Goal: Communication & Community: Answer question/provide support

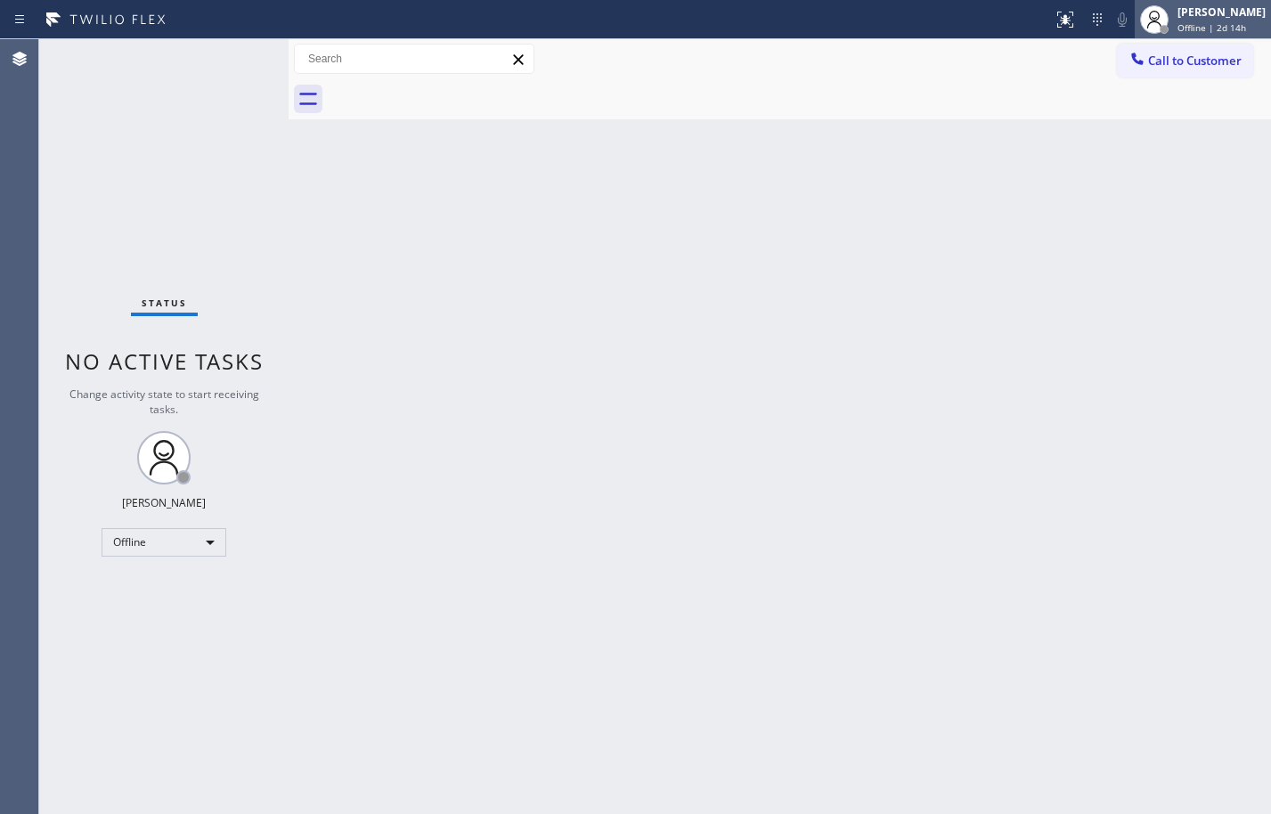
click at [1241, 21] on div "Offline | 2d 14h" at bounding box center [1222, 27] width 88 height 12
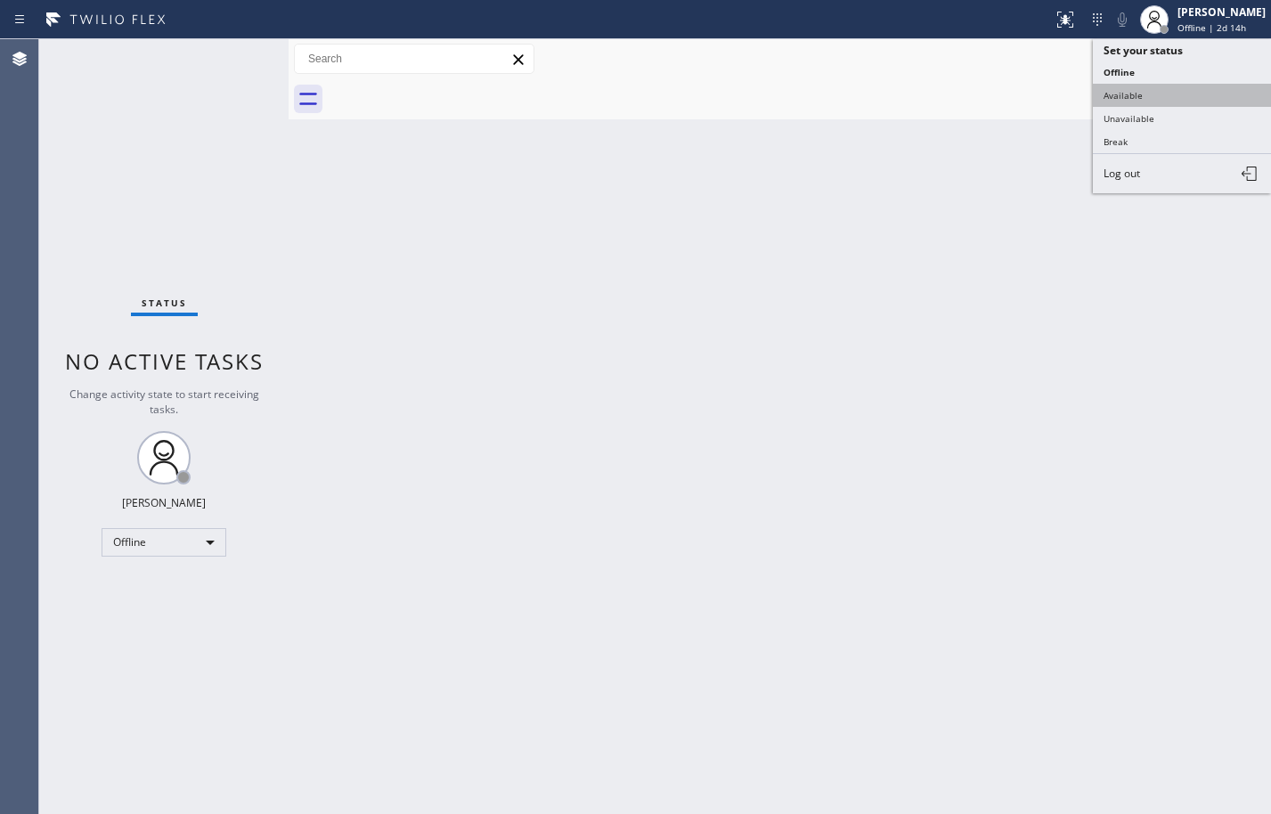
click at [1204, 96] on button "Available" at bounding box center [1182, 95] width 178 height 23
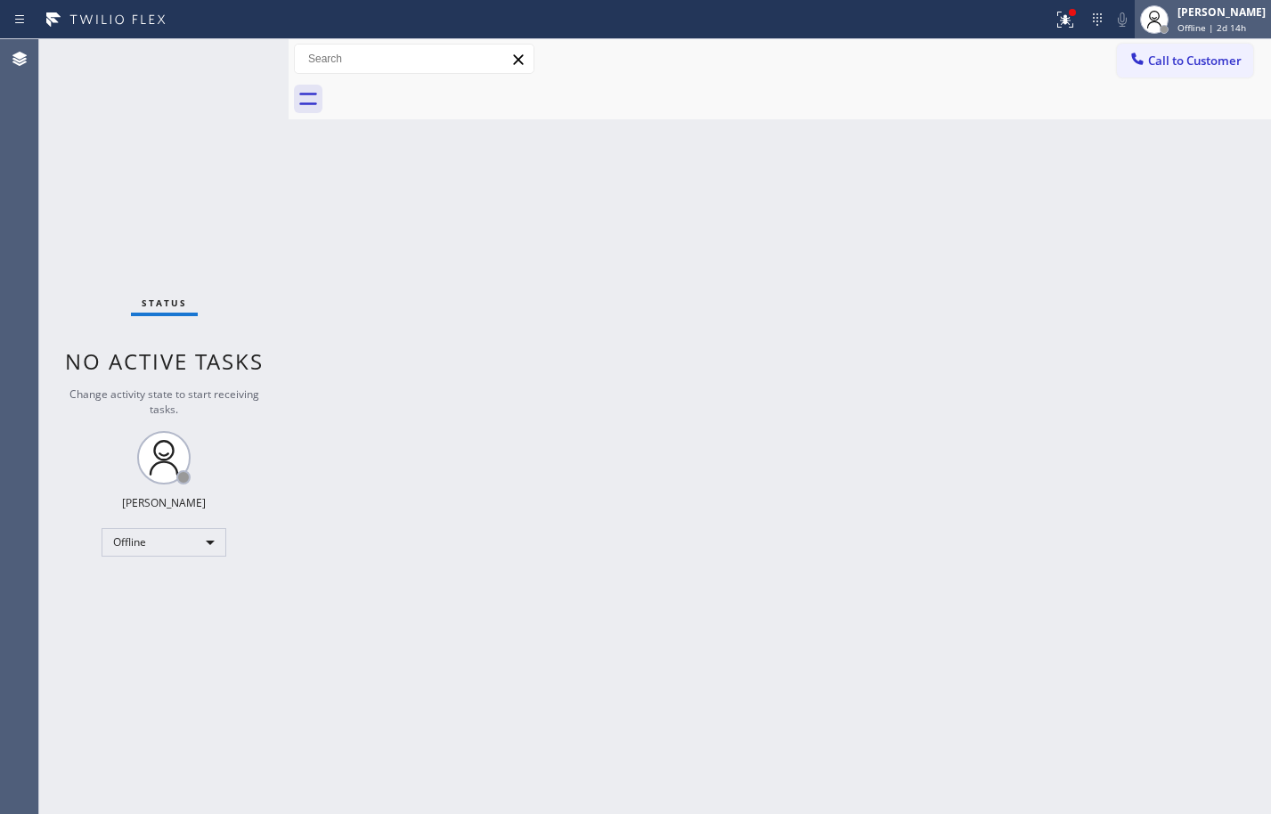
click at [1240, 16] on div "Sean Louis Atanoza" at bounding box center [1222, 11] width 88 height 15
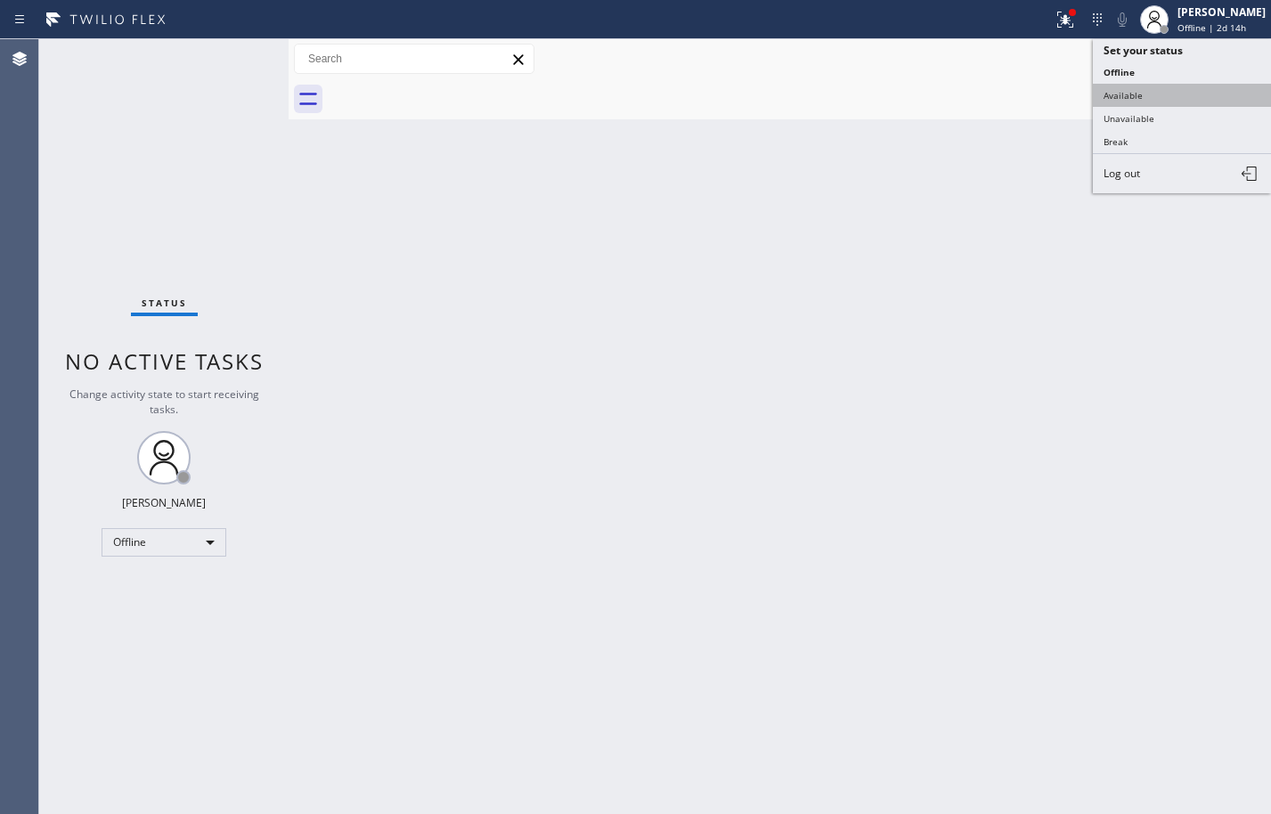
click at [1169, 90] on button "Available" at bounding box center [1182, 95] width 178 height 23
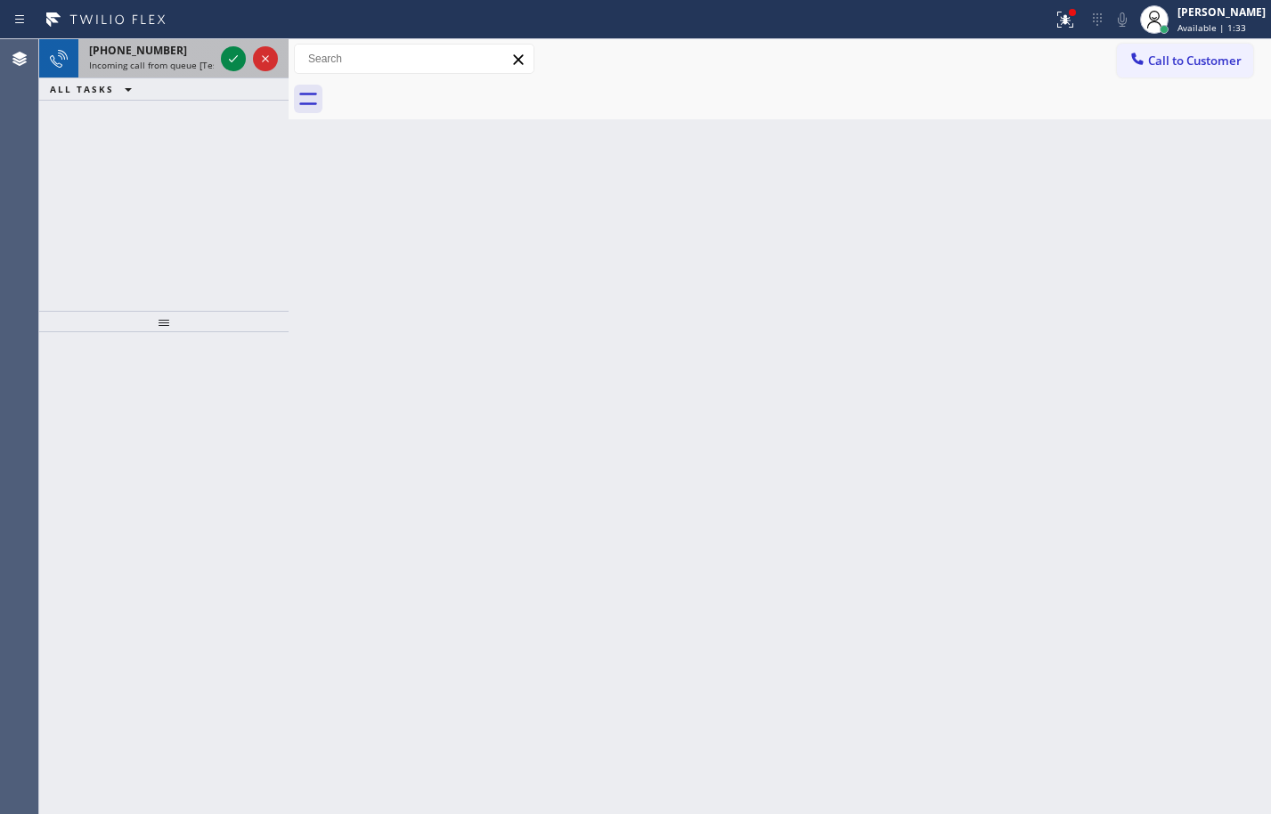
drag, startPoint x: 146, startPoint y: 46, endPoint x: 185, endPoint y: 52, distance: 39.6
click at [146, 46] on span "+13232371991" at bounding box center [138, 50] width 98 height 15
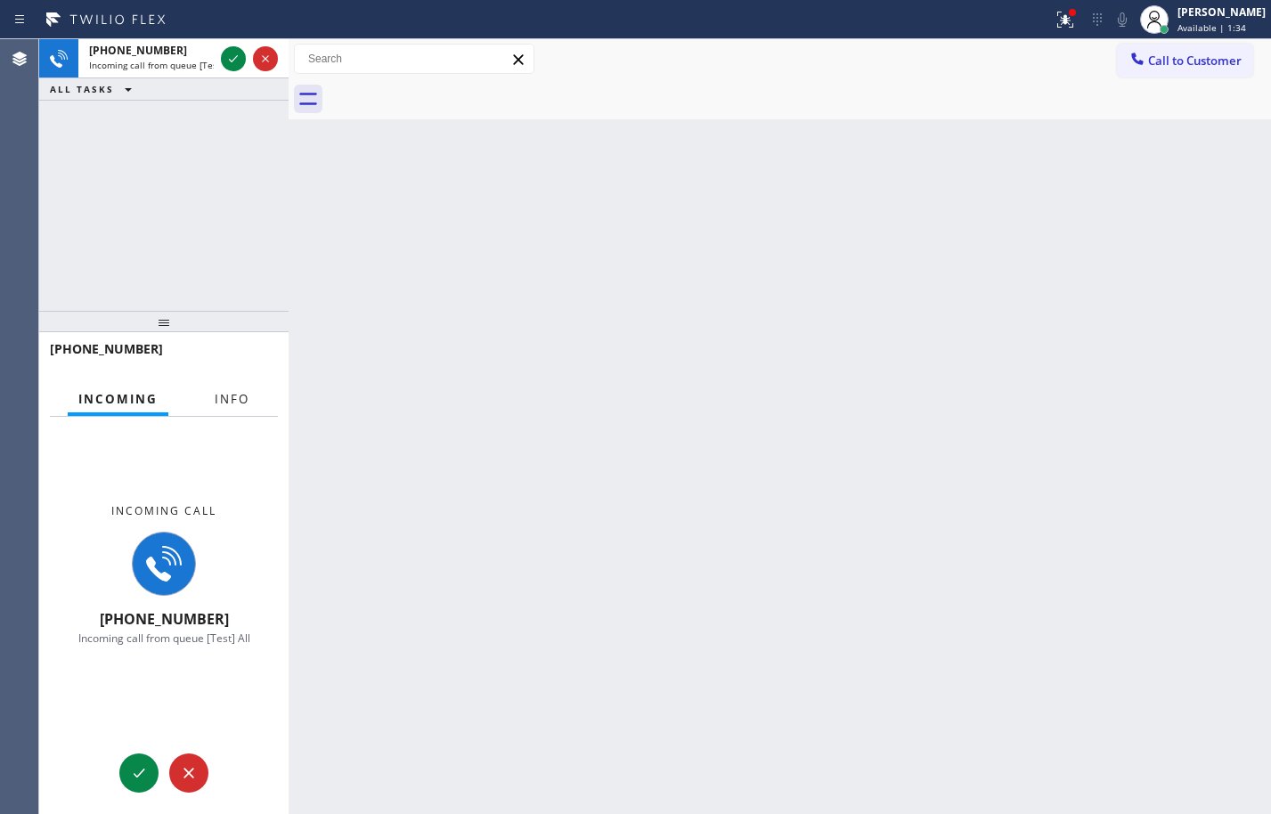
click at [229, 403] on span "Info" at bounding box center [232, 399] width 35 height 16
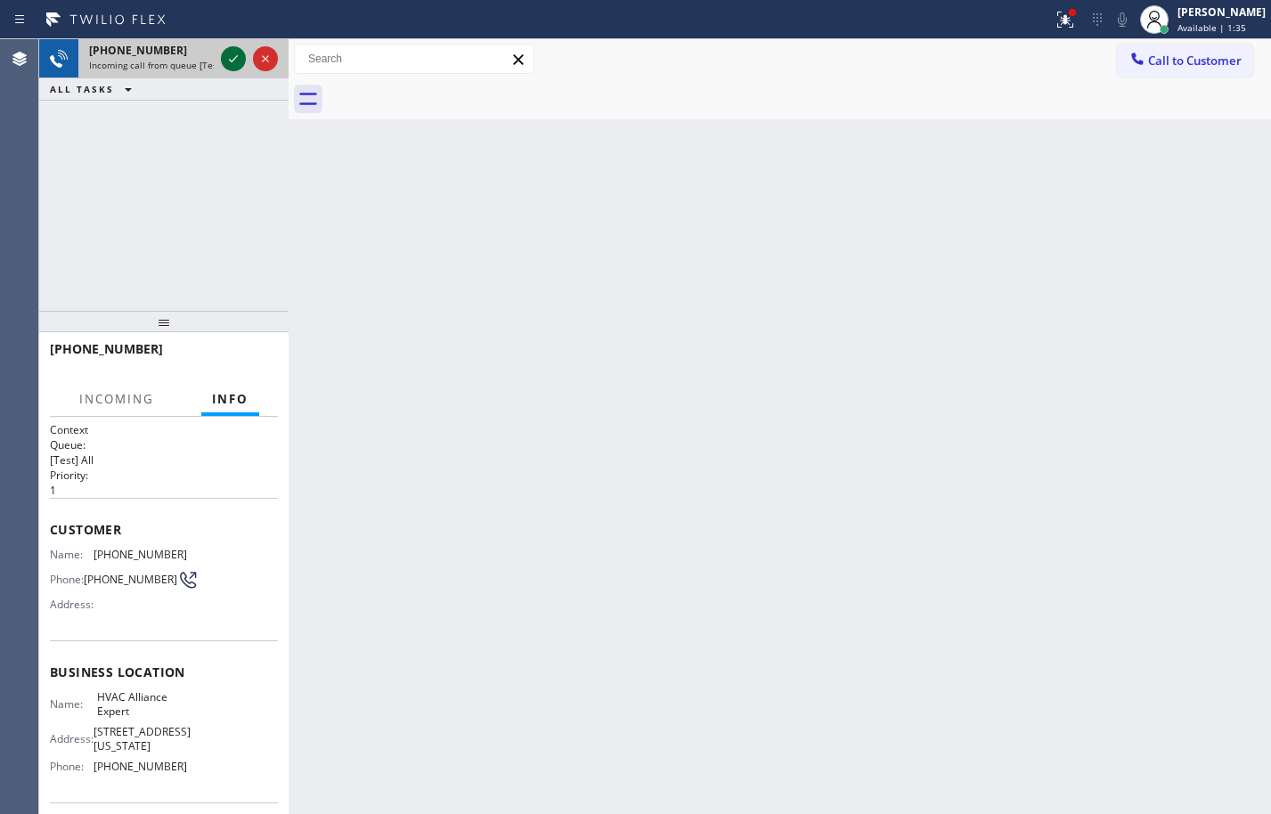
click at [227, 64] on icon at bounding box center [233, 58] width 21 height 21
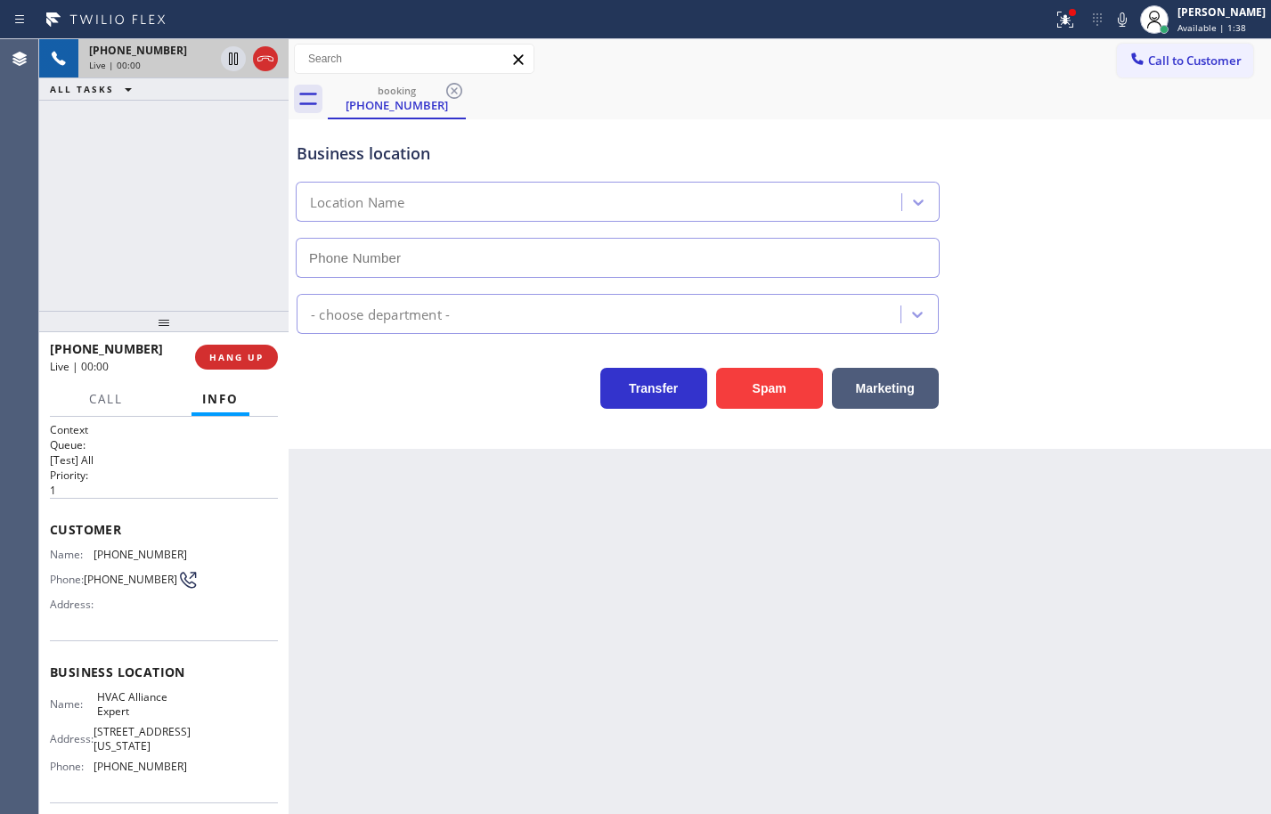
type input "(855) 999-4417"
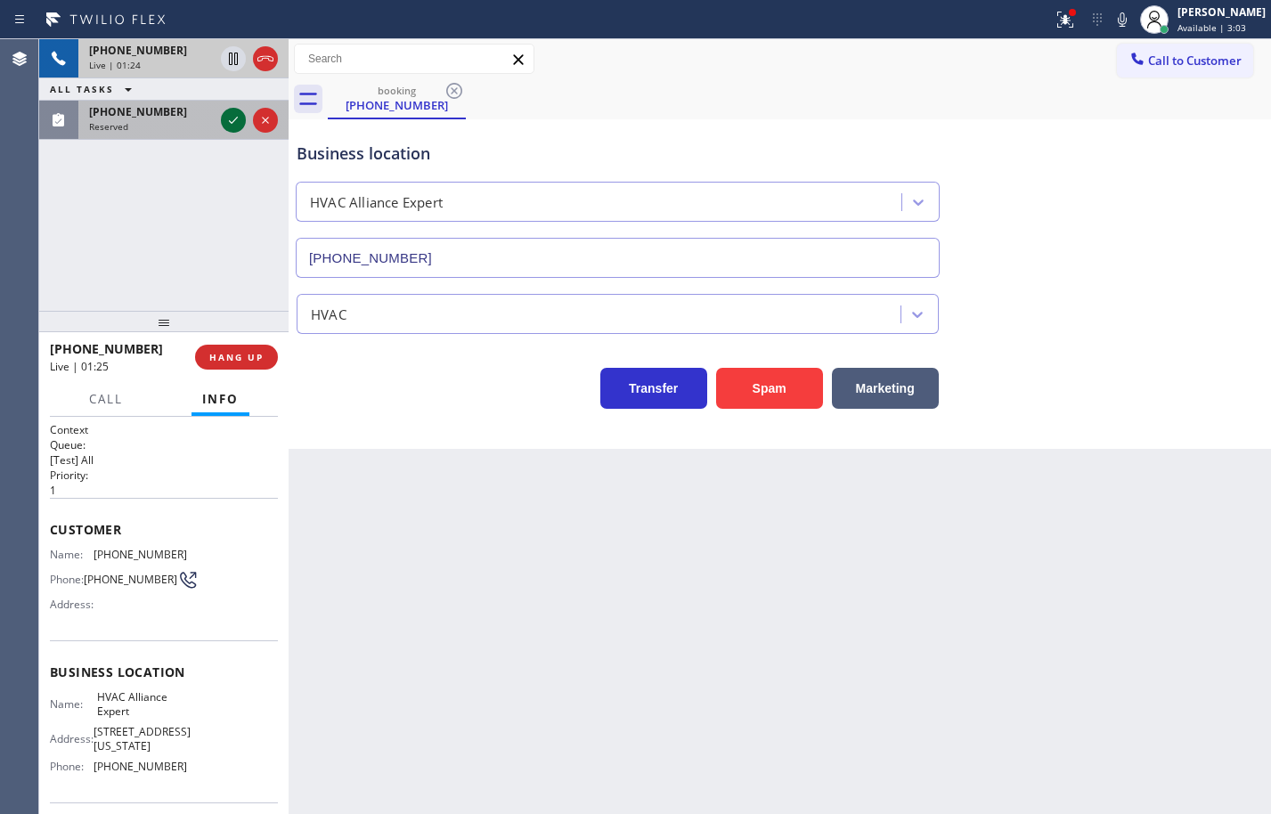
click at [228, 115] on icon at bounding box center [233, 120] width 21 height 21
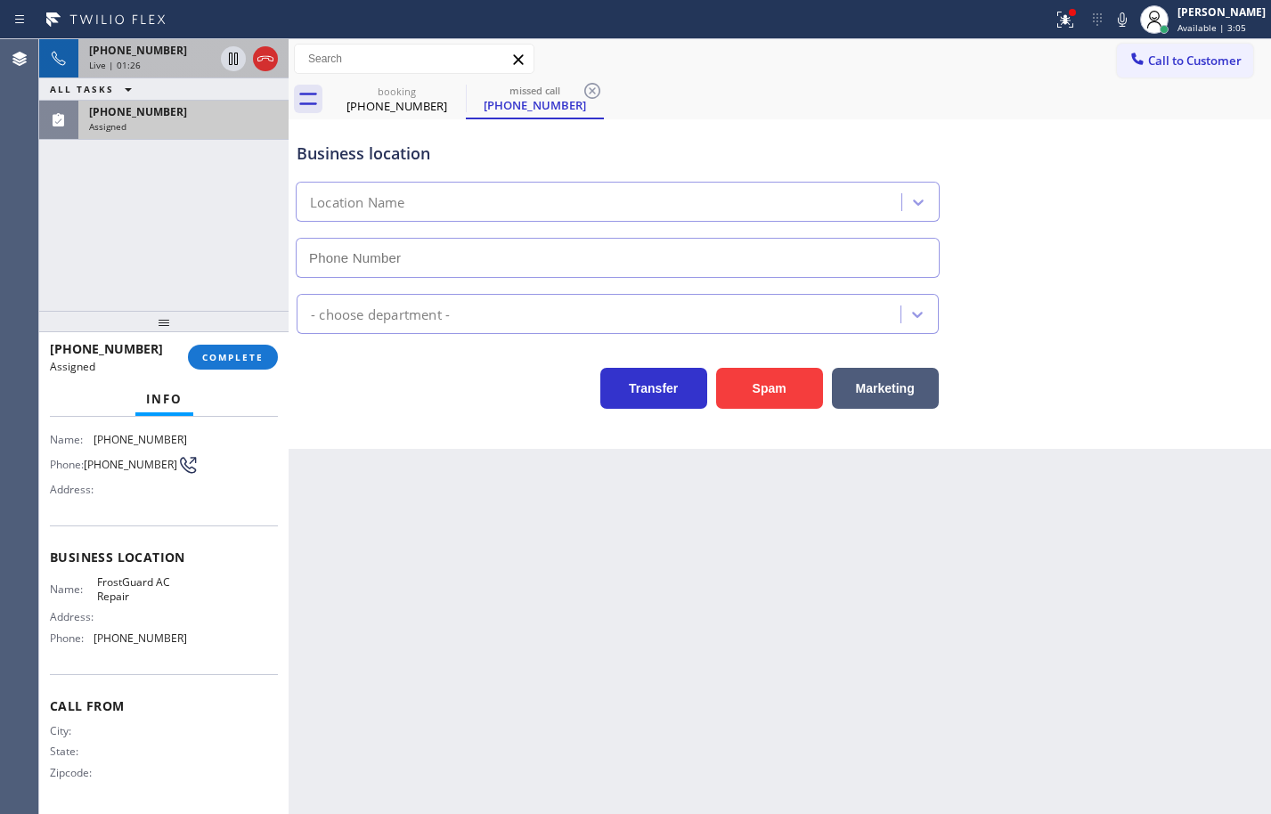
scroll to position [151, 0]
type input "(305) 889-7103"
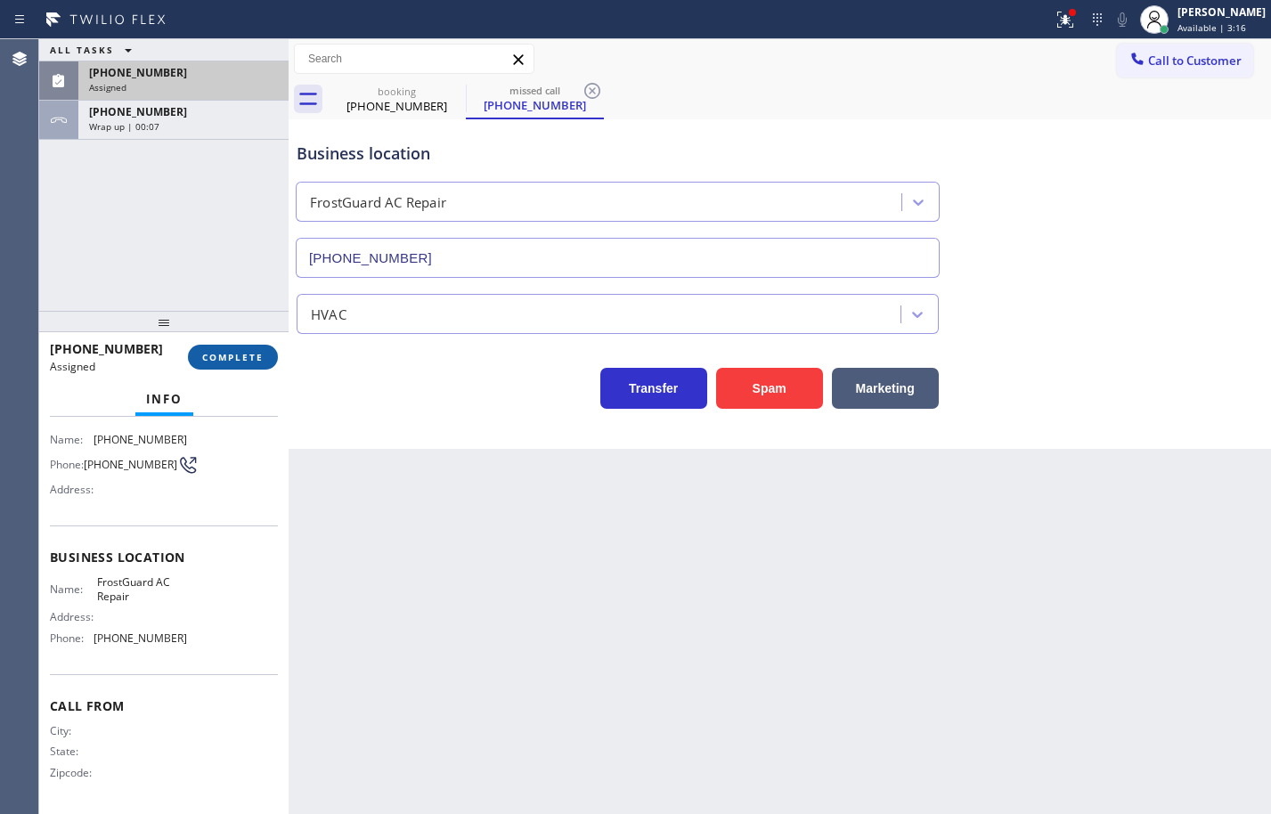
click at [248, 362] on span "COMPLETE" at bounding box center [232, 357] width 61 height 12
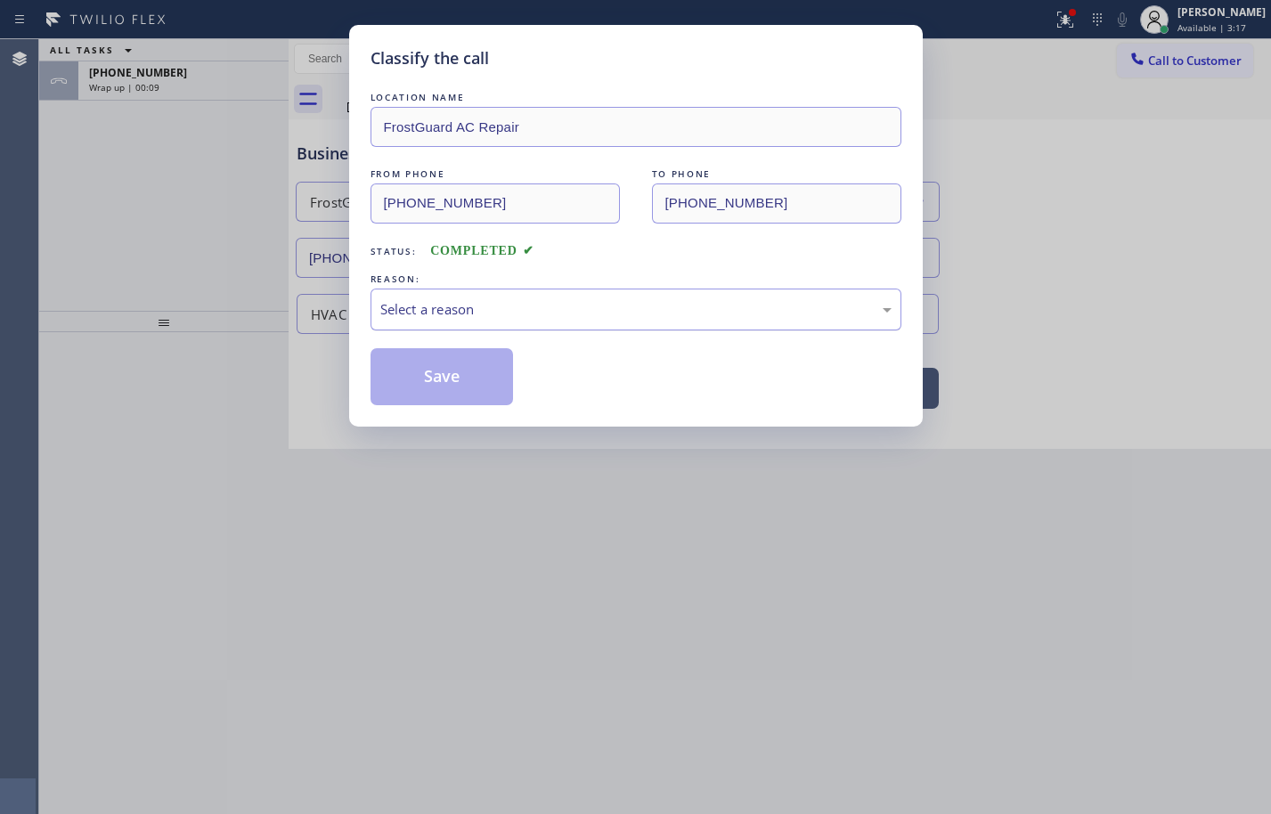
click at [415, 314] on div "Select a reason" at bounding box center [635, 309] width 511 height 20
click at [461, 378] on button "Save" at bounding box center [442, 376] width 143 height 57
click at [223, 81] on div "Classify the call LOCATION NAME FrostGuard AC Repair FROM PHONE (609) 657-9624 …" at bounding box center [655, 426] width 1232 height 775
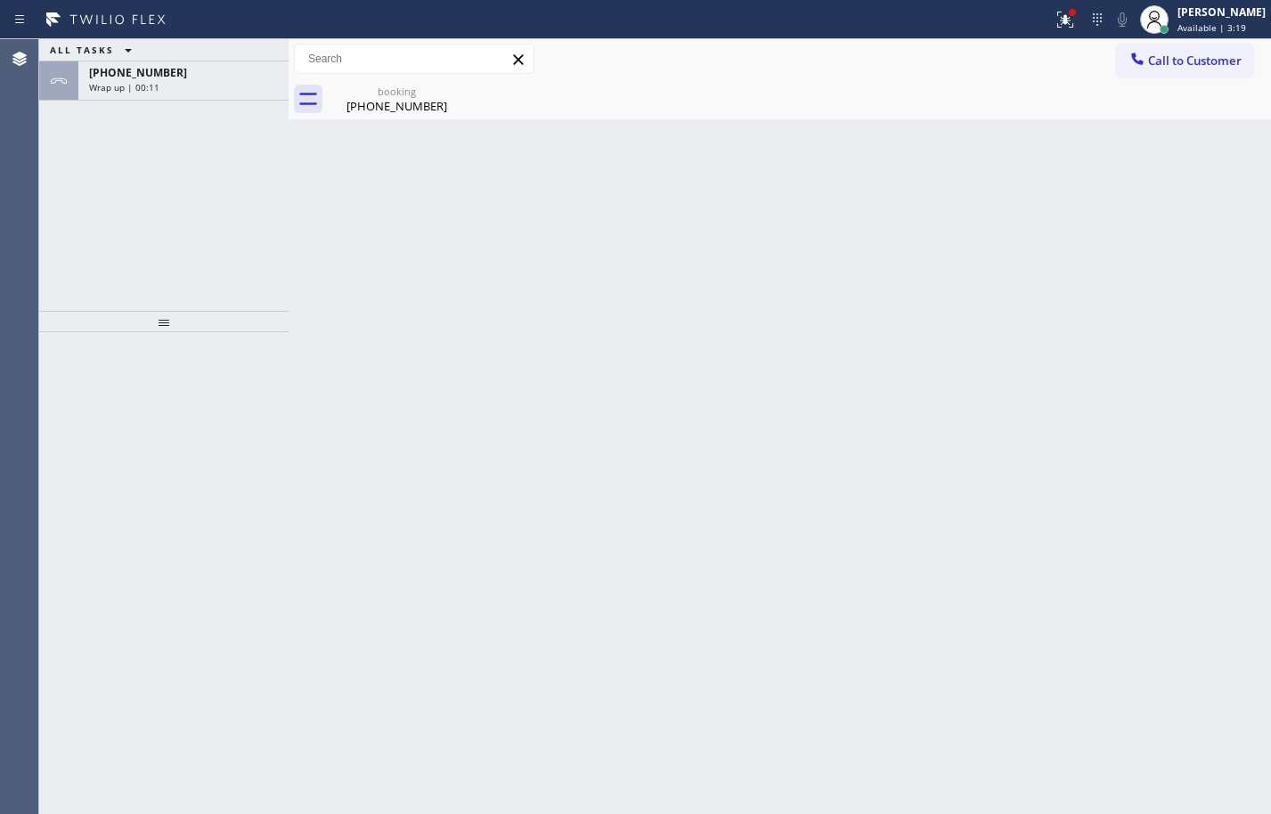
click at [223, 81] on div "Wrap up | 00:11" at bounding box center [183, 87] width 189 height 12
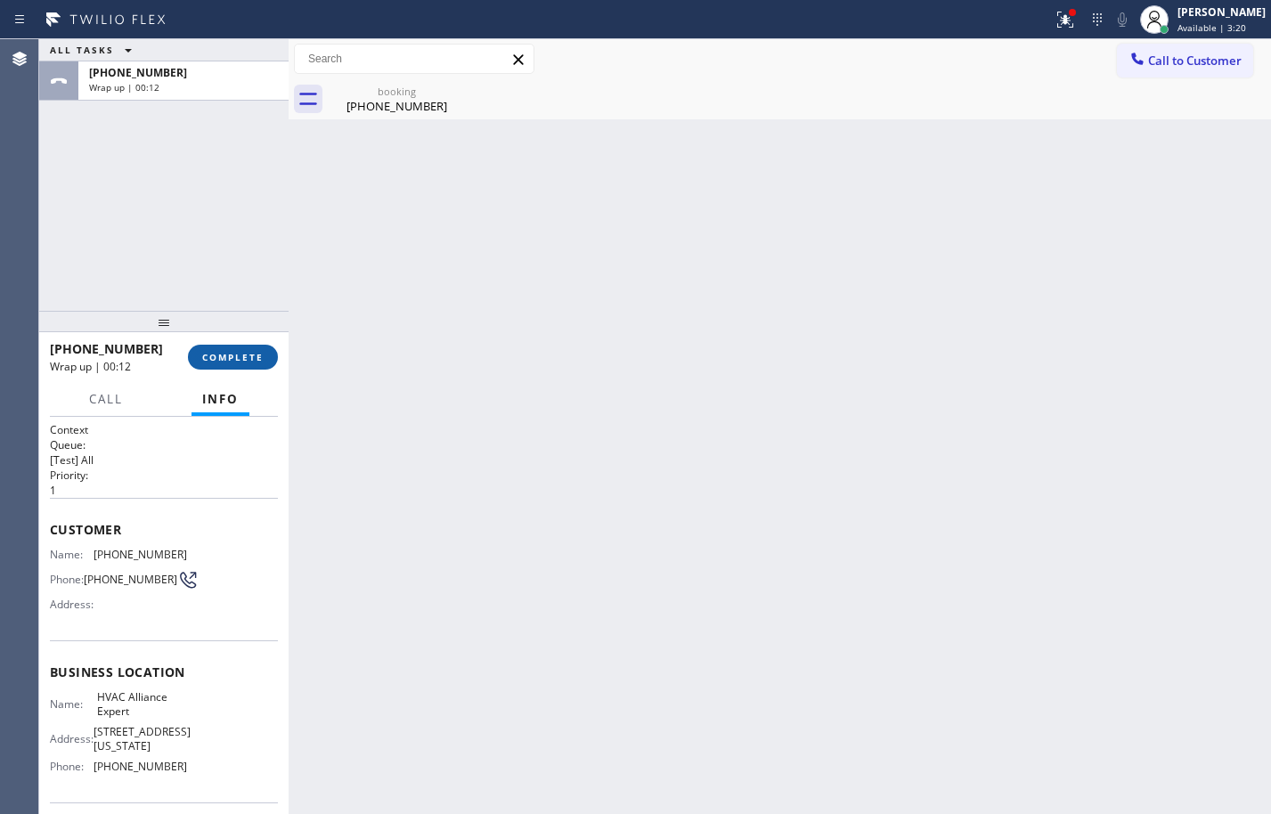
click at [239, 356] on span "COMPLETE" at bounding box center [232, 357] width 61 height 12
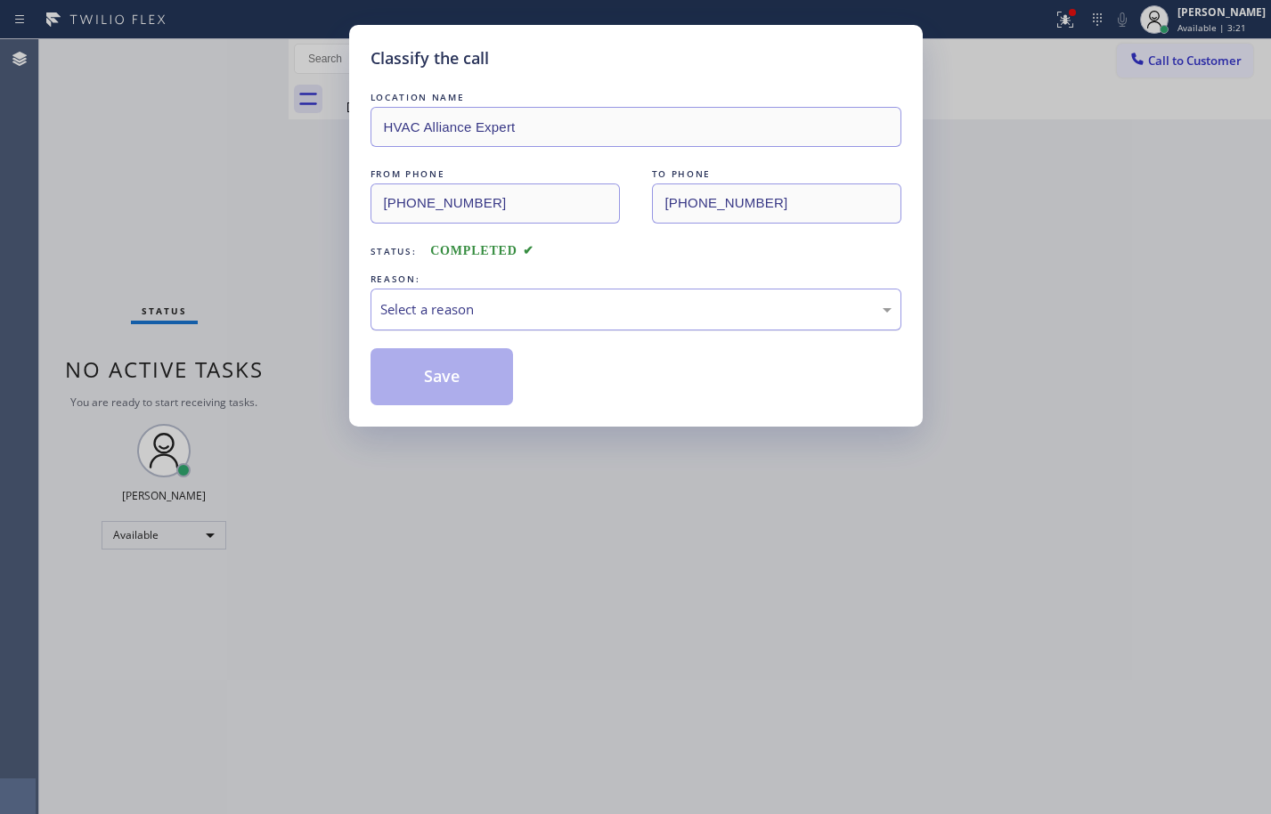
click at [534, 310] on div "Select a reason" at bounding box center [635, 309] width 511 height 20
click at [453, 384] on button "Save" at bounding box center [442, 376] width 143 height 57
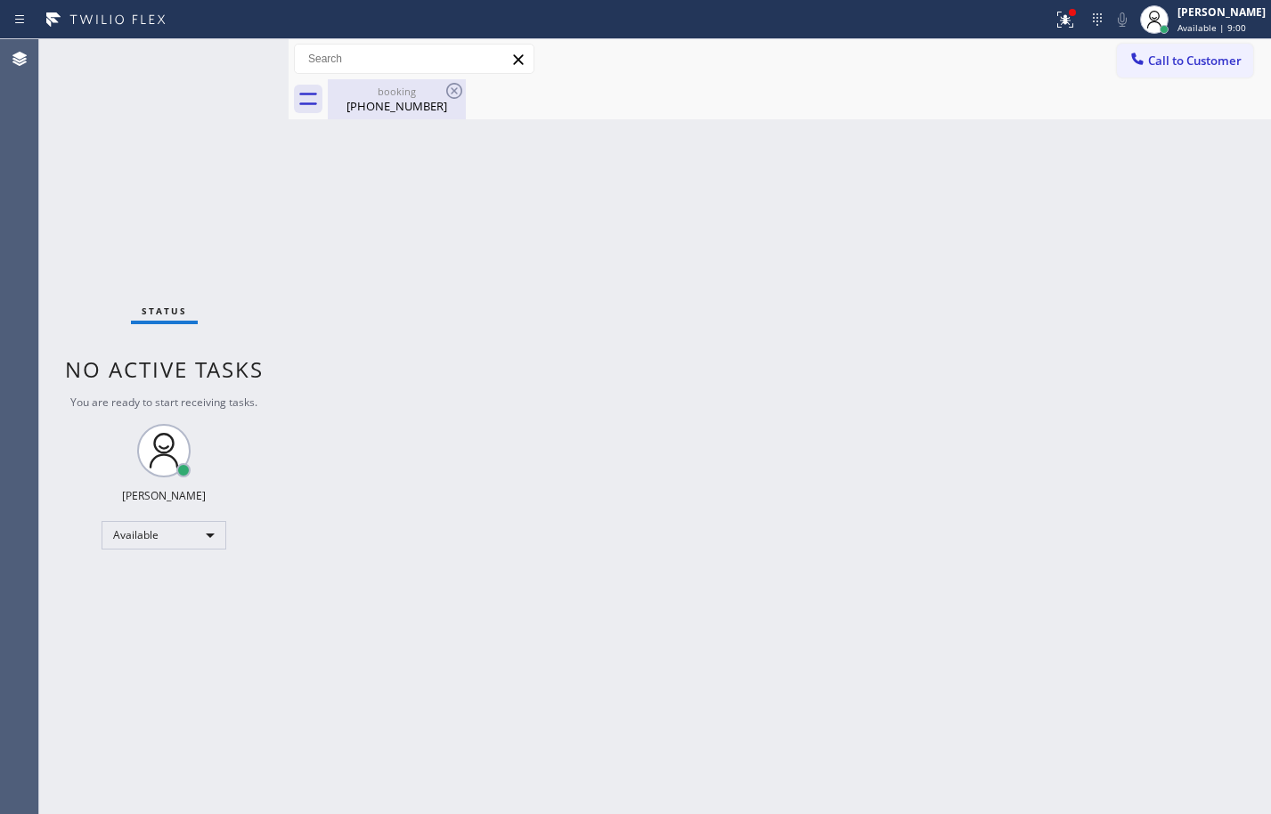
click at [408, 106] on div "(323) 237-1991" at bounding box center [397, 106] width 134 height 16
click at [1231, 524] on div "Back to Dashboard Change Sender ID Customers Technicians Select a contact Outbo…" at bounding box center [780, 426] width 982 height 775
click at [1217, 523] on div "Back to Dashboard Change Sender ID Customers Technicians Select a contact Outbo…" at bounding box center [780, 426] width 982 height 775
click at [1206, 73] on button "Call to Customer" at bounding box center [1185, 61] width 136 height 34
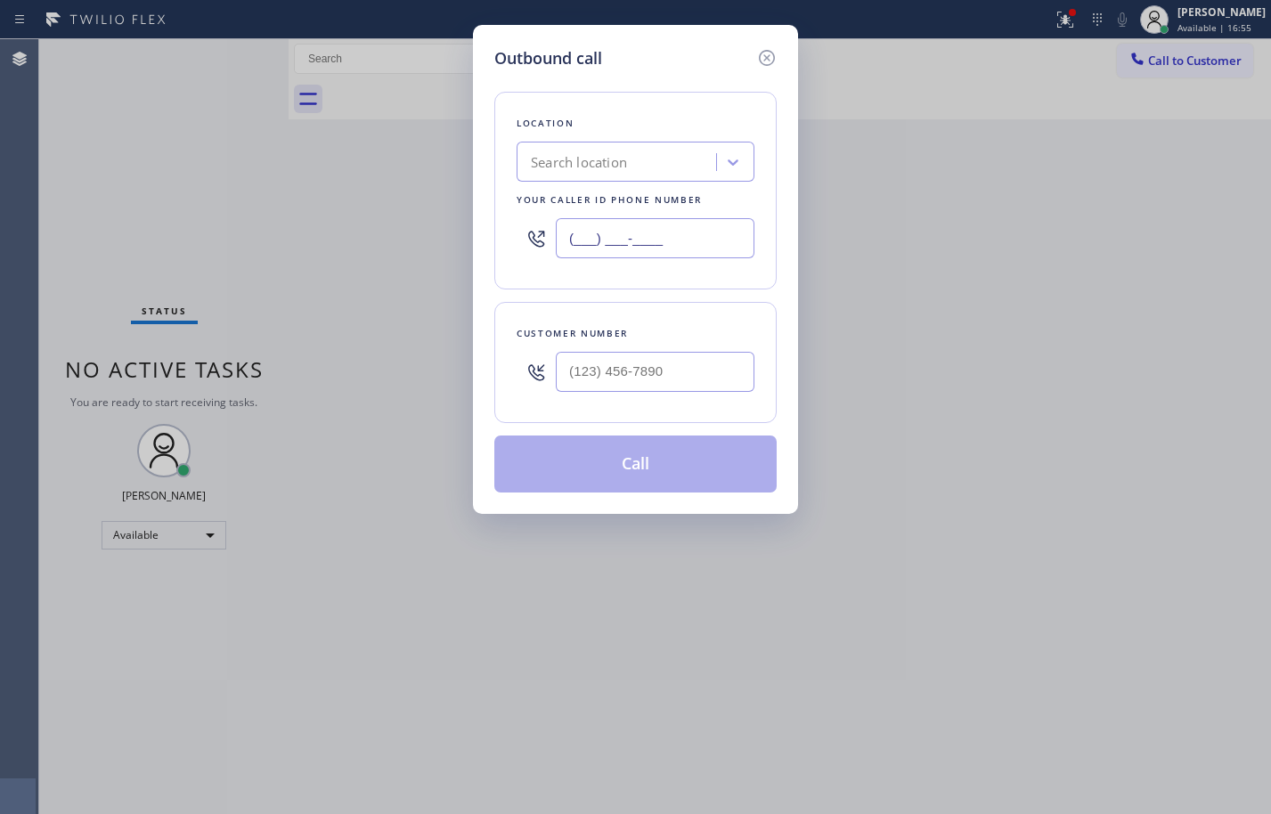
click at [655, 257] on input "(___) ___-____" at bounding box center [655, 238] width 199 height 40
click at [661, 242] on input "(___) ___-____" at bounding box center [655, 238] width 199 height 40
paste input "text"
paste input "510) 319-0237"
type input "(510) 319-0237"
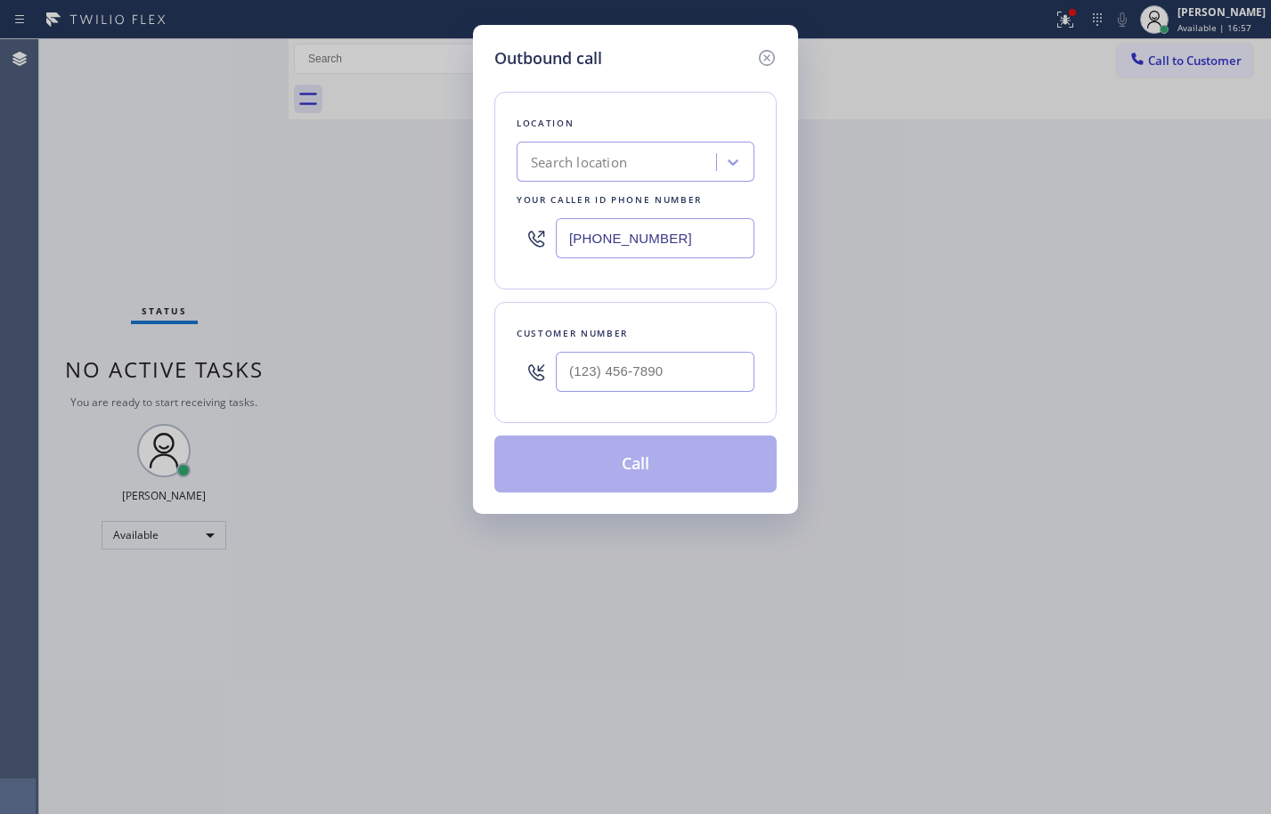
click at [707, 283] on div "Location Search location Your caller id phone number (510) 319-0237" at bounding box center [635, 191] width 282 height 198
click at [665, 365] on input "(___) ___-____" at bounding box center [655, 372] width 199 height 40
paste input "510) 326-8089"
type input "(510) 326-8089"
click at [691, 413] on div "Customer number (510) 326-8089" at bounding box center [635, 362] width 282 height 121
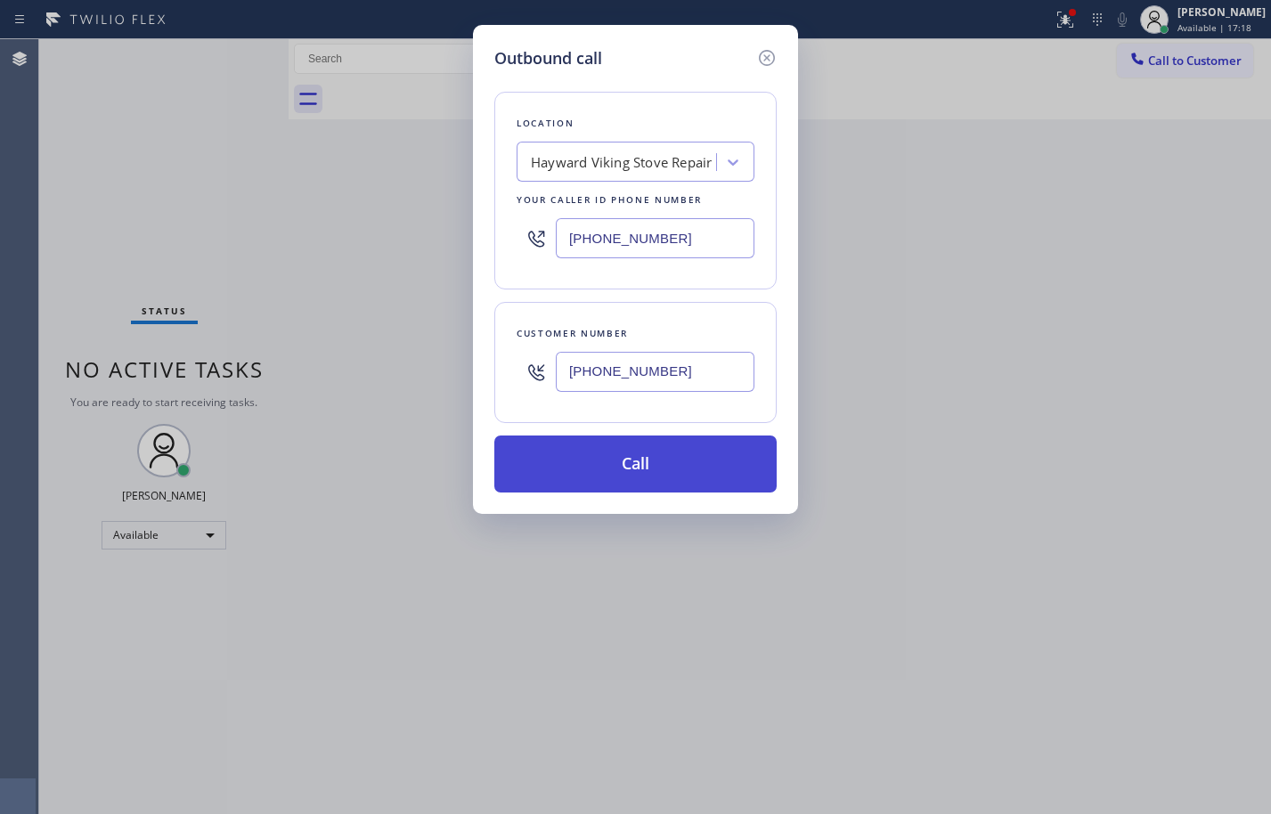
click at [718, 465] on button "Call" at bounding box center [635, 464] width 282 height 57
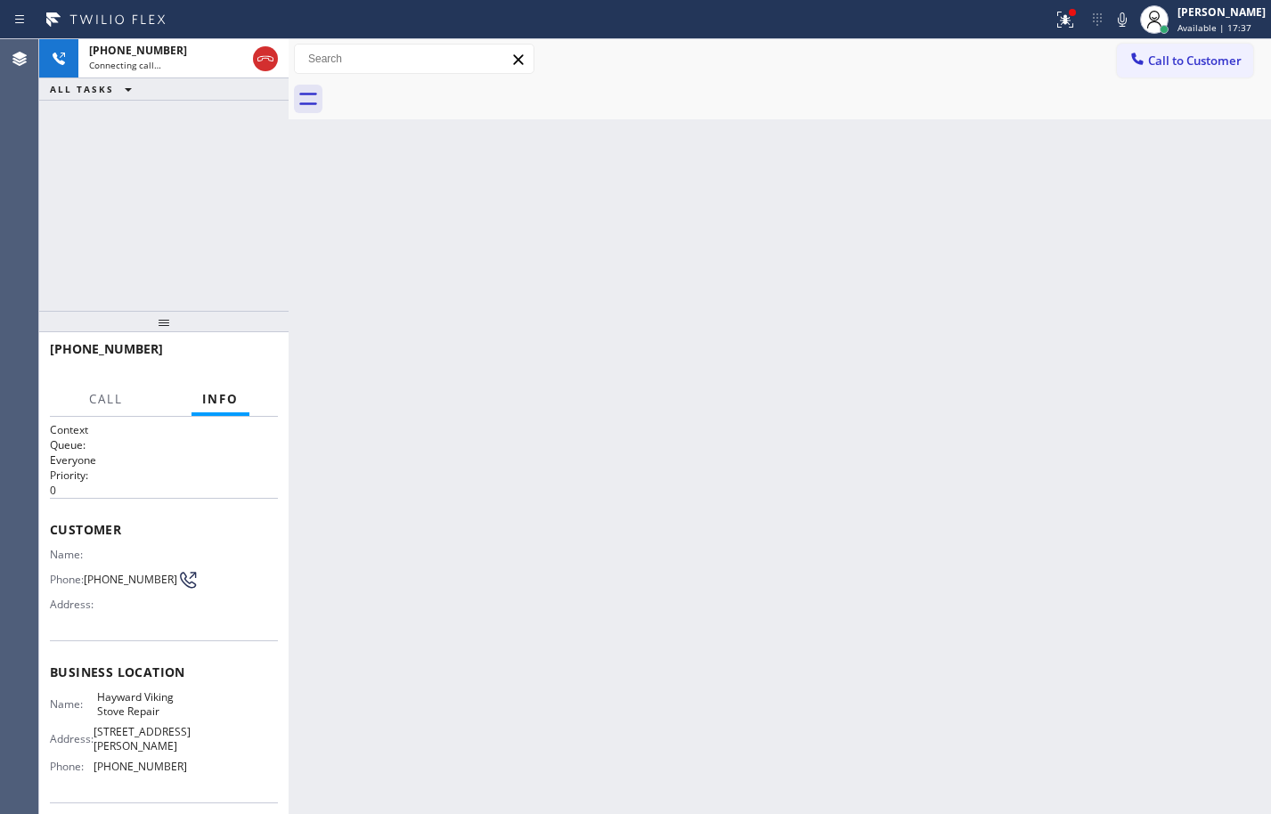
click at [1242, 494] on div "Back to Dashboard Change Sender ID Customers Technicians Select a contact Outbo…" at bounding box center [780, 426] width 982 height 775
click at [257, 53] on icon at bounding box center [265, 58] width 21 height 21
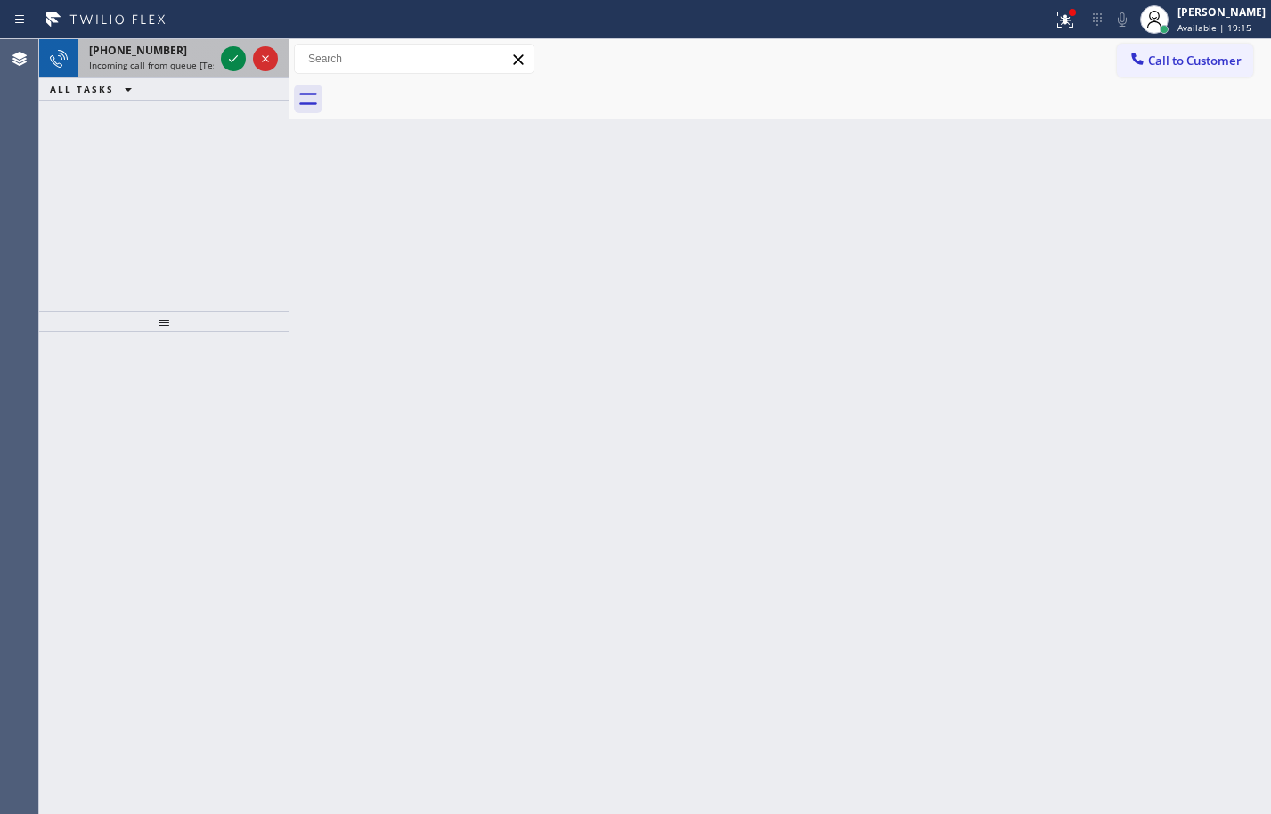
click at [169, 66] on span "Incoming call from queue [Test] All" at bounding box center [163, 65] width 148 height 12
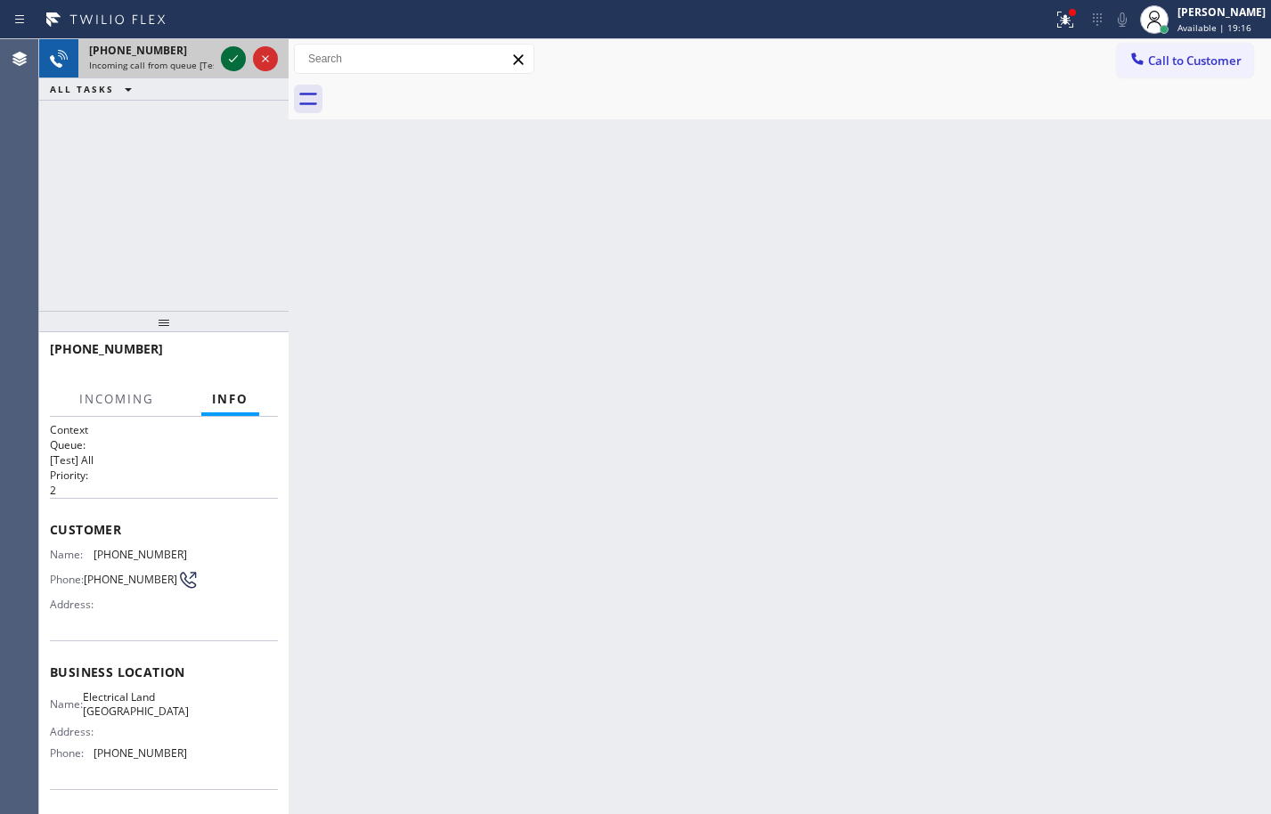
click at [225, 60] on icon at bounding box center [233, 58] width 21 height 21
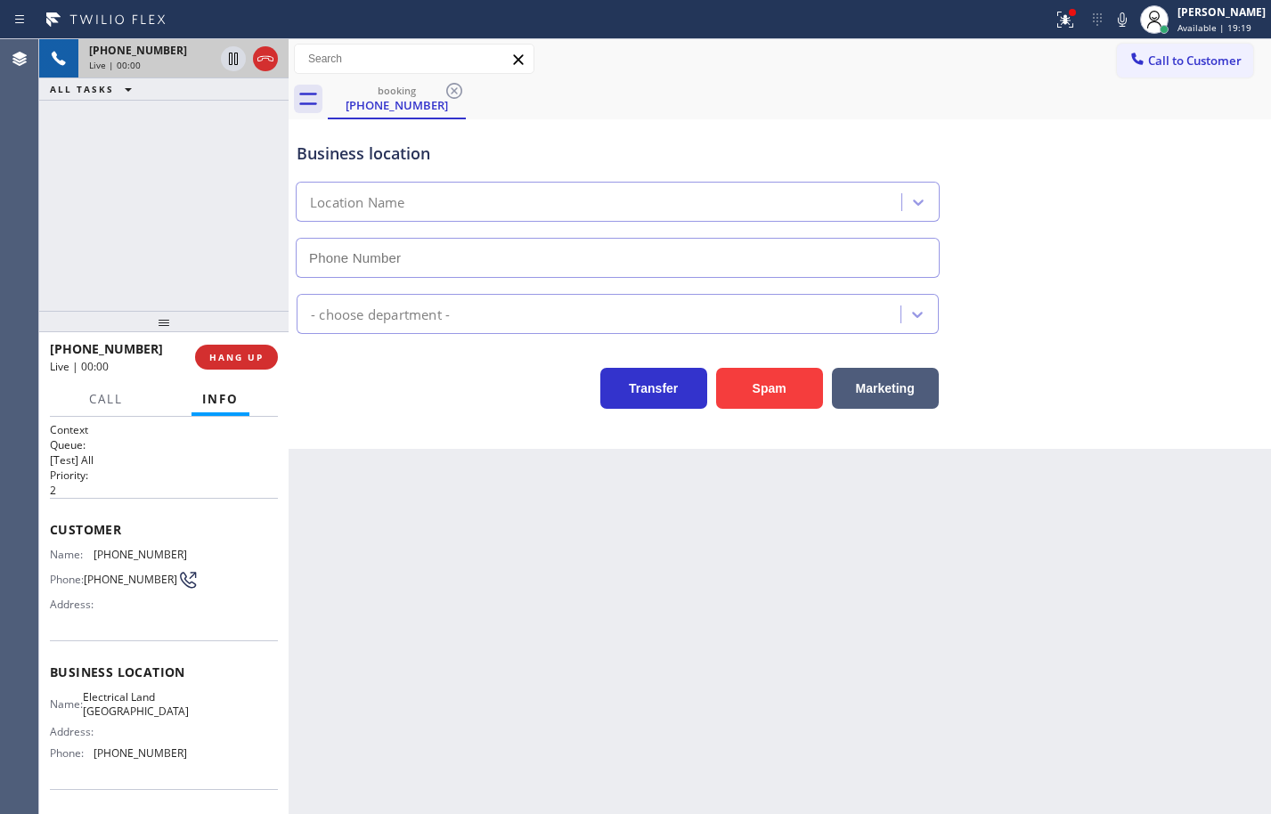
type input "(510) 880-3442"
click at [185, 751] on div "Name: Electrical Land Union City Address: Phone: (510) 880-3442" at bounding box center [164, 728] width 228 height 77
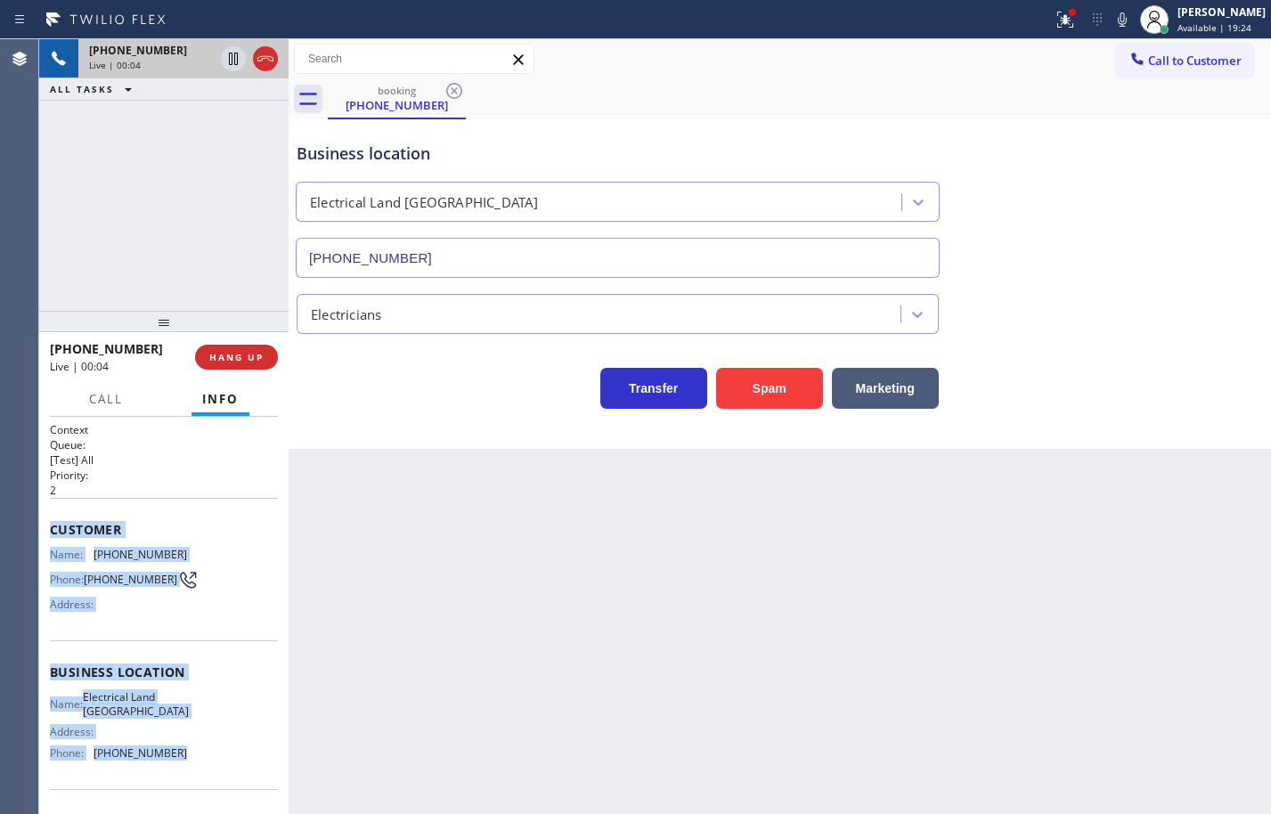
drag, startPoint x: 188, startPoint y: 762, endPoint x: 50, endPoint y: 526, distance: 273.4
click at [50, 526] on div "Context Queue: [Test] All Priority: 2 Customer Name: (510) 857-4157 Phone: (510…" at bounding box center [164, 672] width 228 height 501
copy div "Customer Name: (510) 857-4157 Phone: (510) 857-4157 Address: Business location …"
click at [231, 120] on icon at bounding box center [233, 120] width 21 height 21
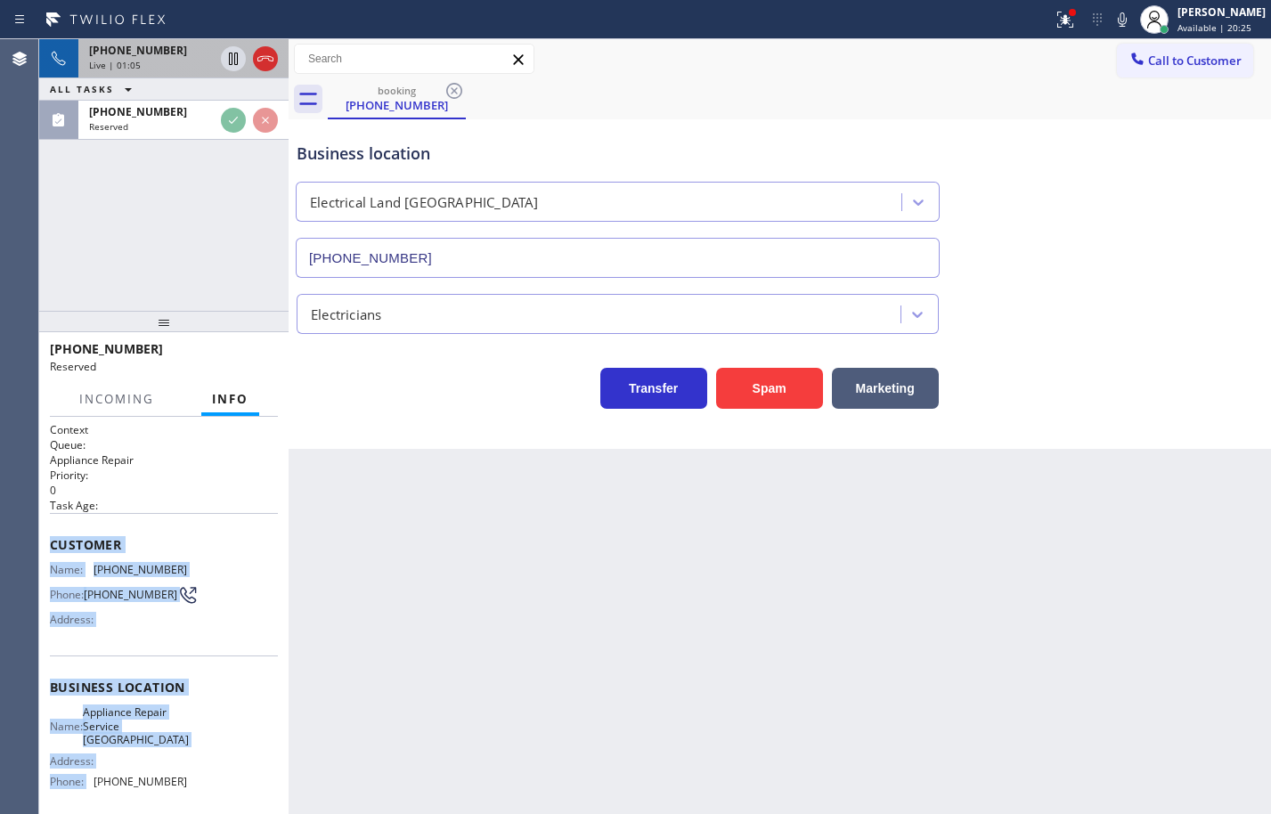
scroll to position [89, 0]
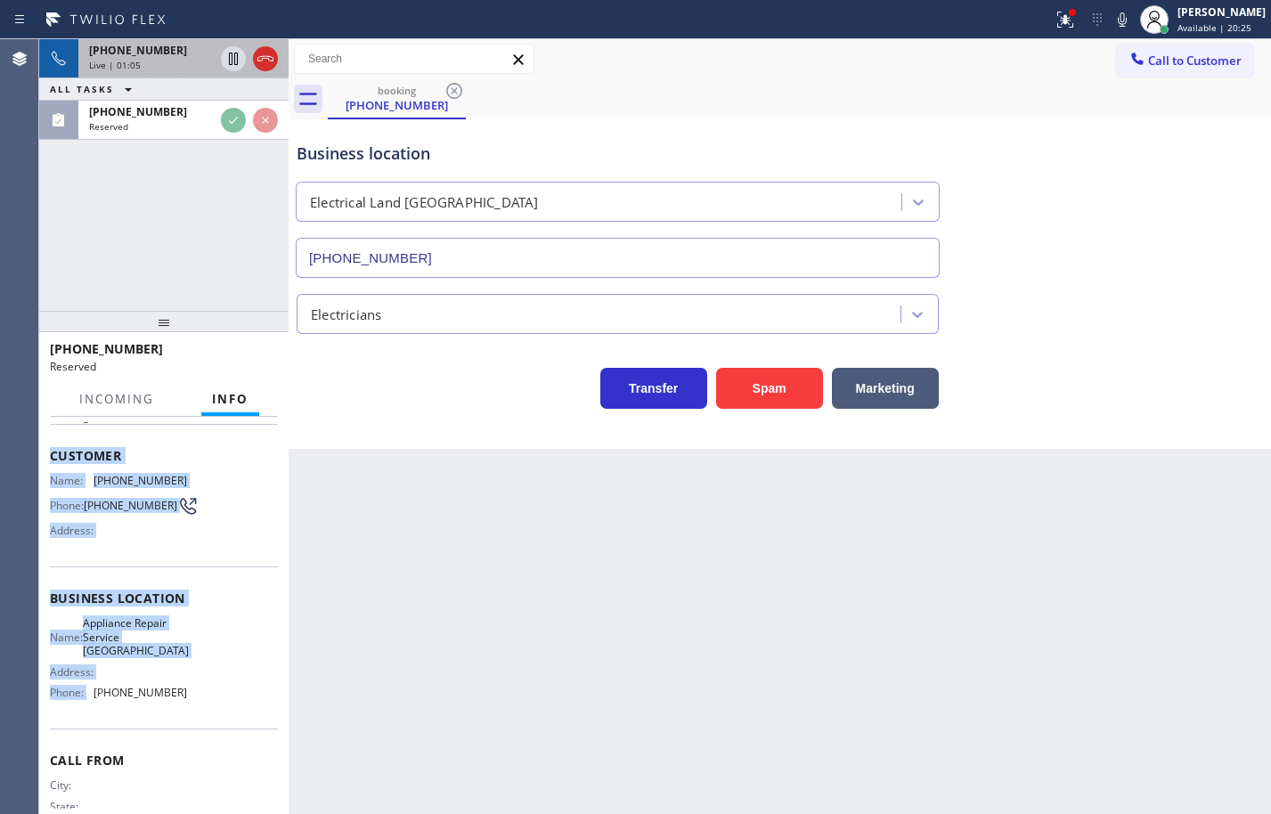
click at [232, 623] on div "Name: Appliance Repair Service Hillsboro Beach Address: Phone: (305) 916-6617" at bounding box center [164, 661] width 228 height 90
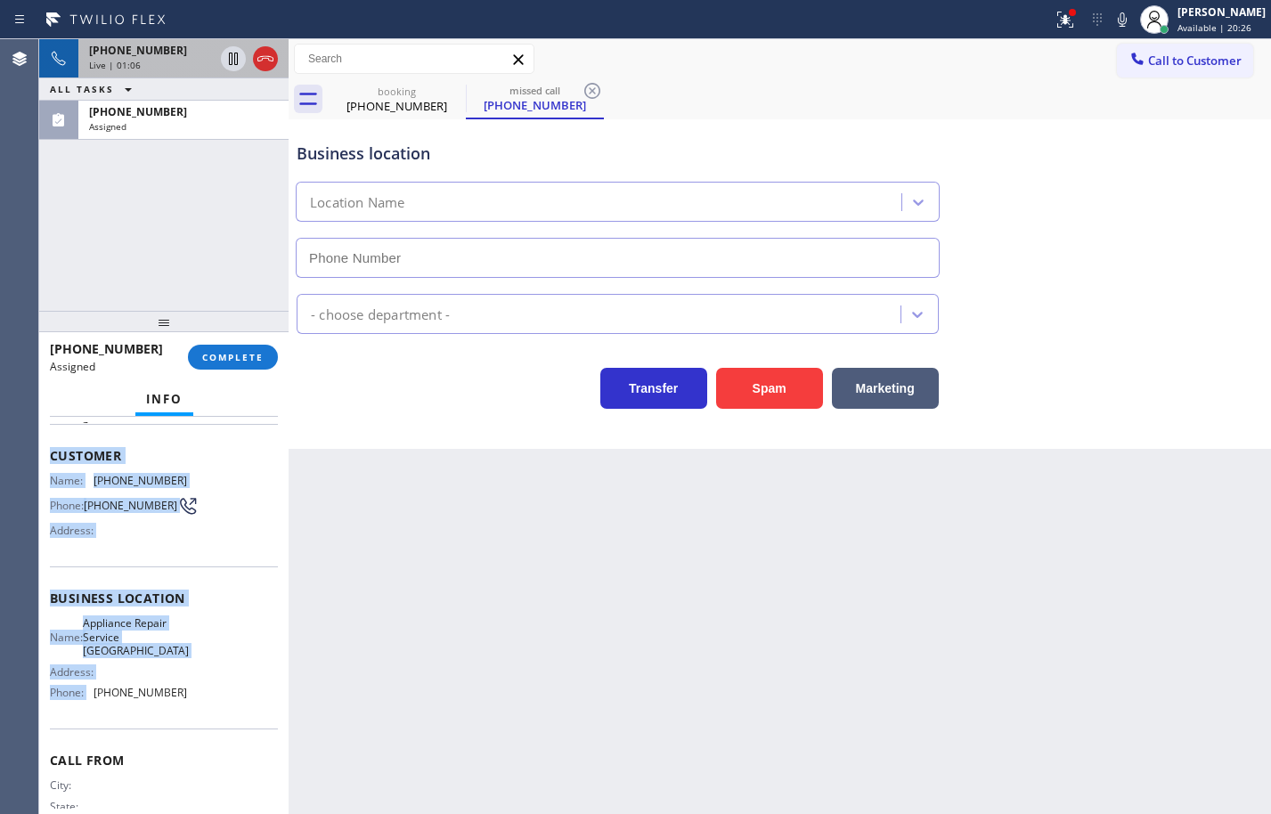
drag, startPoint x: 184, startPoint y: 691, endPoint x: 188, endPoint y: 708, distance: 17.3
click at [186, 692] on div "Name: Appliance Repair Service Hillsboro Beach Address: Phone: (305) 916-6617" at bounding box center [164, 661] width 228 height 90
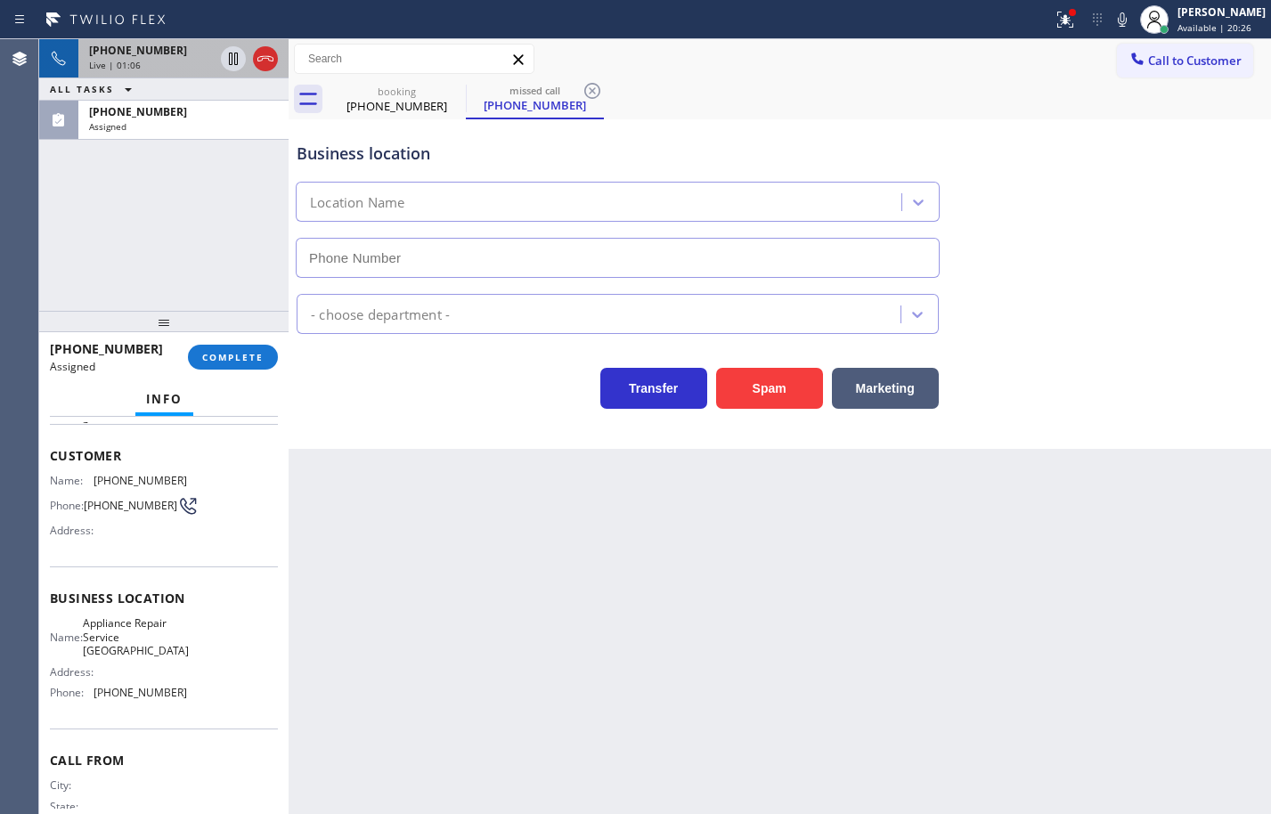
click at [190, 706] on div "Name: Appliance Repair Service Hillsboro Beach Address: Phone: (305) 916-6617" at bounding box center [164, 661] width 228 height 90
type input "(305) 916-6617"
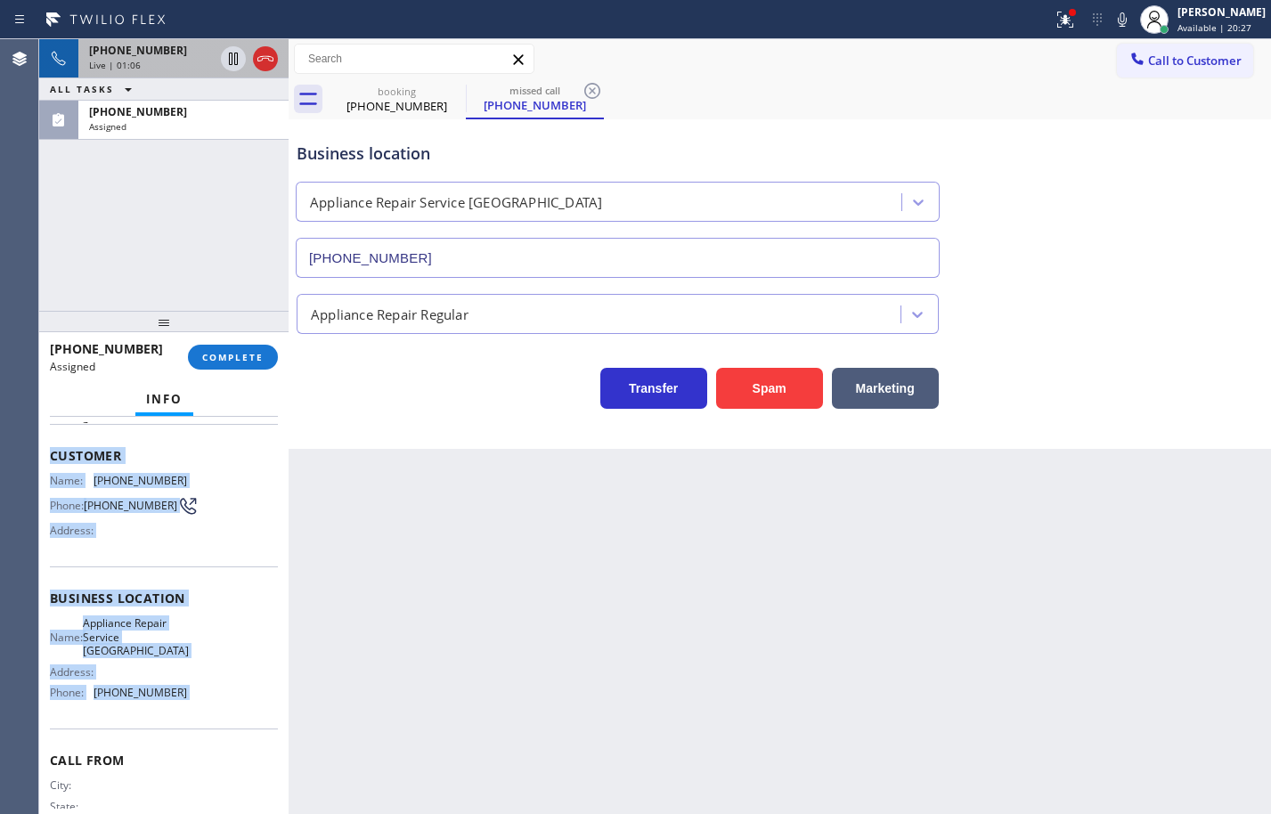
drag, startPoint x: 190, startPoint y: 711, endPoint x: 54, endPoint y: 468, distance: 278.3
click at [54, 468] on div "Context Queue: Appliance Repair Priority: 0 Task Age: Customer Name: (609) 719-…" at bounding box center [164, 598] width 228 height 531
copy div "Customer Name: (609) 719-2275 Phone: (609) 719-2275 Address: Business location …"
click at [263, 362] on span "COMPLETE" at bounding box center [232, 357] width 61 height 12
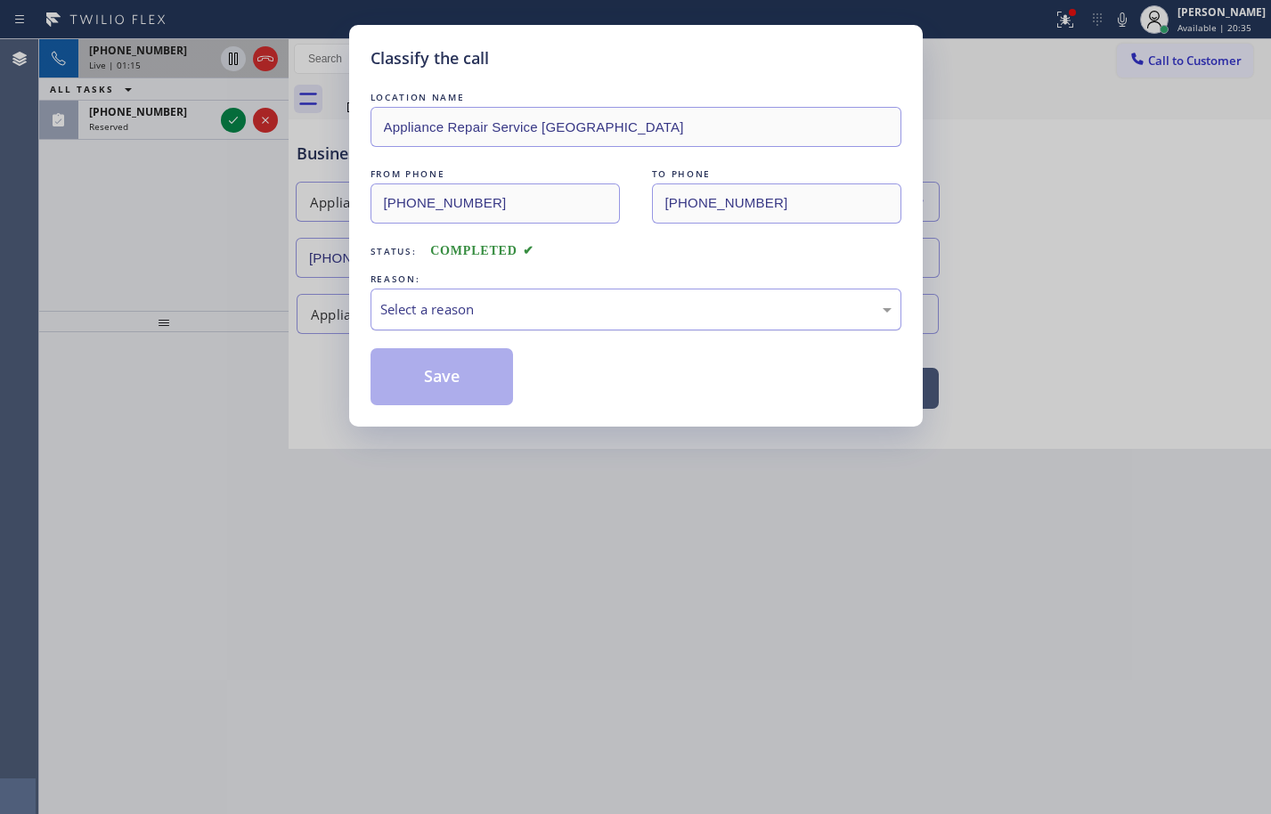
click at [522, 300] on div "Select a reason" at bounding box center [635, 309] width 511 height 20
click at [474, 379] on button "Save" at bounding box center [442, 376] width 143 height 57
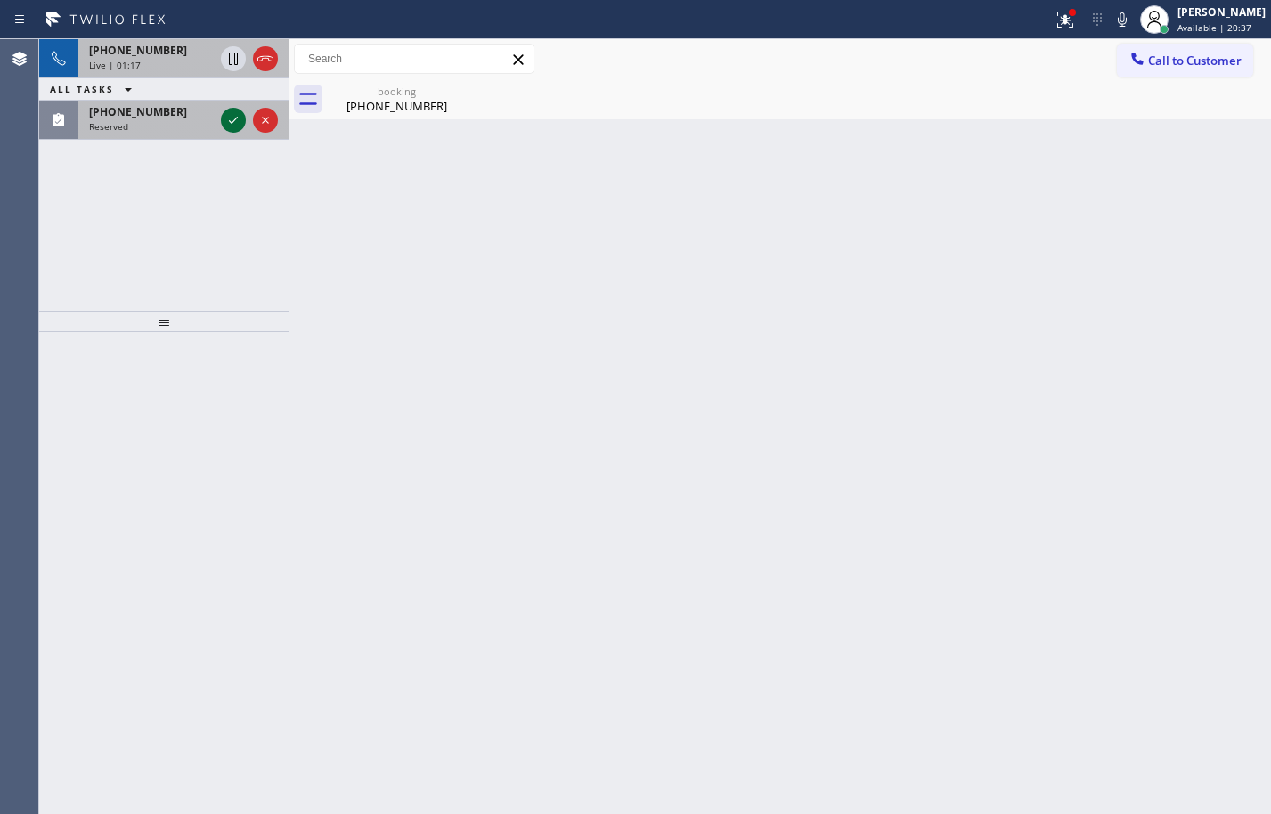
click at [232, 122] on icon at bounding box center [233, 120] width 21 height 21
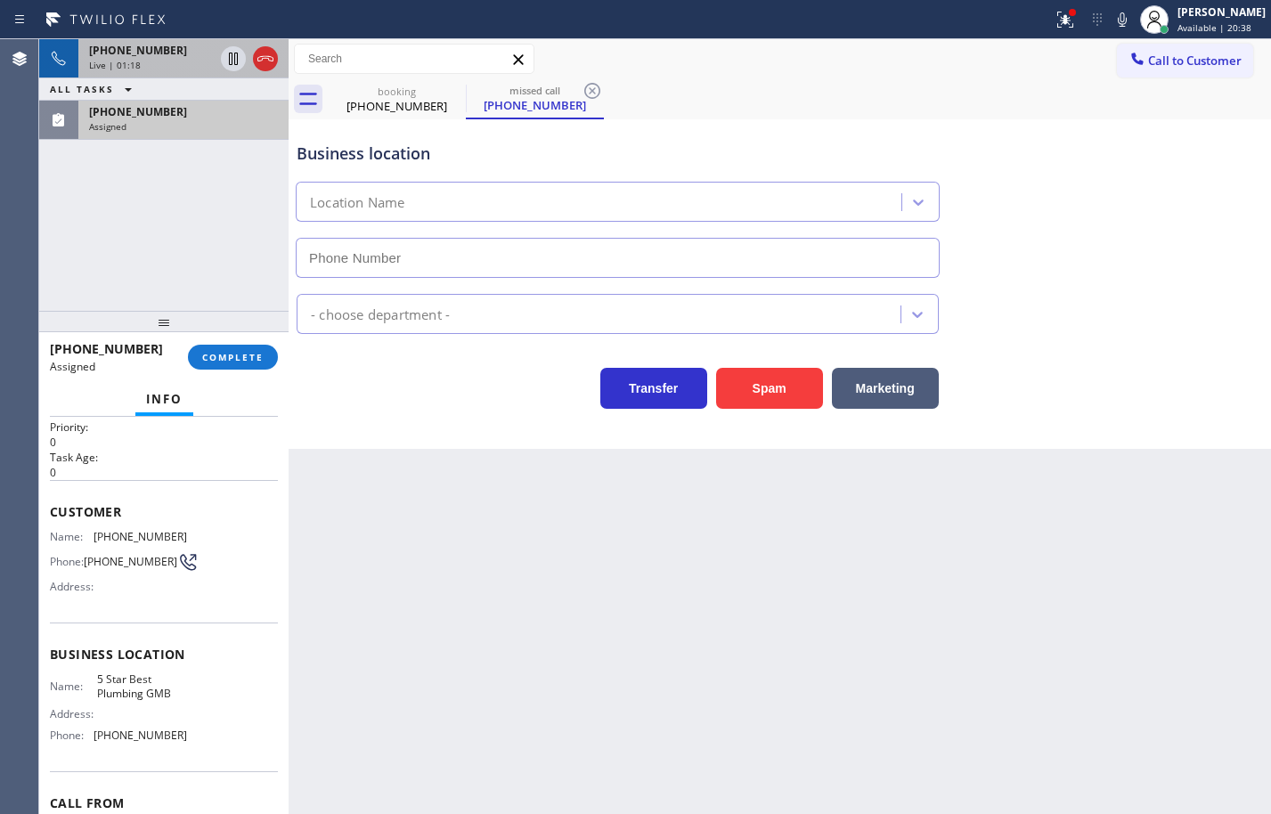
scroll to position [89, 0]
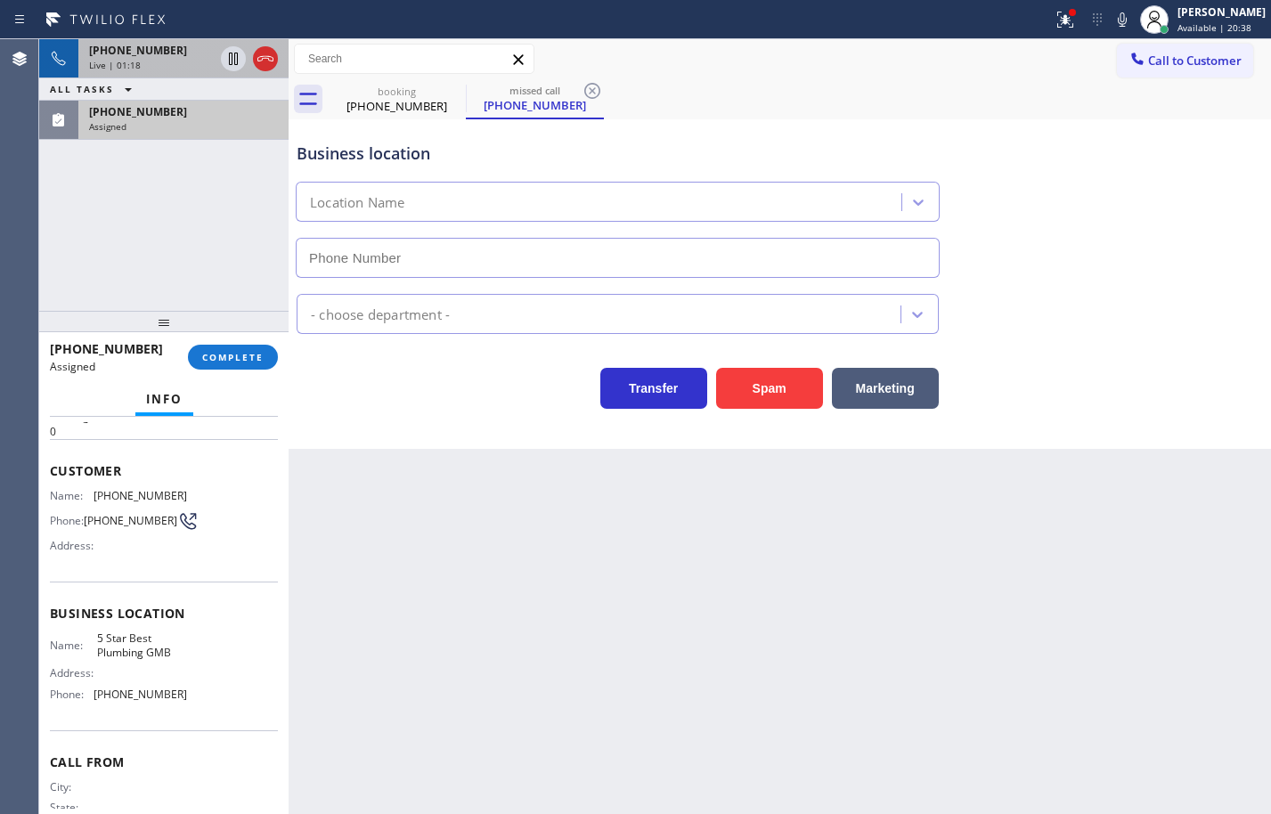
type input "(213) 600-7224"
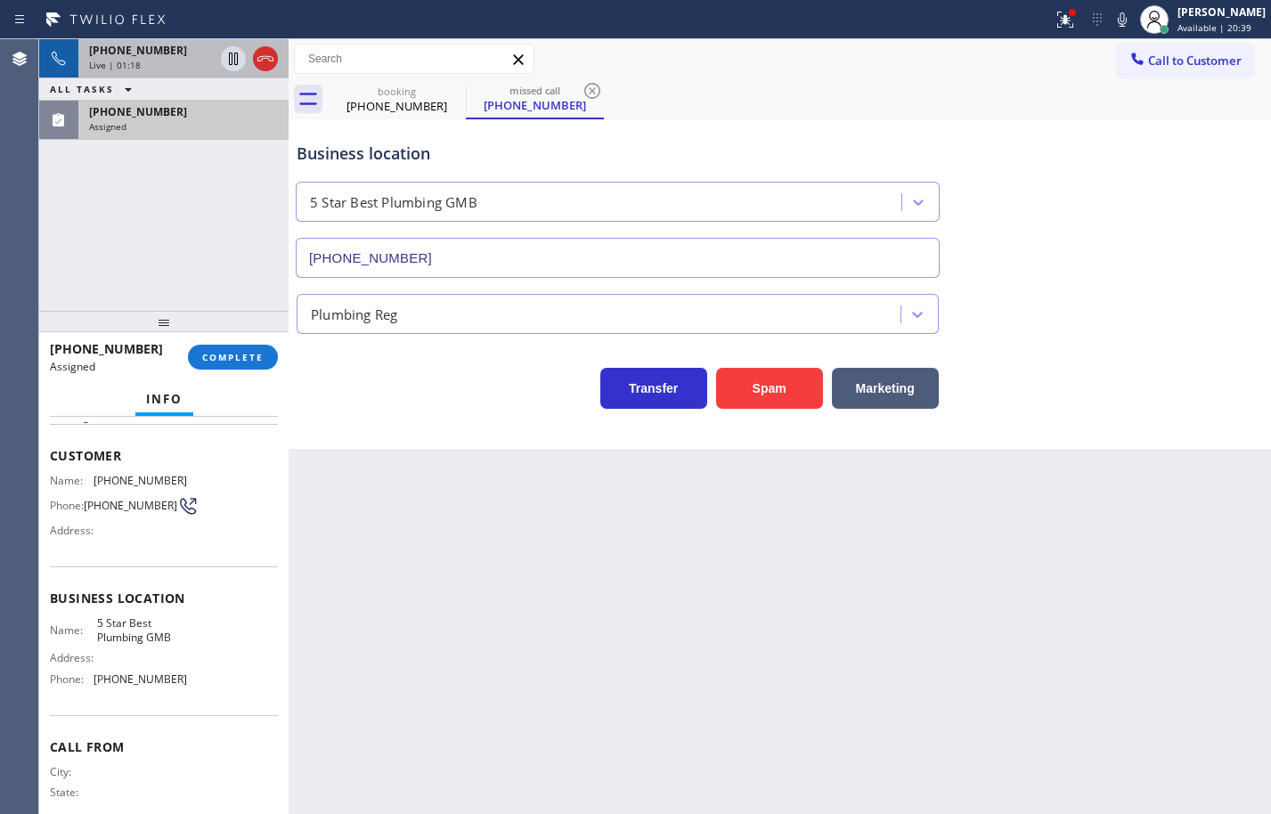
click at [183, 693] on div "Name: 5 Star Best Plumbing GMB Address: Phone: (213) 600-7224" at bounding box center [164, 654] width 228 height 77
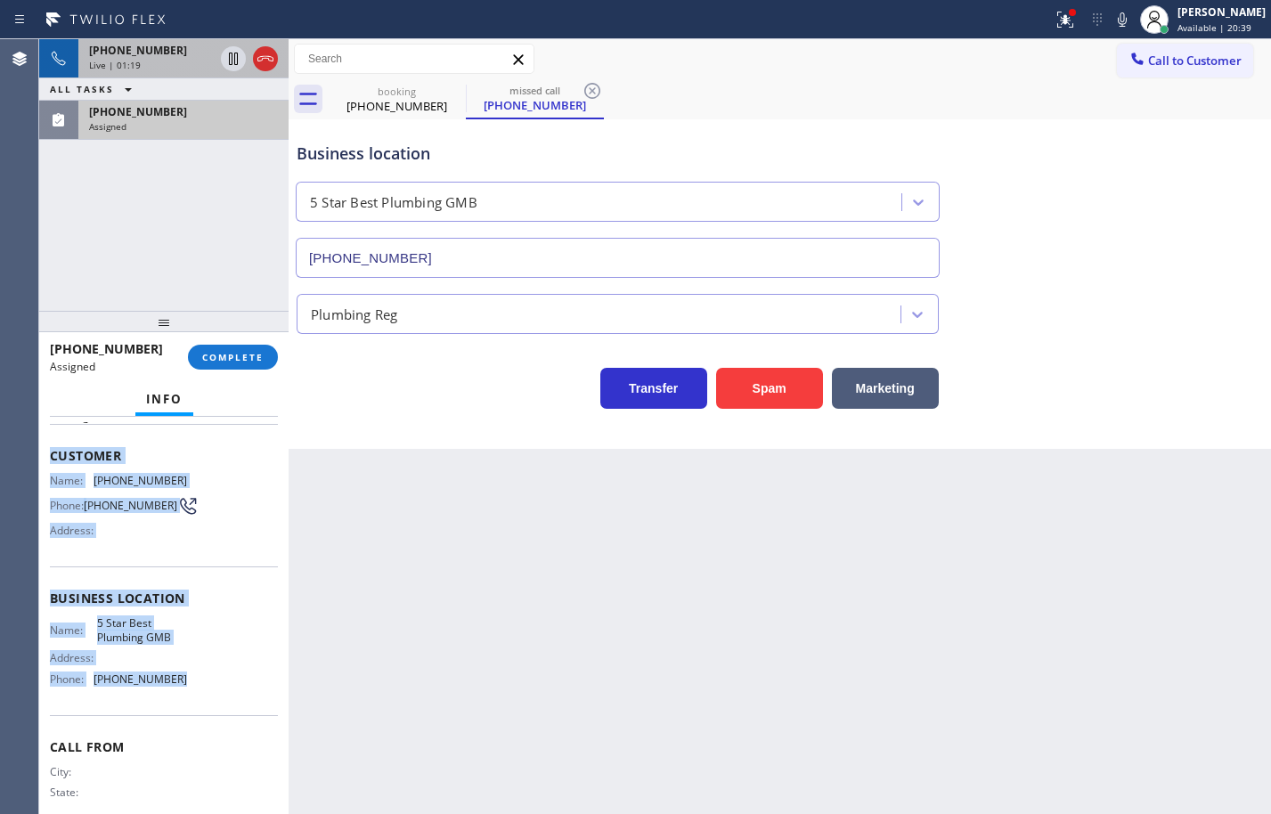
drag, startPoint x: 182, startPoint y: 689, endPoint x: 47, endPoint y: 459, distance: 267.0
click at [47, 459] on div "Context Queue: Plumbing Priority: 0 Task Age: Customer Name: (818) 335-7827 Pho…" at bounding box center [163, 615] width 249 height 397
copy div "Customer Name: (818) 335-7827 Phone: (818) 335-7827 Address: Business location …"
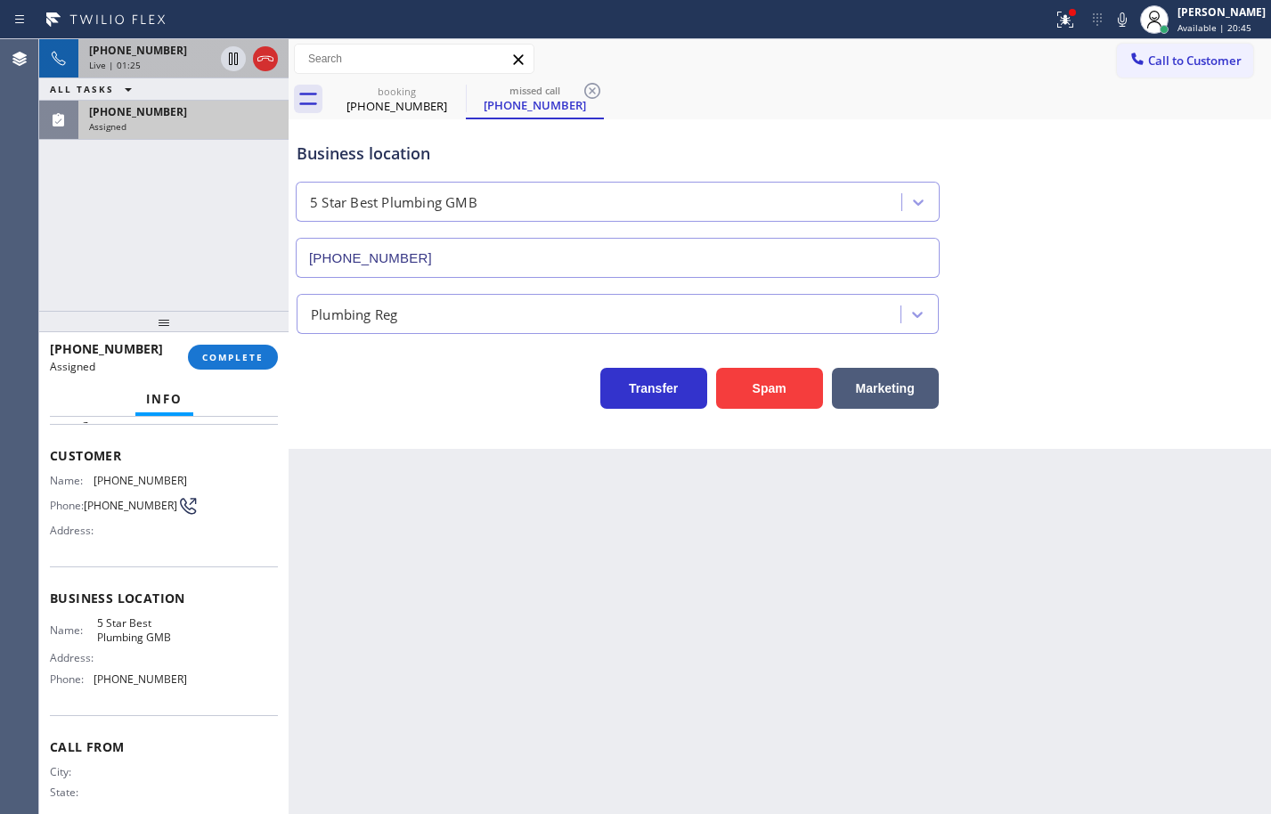
click at [257, 372] on div "(818) 335-7827 Assigned COMPLETE" at bounding box center [164, 357] width 228 height 46
click at [259, 366] on button "COMPLETE" at bounding box center [233, 357] width 90 height 25
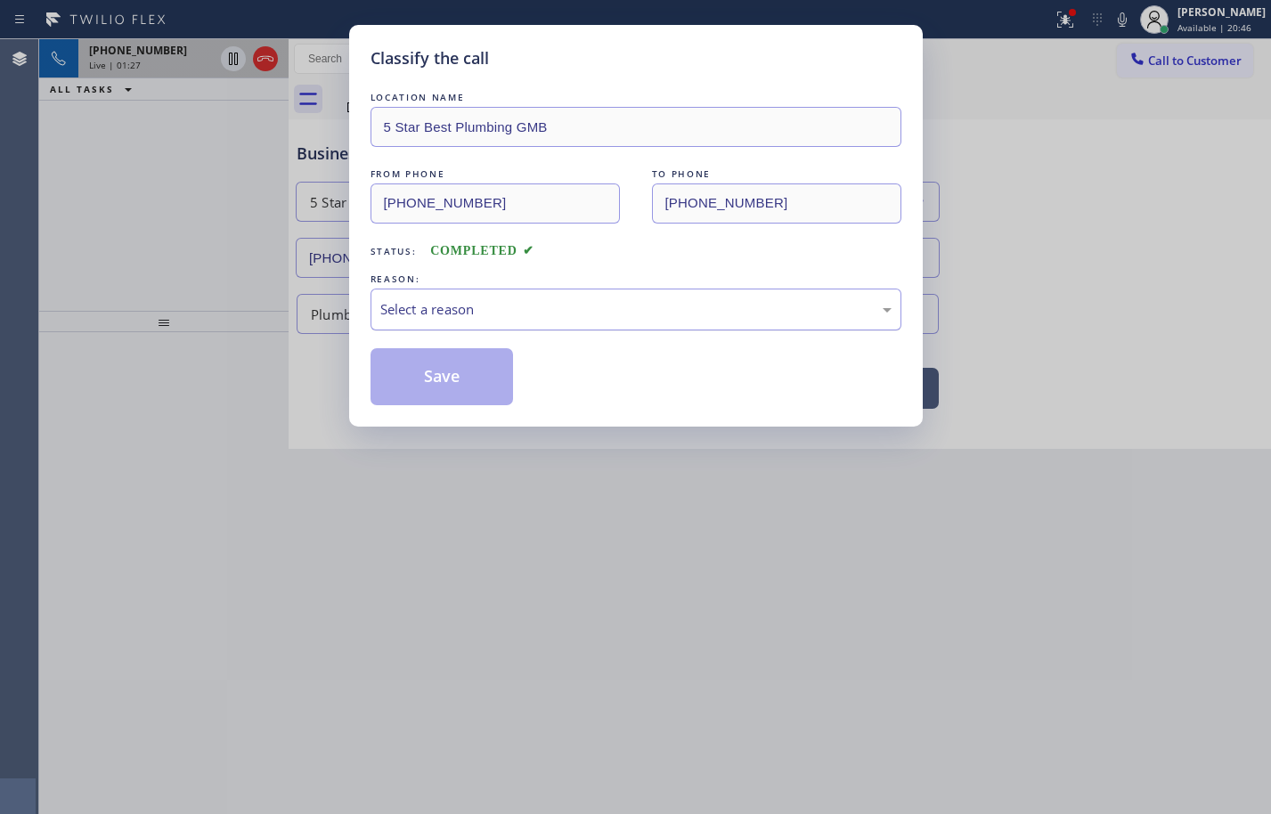
click at [428, 309] on div "Select a reason" at bounding box center [635, 309] width 511 height 20
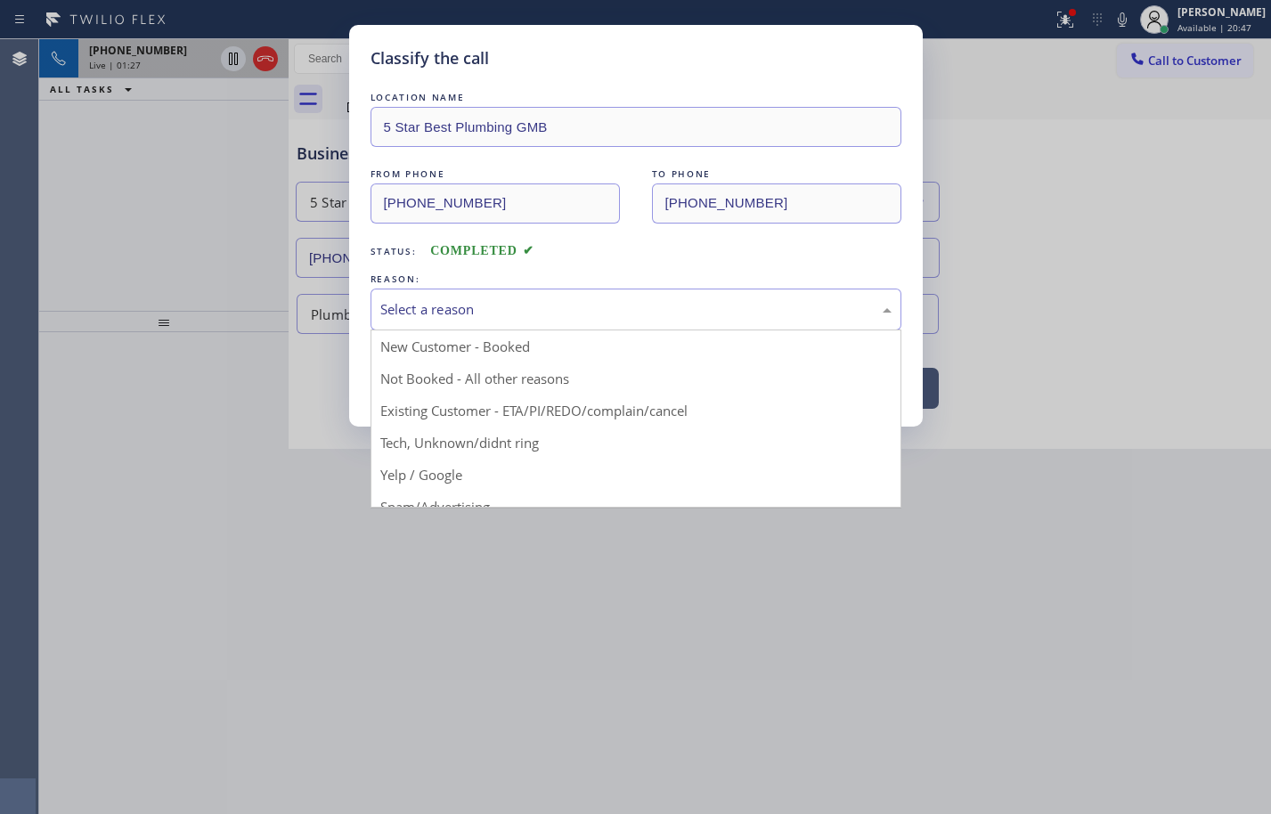
drag, startPoint x: 485, startPoint y: 435, endPoint x: 483, endPoint y: 359, distance: 75.7
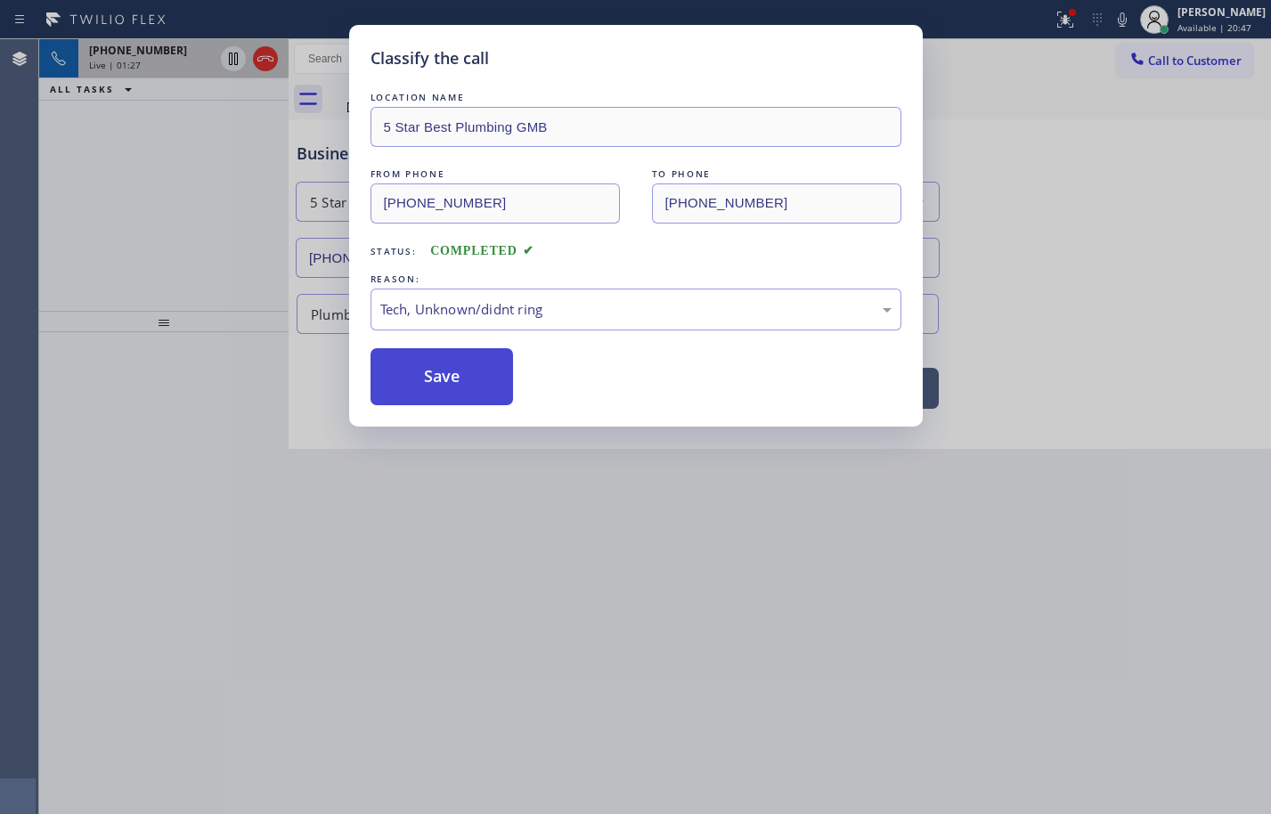
click at [483, 359] on button "Save" at bounding box center [442, 376] width 143 height 57
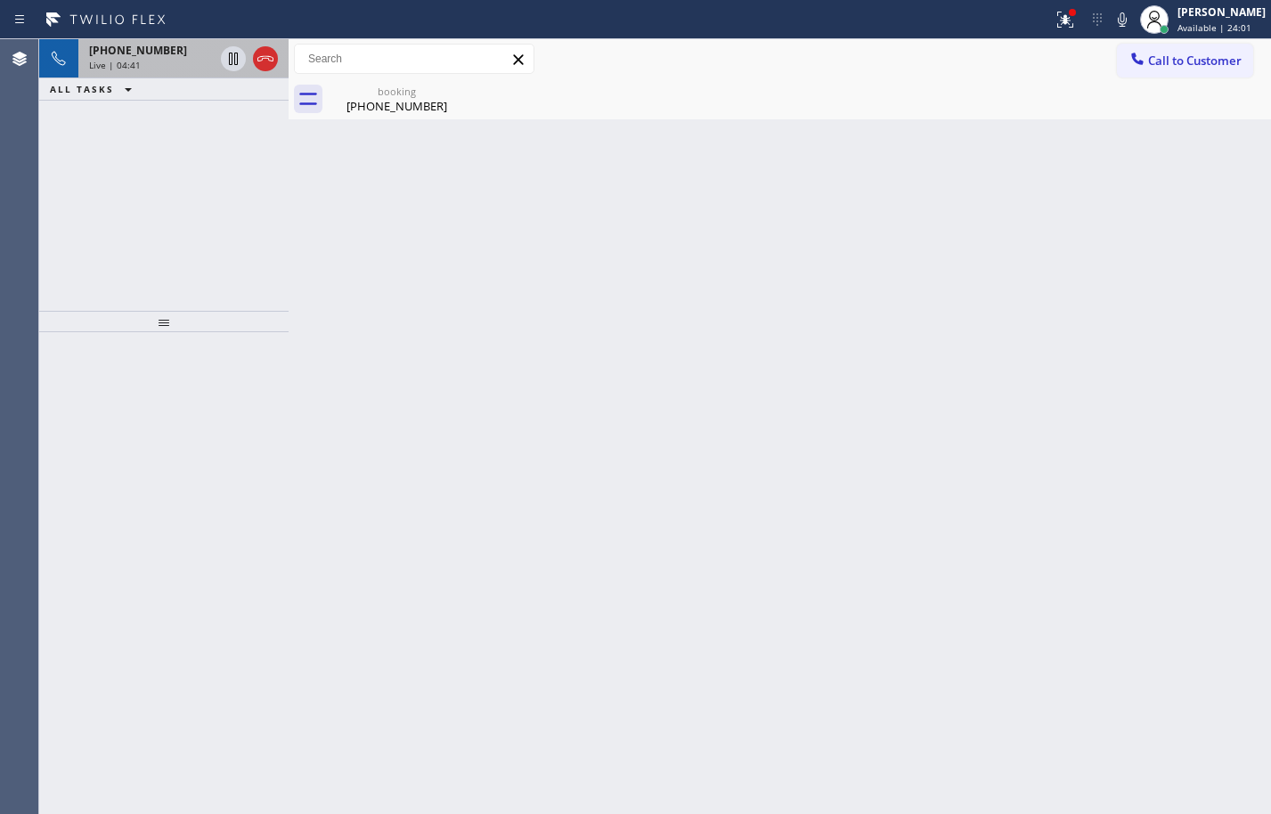
click at [124, 57] on span "+15108574157" at bounding box center [138, 50] width 98 height 15
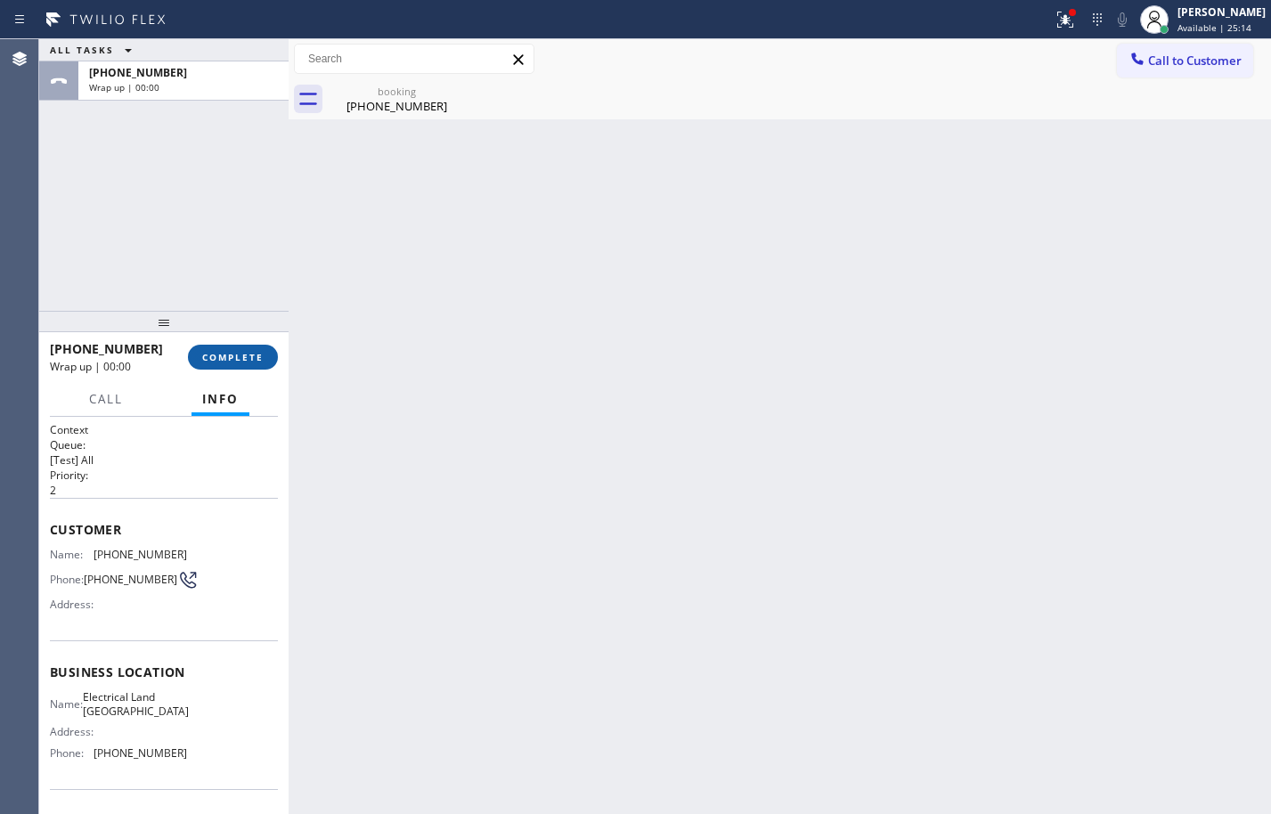
click at [242, 348] on button "COMPLETE" at bounding box center [233, 357] width 90 height 25
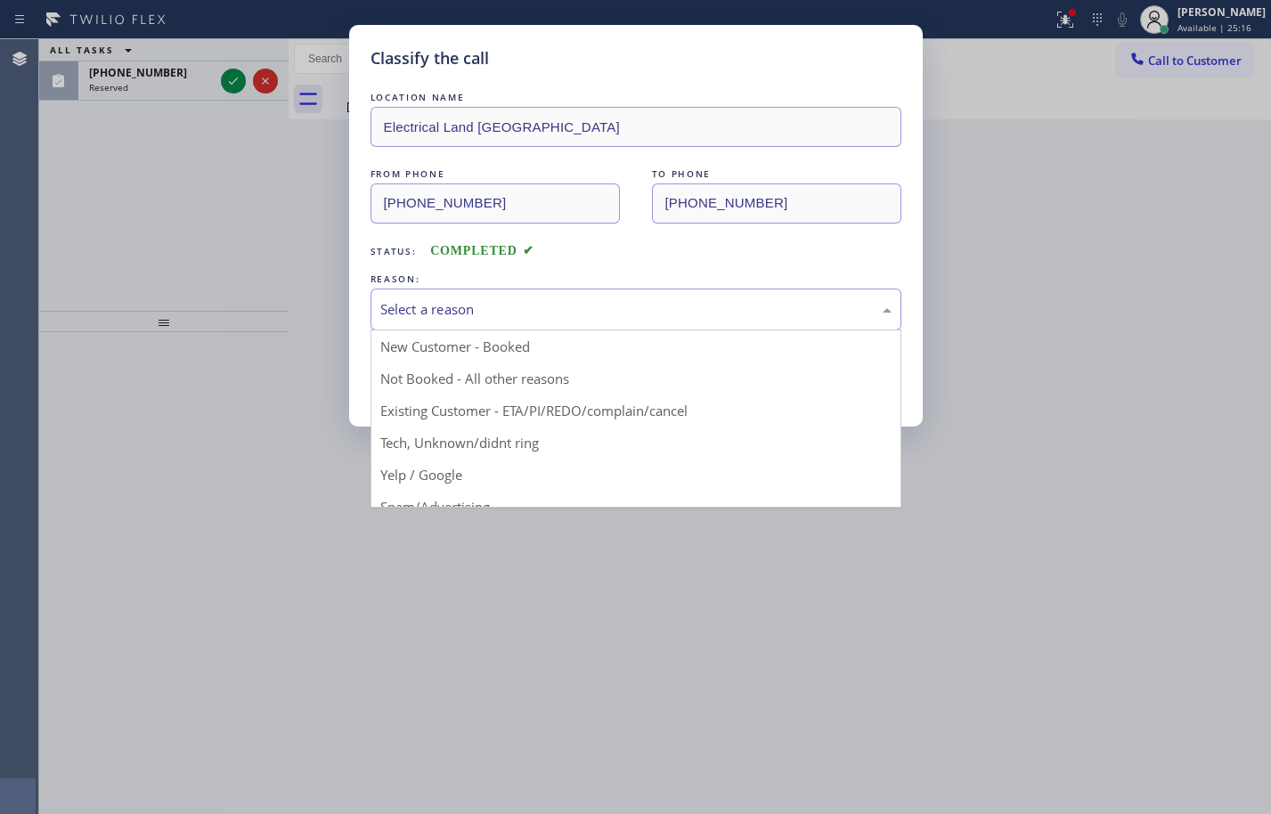
click at [565, 318] on div "Select a reason" at bounding box center [635, 309] width 511 height 20
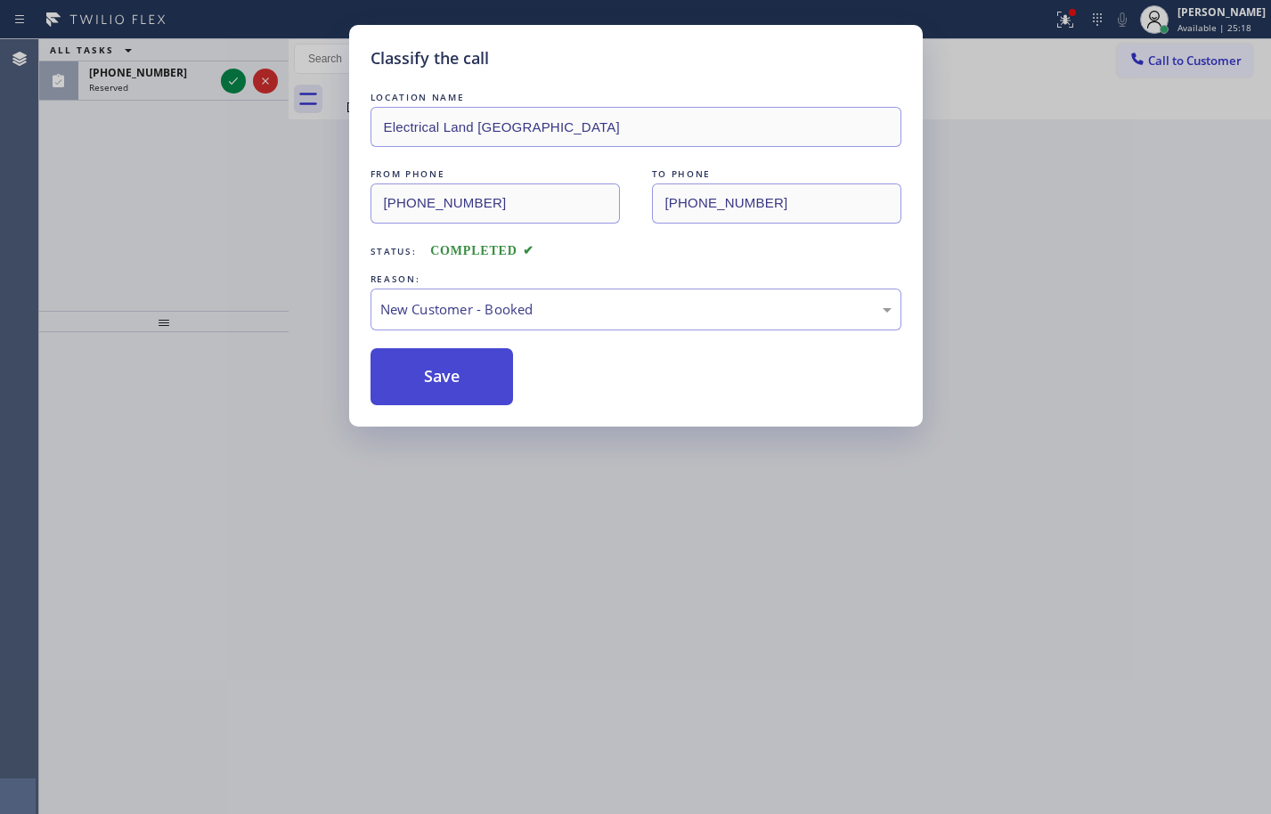
click at [501, 385] on button "Save" at bounding box center [442, 376] width 143 height 57
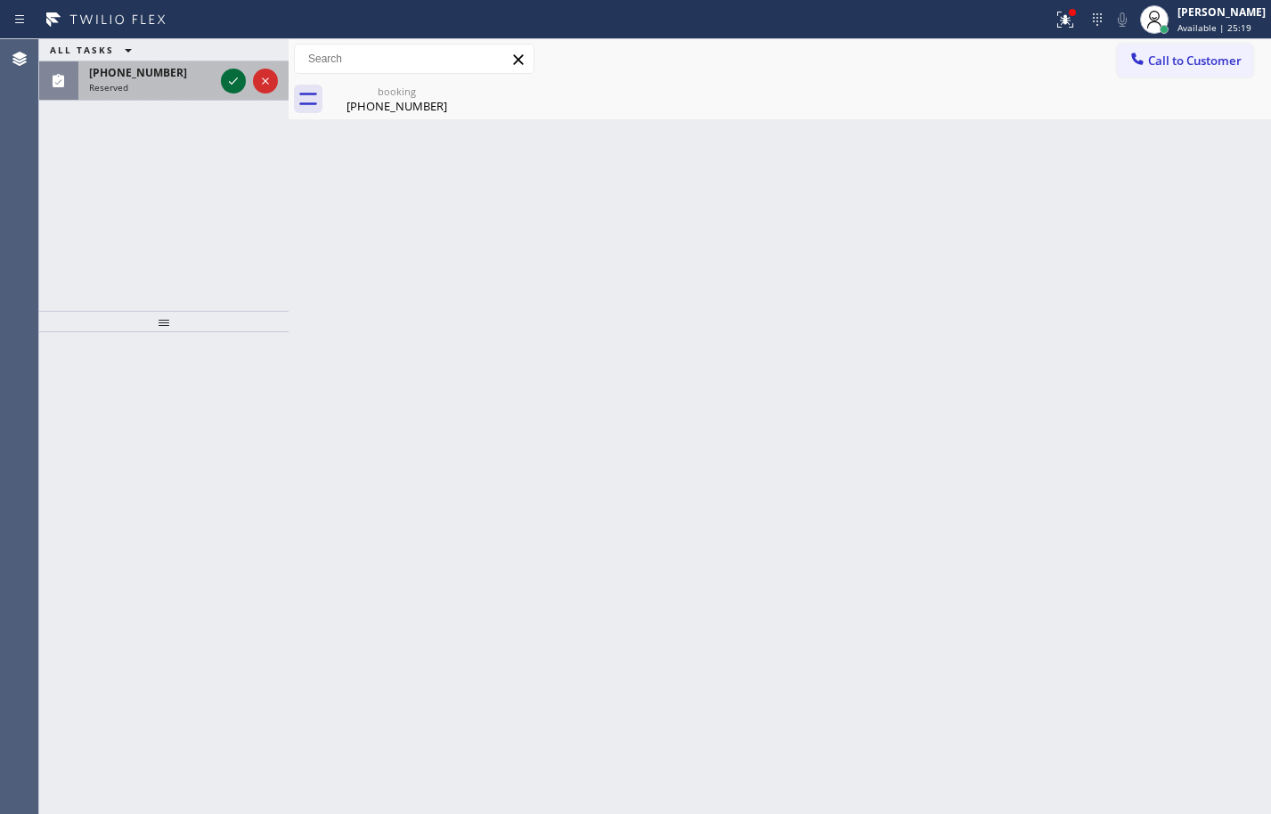
click at [238, 77] on icon at bounding box center [233, 80] width 21 height 21
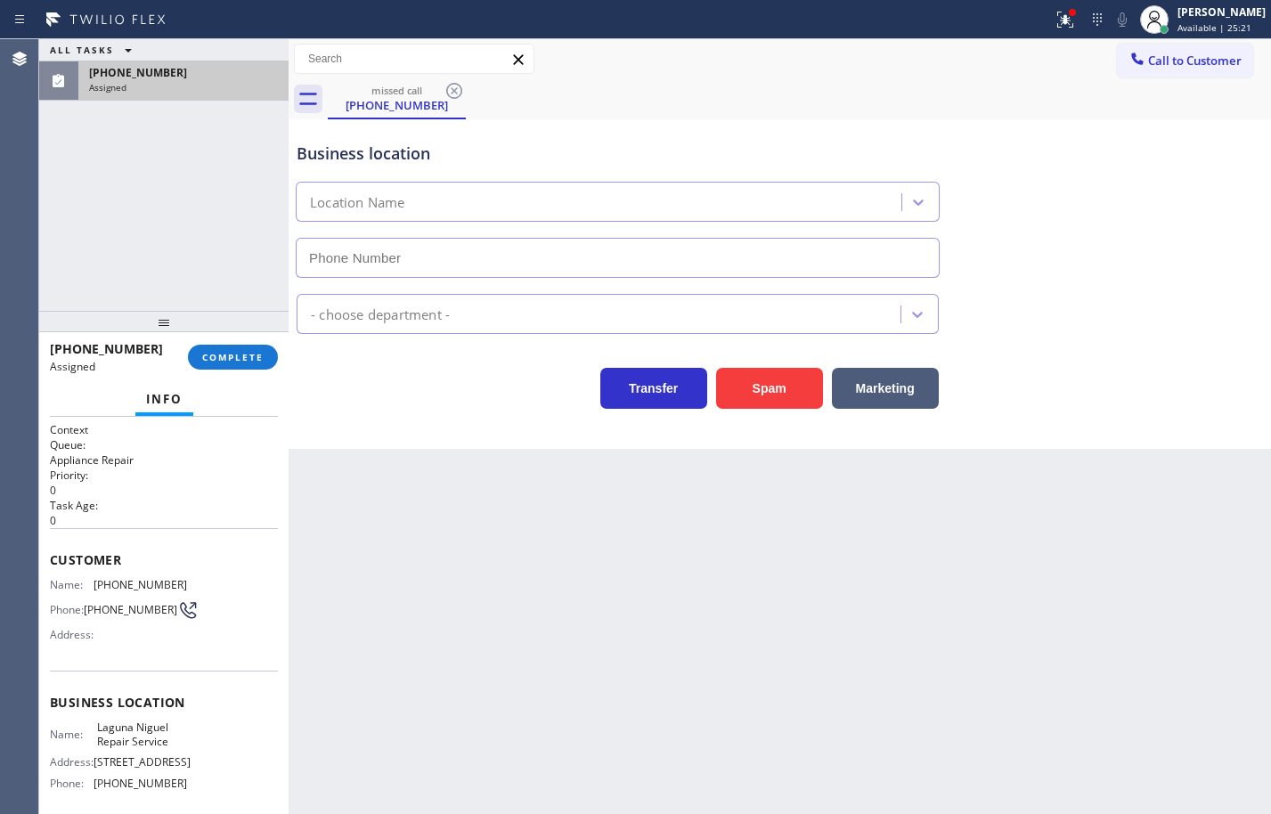
type input "(949) 202-5983"
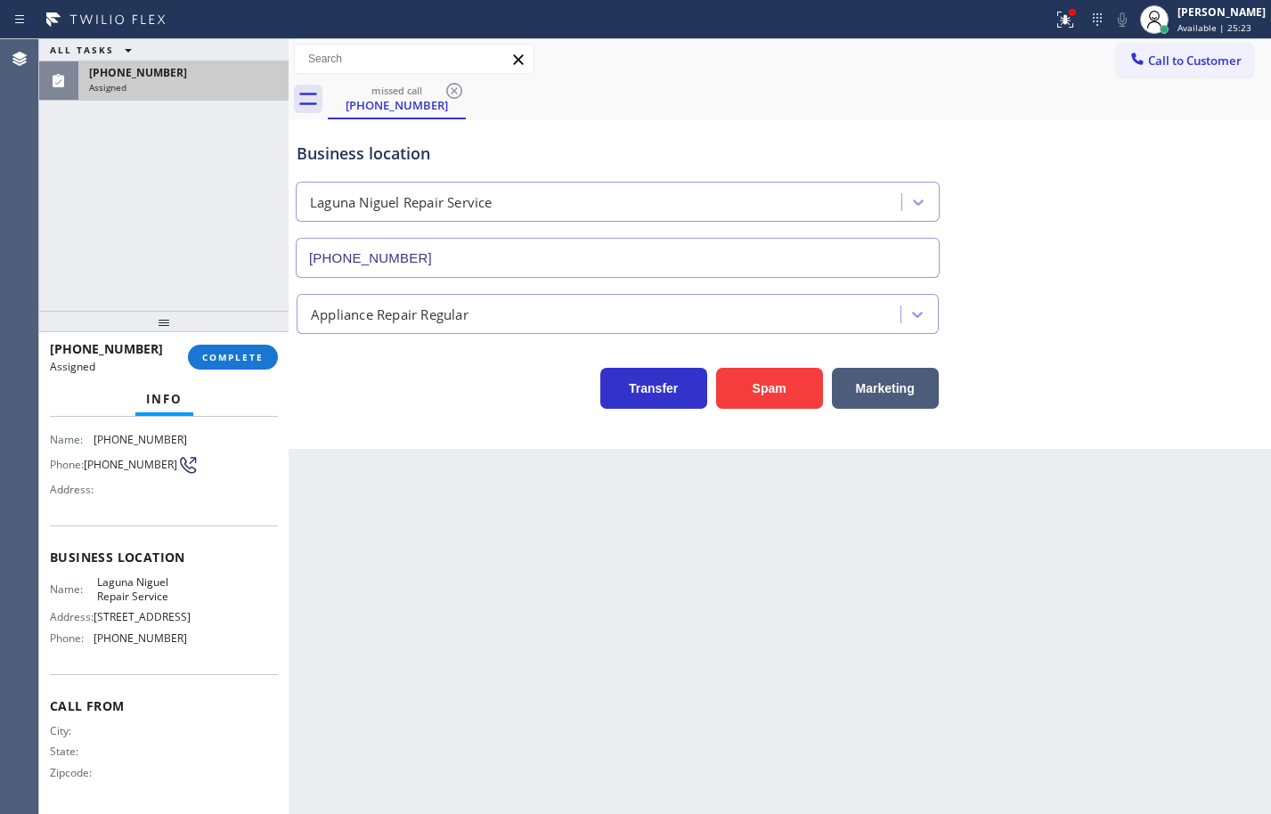
scroll to position [151, 0]
click at [196, 645] on div "Name: Laguna Niguel Repair Service Address: 30101 Town Center Dr Phone: (949) 2…" at bounding box center [164, 613] width 228 height 77
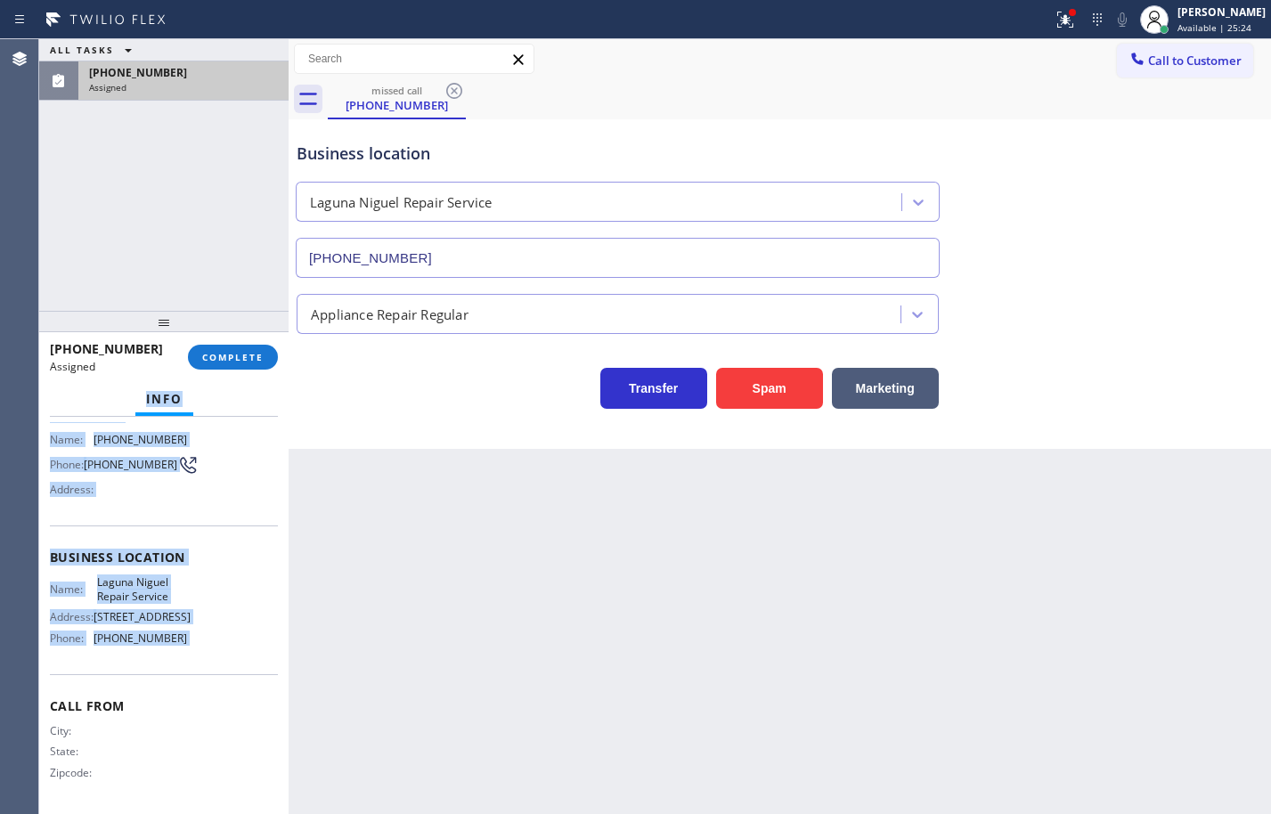
scroll to position [0, 0]
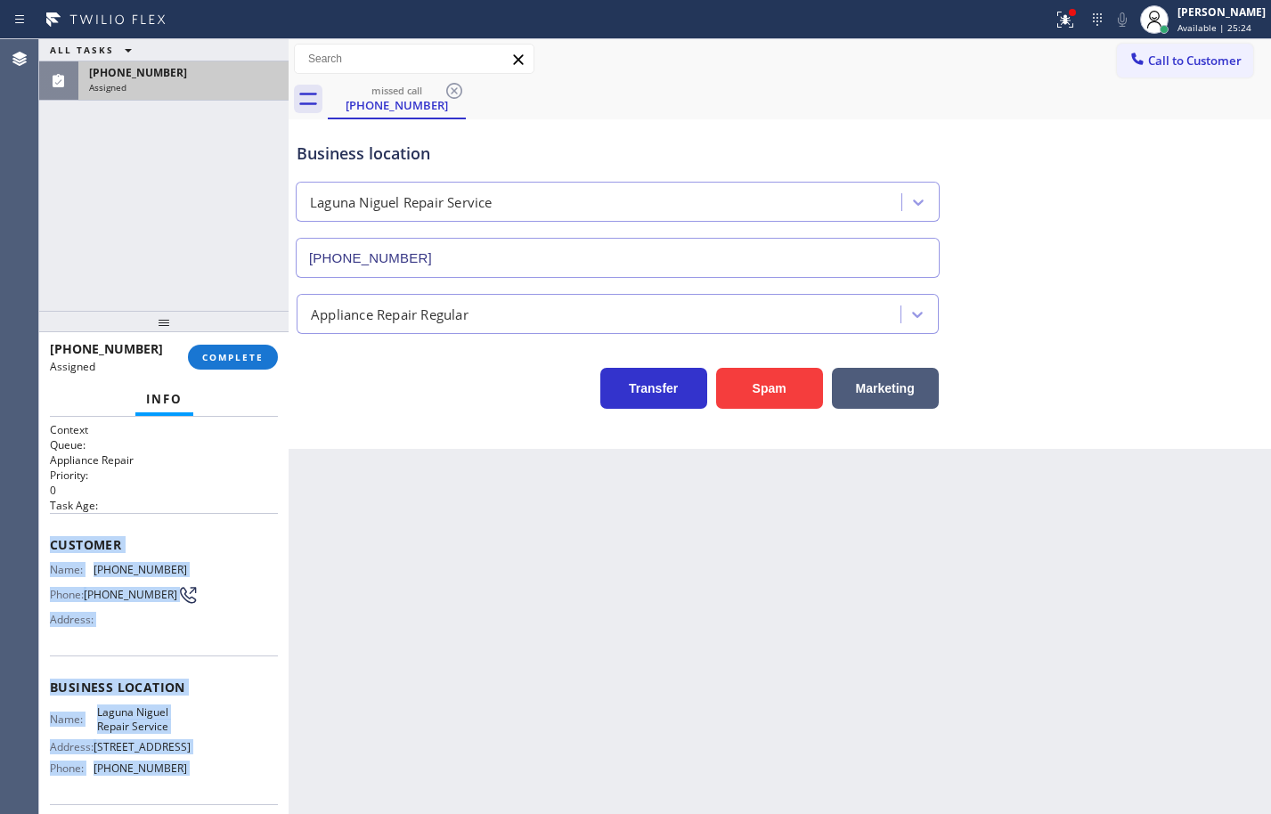
drag, startPoint x: 195, startPoint y: 645, endPoint x: 67, endPoint y: 552, distance: 158.2
click at [67, 552] on div "Context Queue: Appliance Repair Priority: 0 Task Age: Customer Name: (949) 513-…" at bounding box center [164, 680] width 228 height 517
copy div "Customer Name: (949) 513-3338 Phone: (949) 513-3338 Address: Business location …"
click at [242, 360] on span "COMPLETE" at bounding box center [232, 357] width 61 height 12
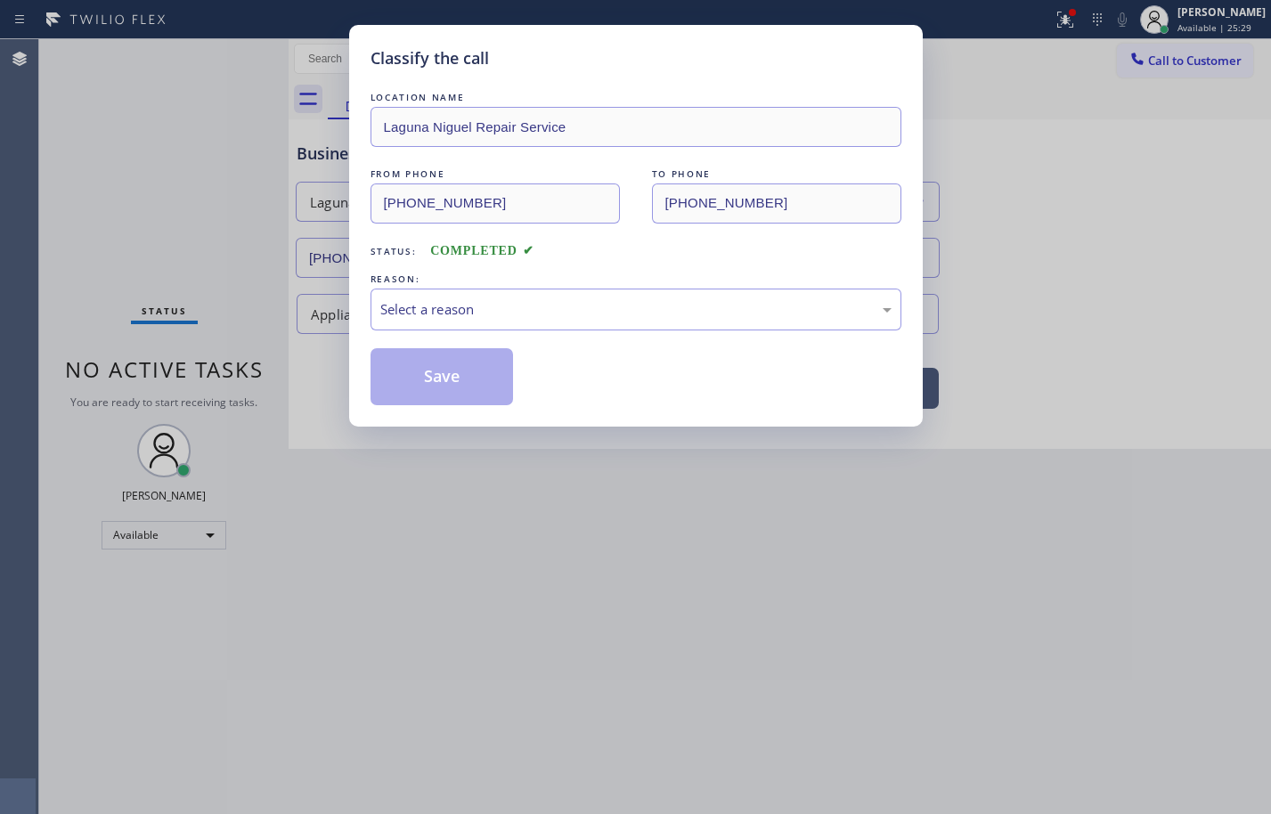
click at [469, 320] on div "Select a reason" at bounding box center [636, 310] width 531 height 42
click at [481, 384] on button "Save" at bounding box center [442, 376] width 143 height 57
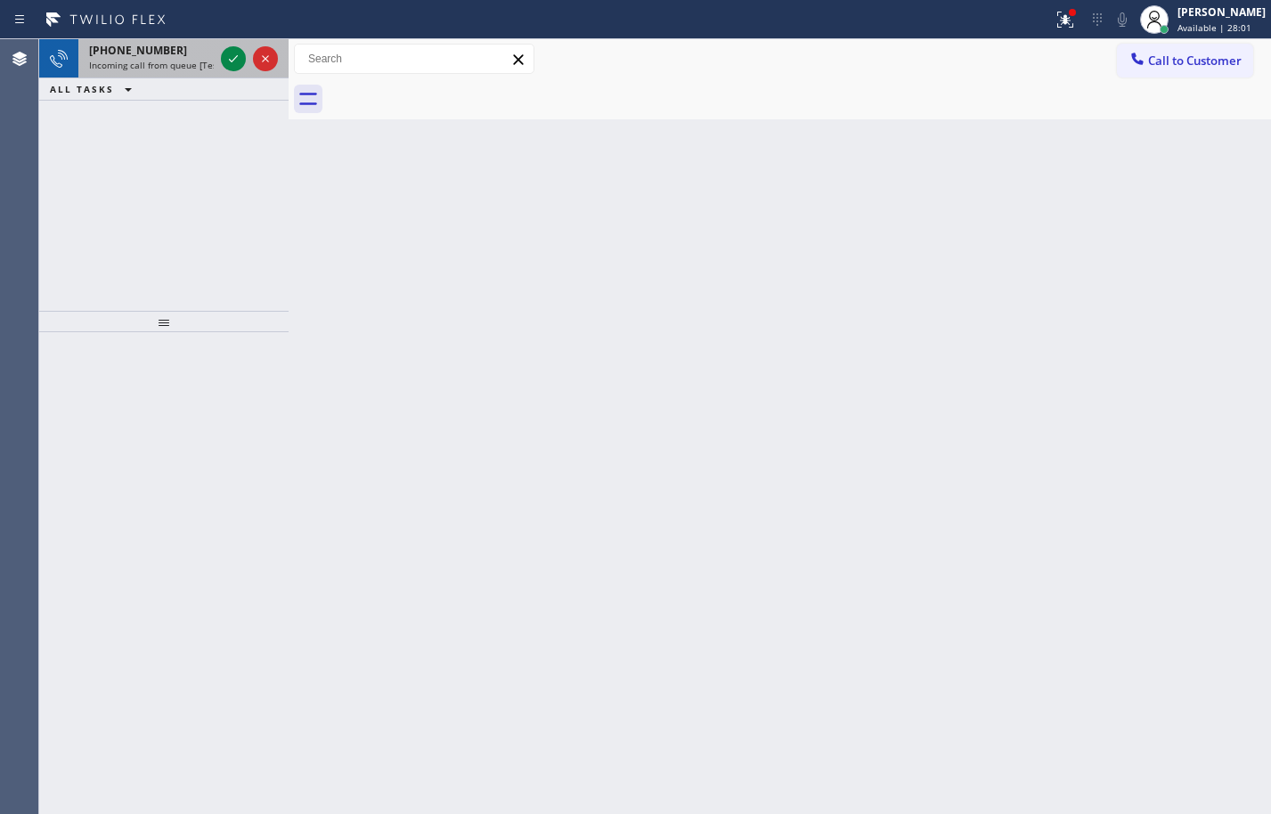
click at [190, 62] on span "Incoming call from queue [Test] All" at bounding box center [163, 65] width 148 height 12
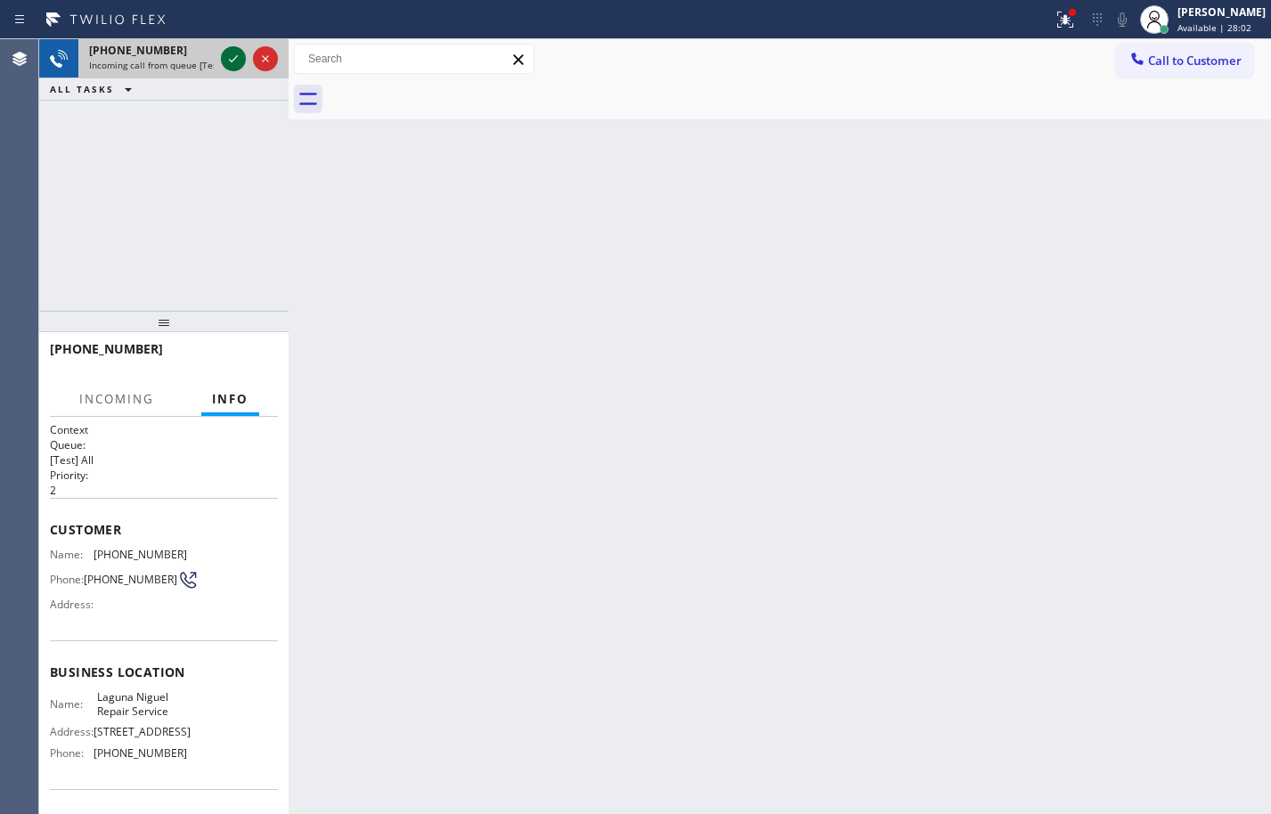
click at [238, 54] on icon at bounding box center [233, 58] width 21 height 21
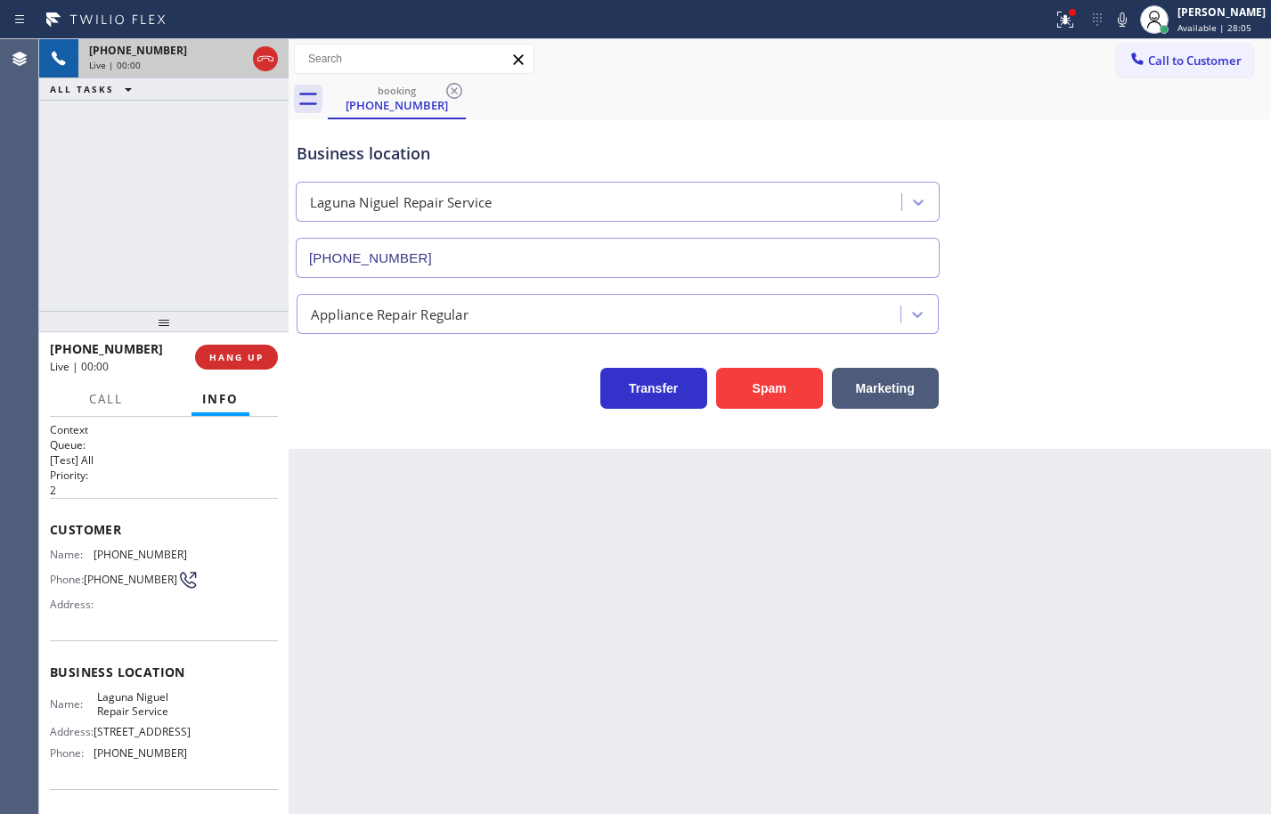
type input "(949) 202-5983"
drag, startPoint x: 804, startPoint y: 755, endPoint x: 893, endPoint y: 691, distance: 109.8
click at [804, 755] on div "Back to Dashboard Change Sender ID Customers Technicians Select a contact Outbo…" at bounding box center [780, 426] width 982 height 775
click at [1112, 23] on icon at bounding box center [1122, 19] width 21 height 21
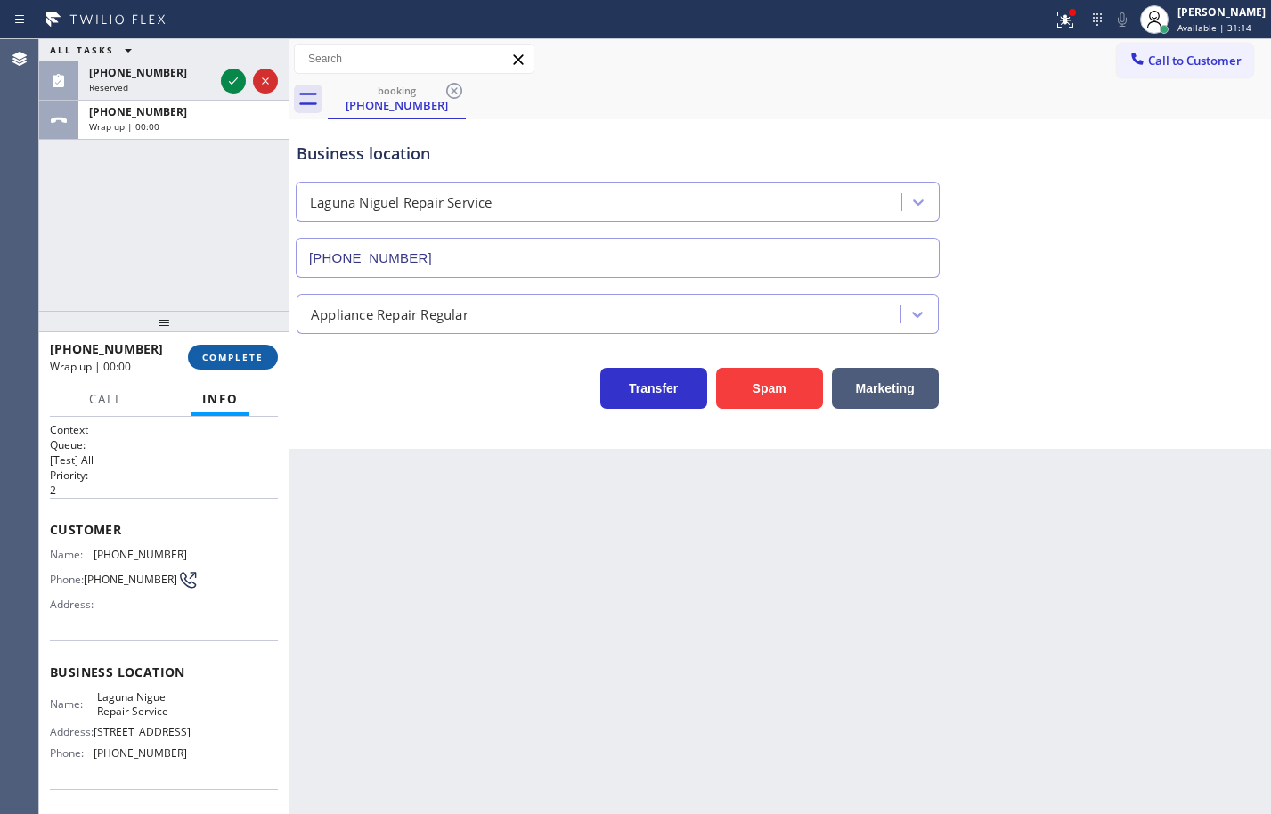
click at [236, 353] on span "COMPLETE" at bounding box center [232, 357] width 61 height 12
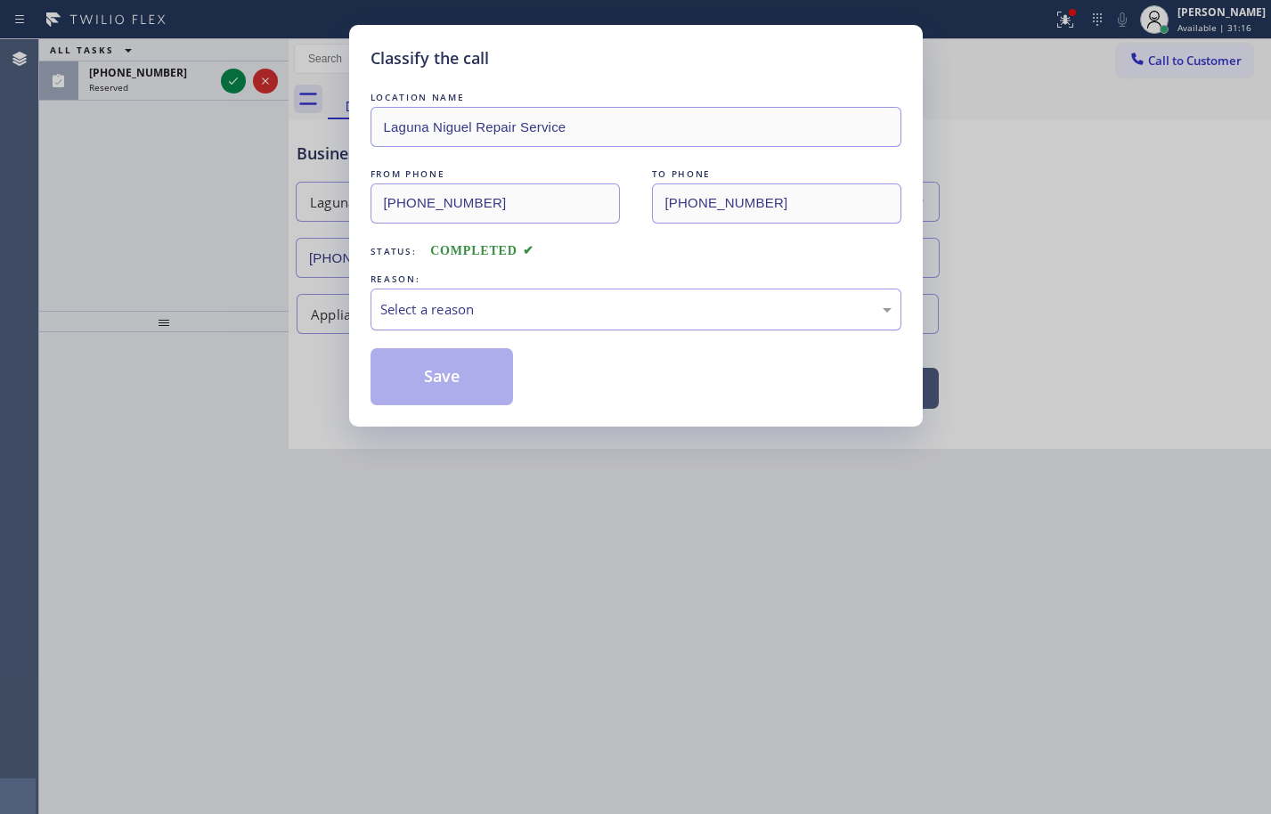
click at [519, 307] on div "Select a reason" at bounding box center [635, 309] width 511 height 20
click at [460, 386] on button "Save" at bounding box center [442, 376] width 143 height 57
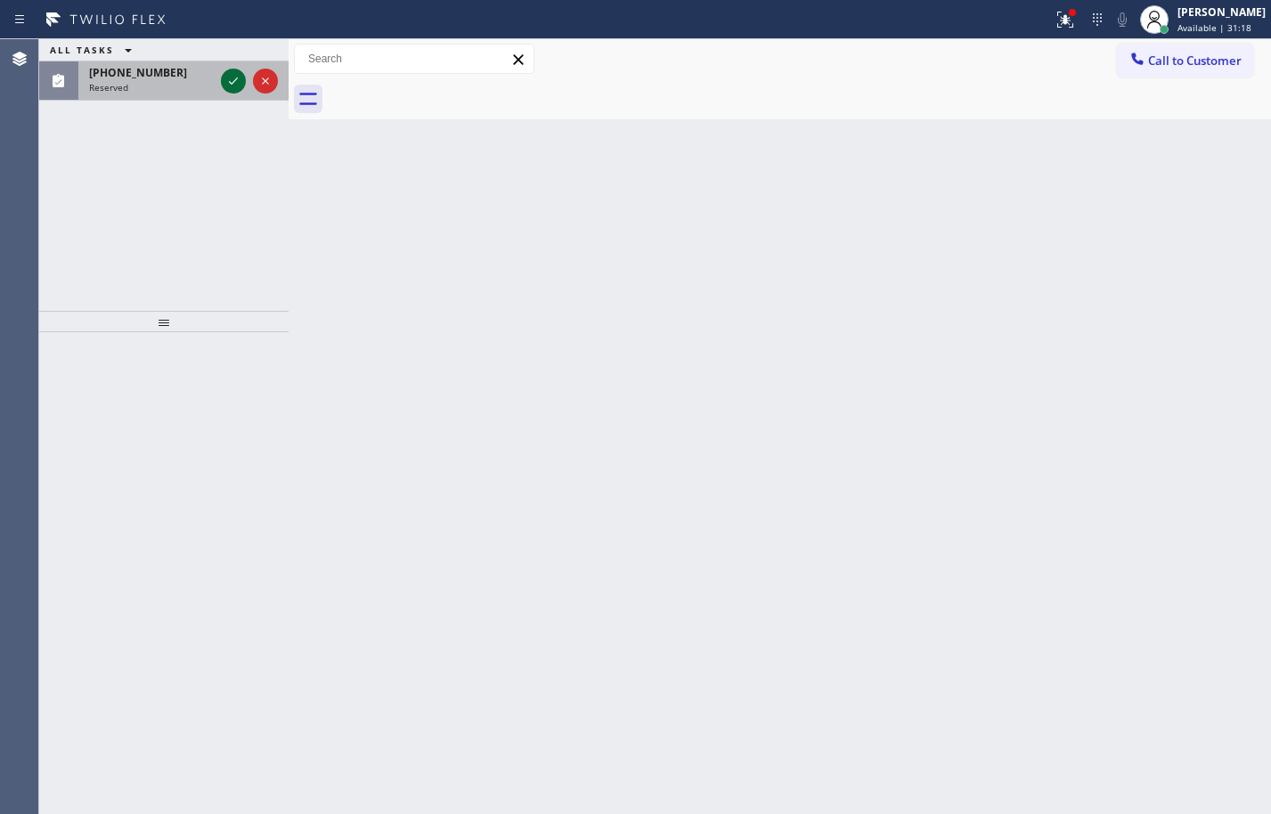
click at [233, 86] on icon at bounding box center [233, 80] width 21 height 21
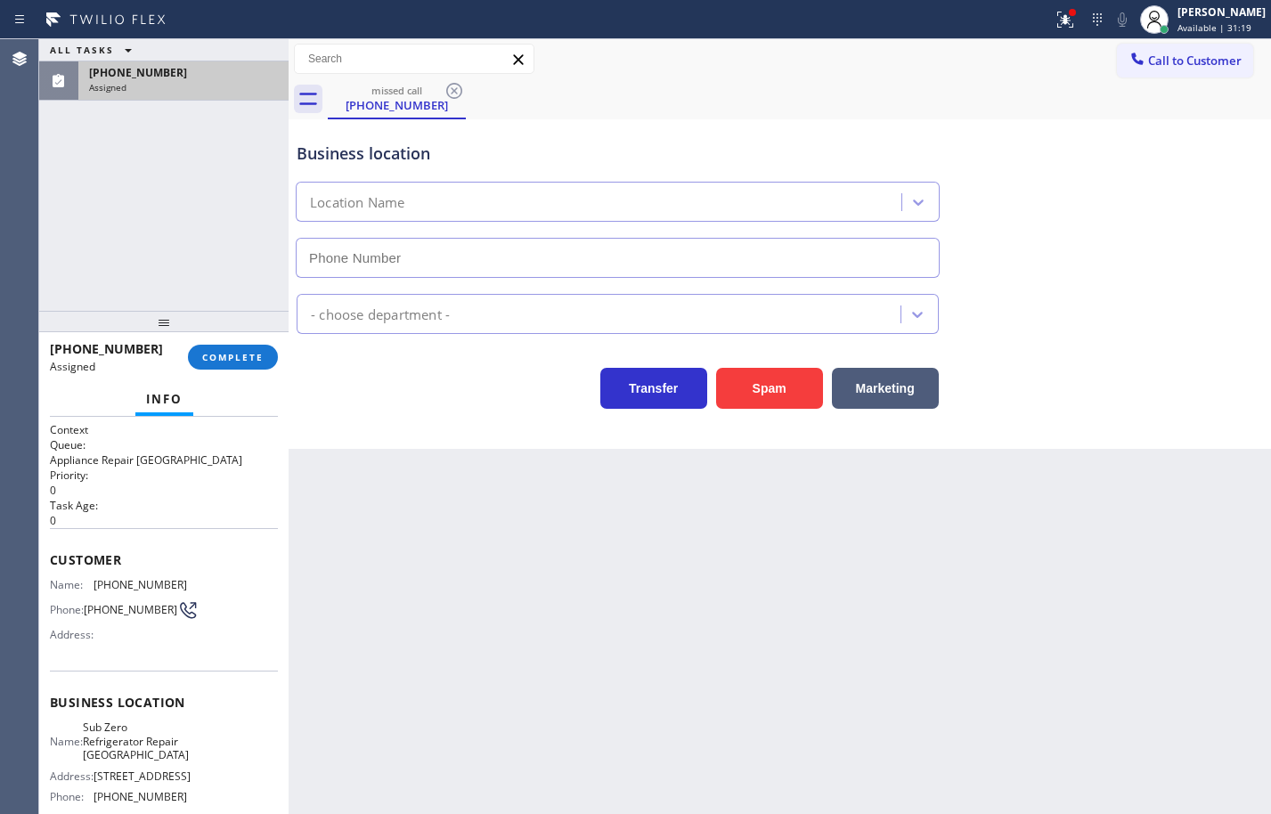
type input "(773) 917-0590"
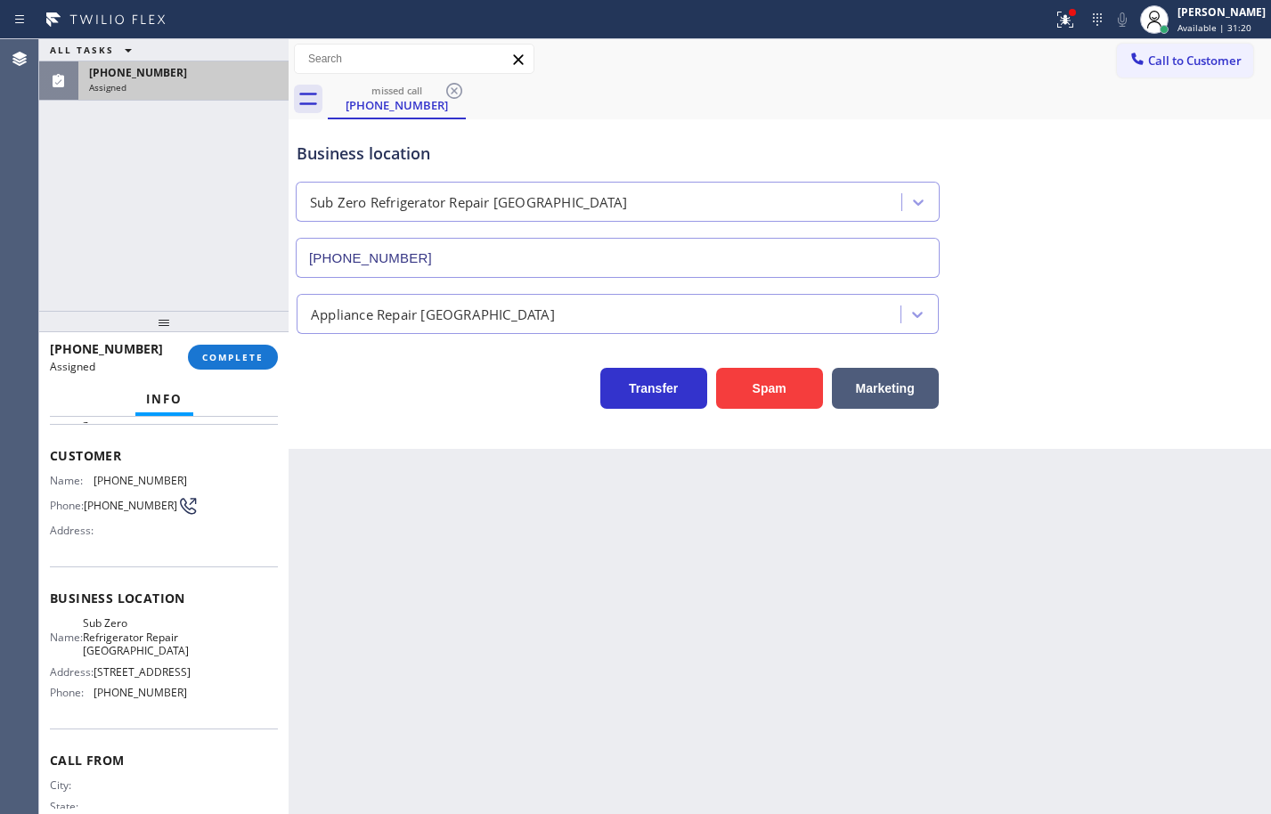
click at [176, 706] on div "Name: Sub Zero Refrigerator Repair Chicago Address: 2046 W BELMONT AVE Phone: (…" at bounding box center [118, 661] width 137 height 90
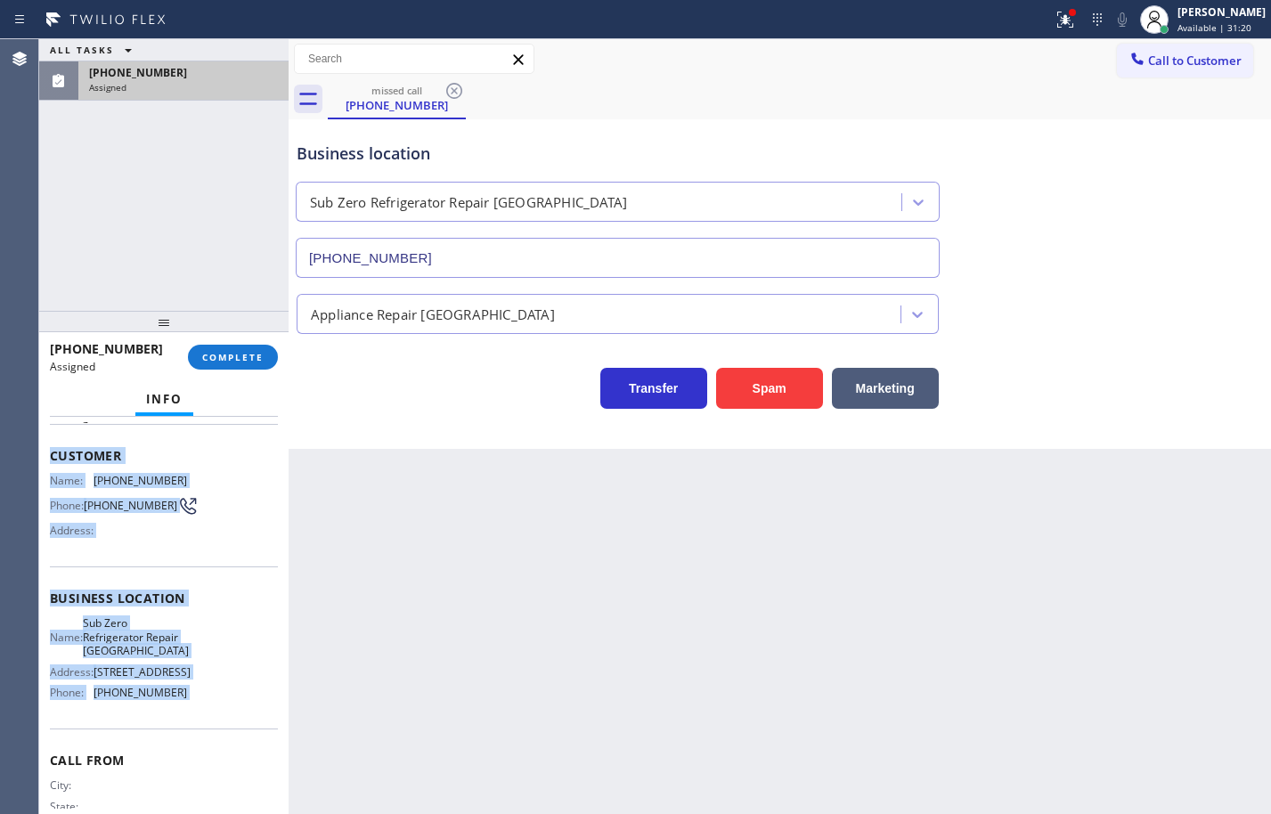
drag, startPoint x: 176, startPoint y: 724, endPoint x: 46, endPoint y: 452, distance: 302.0
click at [46, 452] on div "Context Queue: Appliance Repair High End Priority: 0 Task Age: Customer Name: (…" at bounding box center [163, 615] width 249 height 397
copy div "Customer Name: (312) 459-9917 Phone: (312) 459-9917 Address: Business location …"
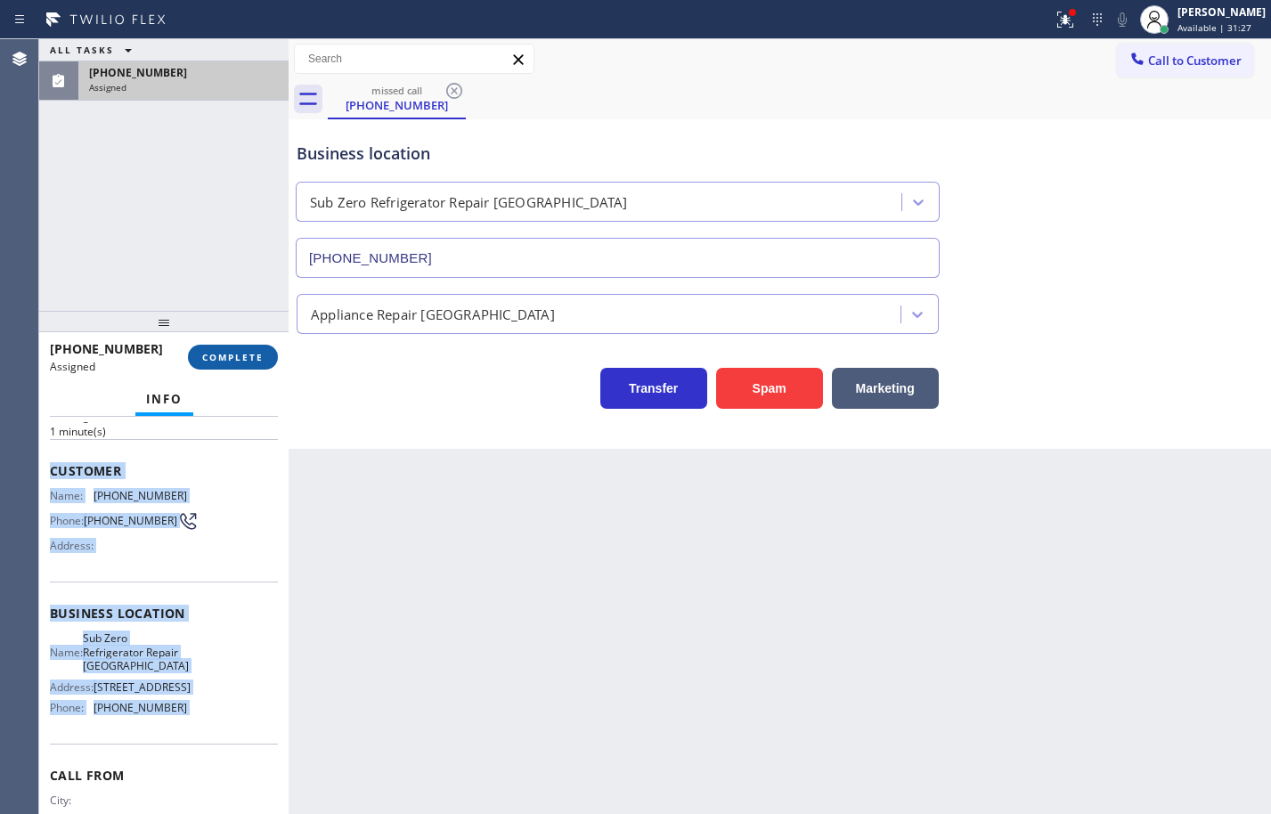
click at [251, 365] on button "COMPLETE" at bounding box center [233, 357] width 90 height 25
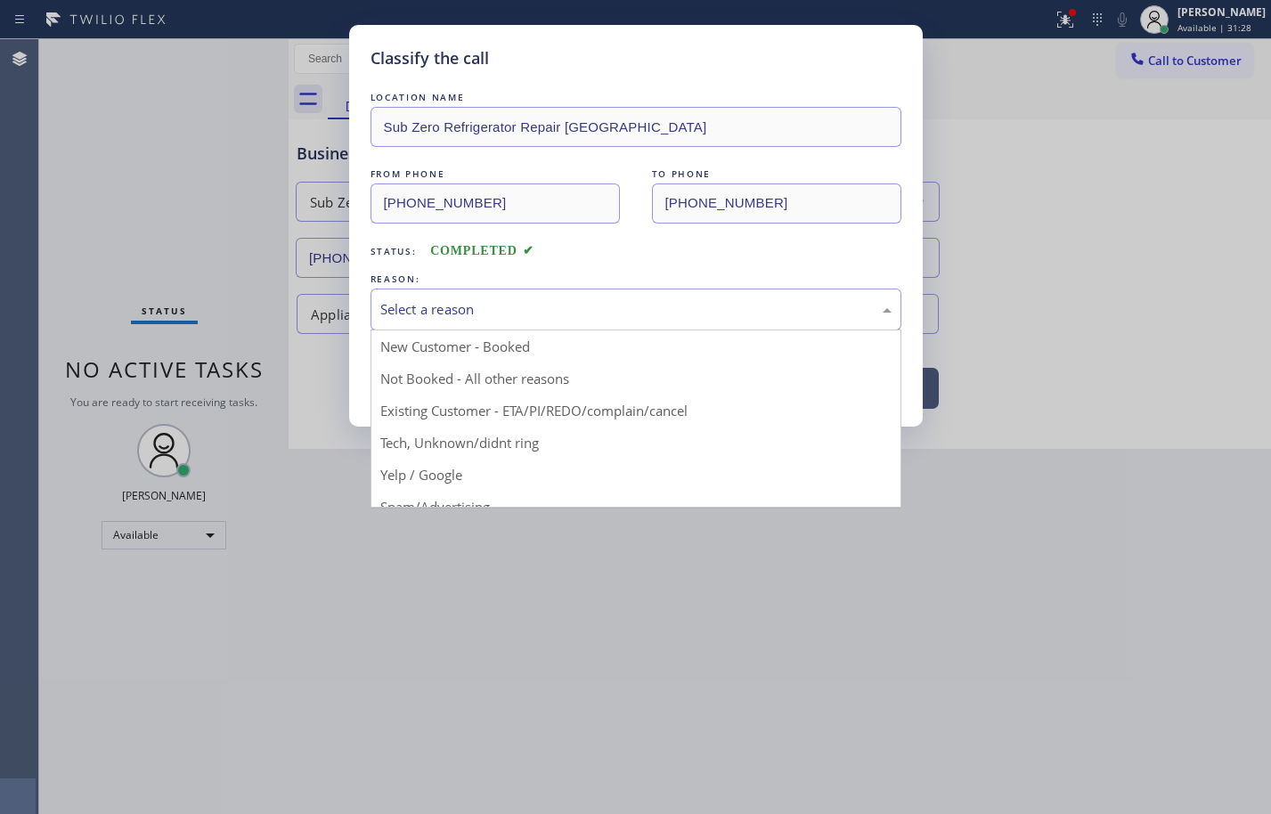
click at [494, 306] on div "Select a reason" at bounding box center [635, 309] width 511 height 20
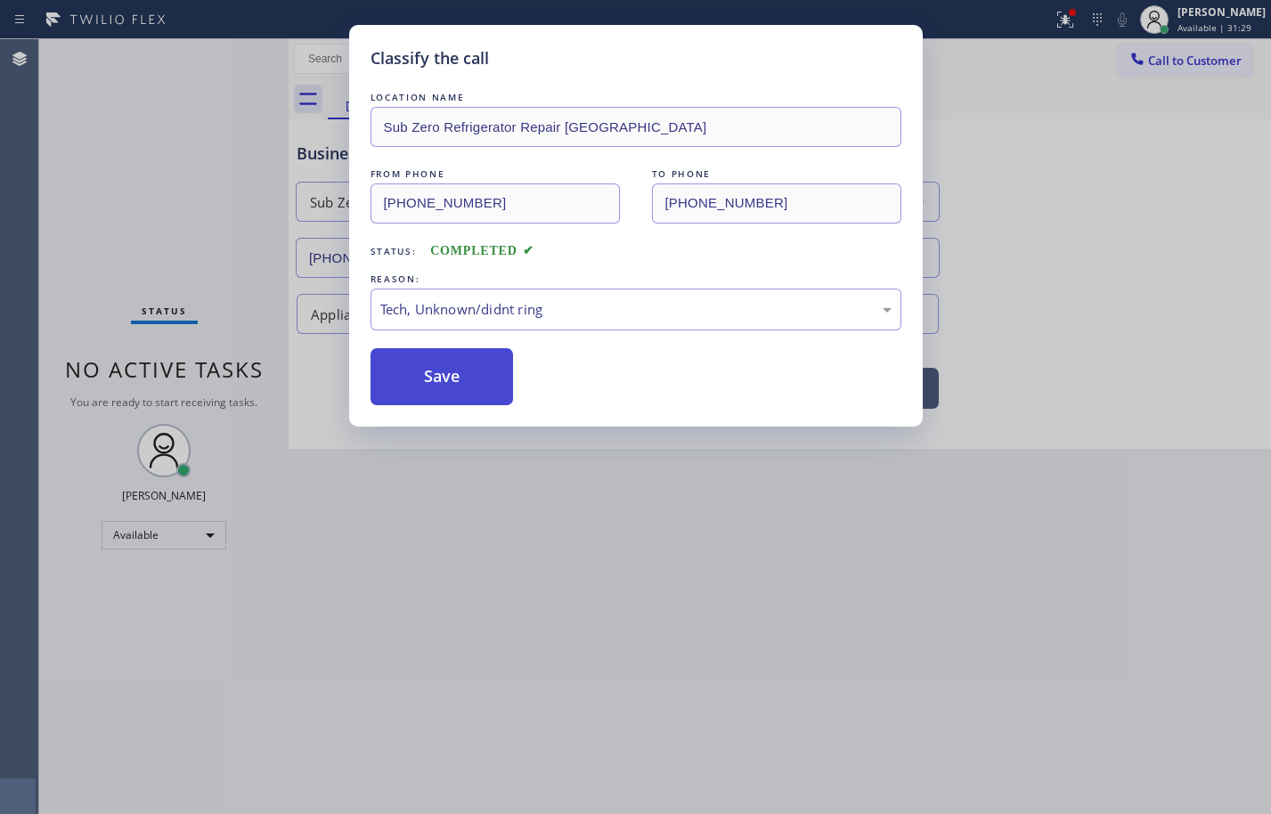
click at [469, 379] on button "Save" at bounding box center [442, 376] width 143 height 57
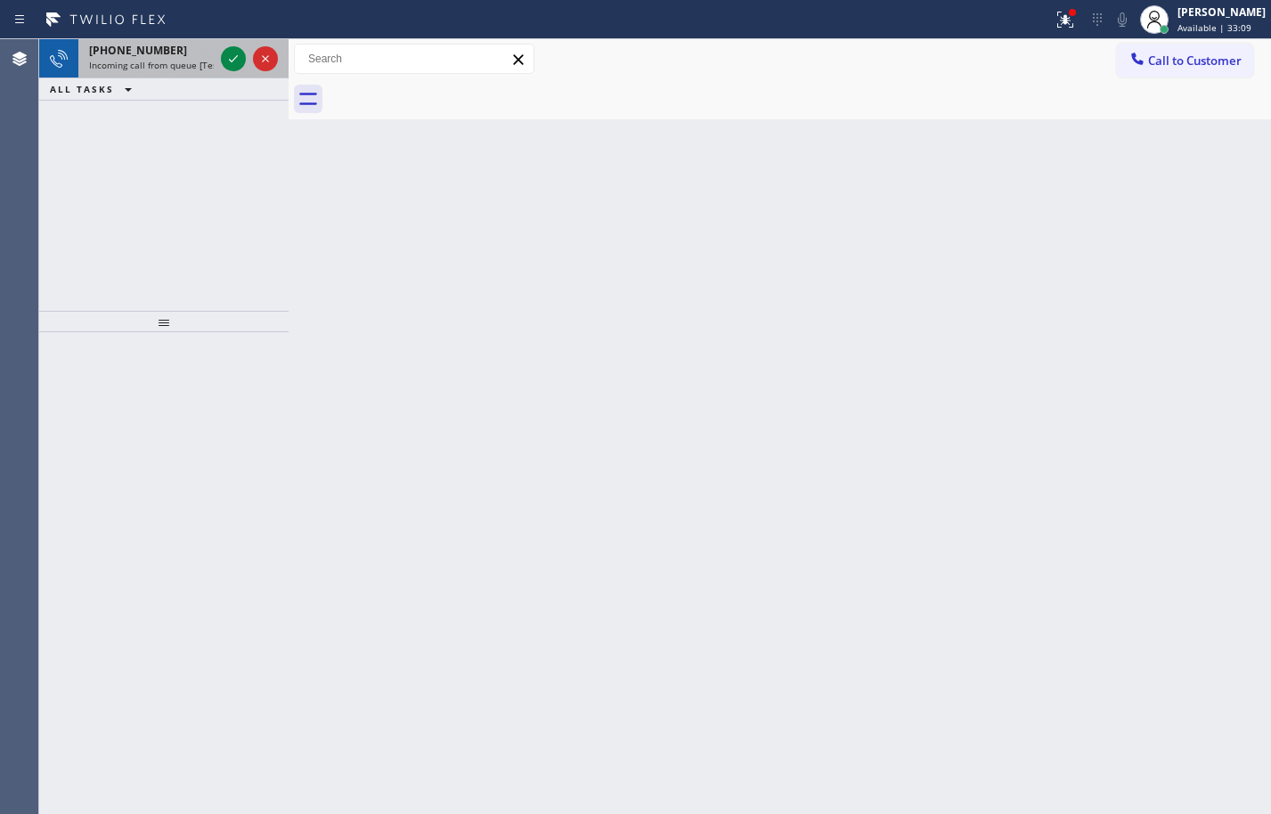
click at [183, 64] on span "Incoming call from queue [Test] All" at bounding box center [163, 65] width 148 height 12
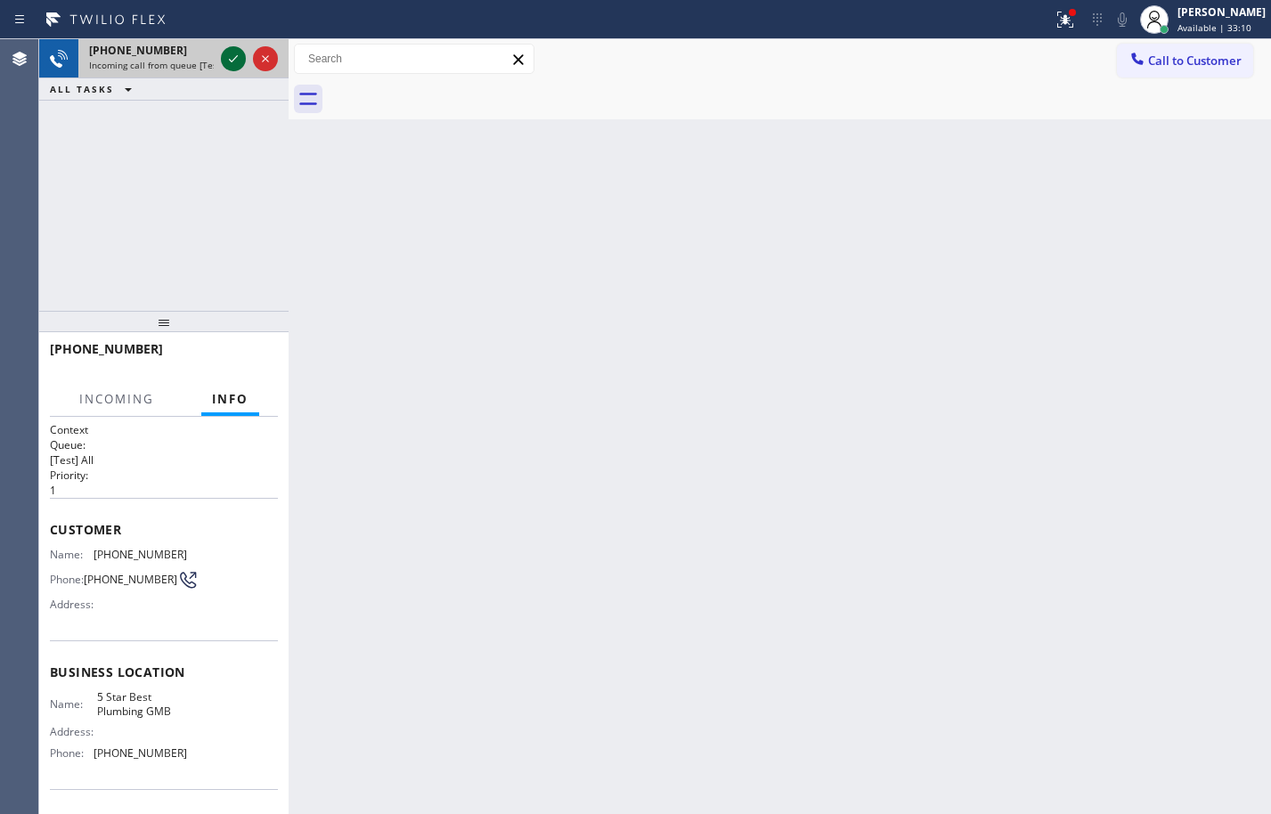
click at [235, 57] on icon at bounding box center [233, 58] width 21 height 21
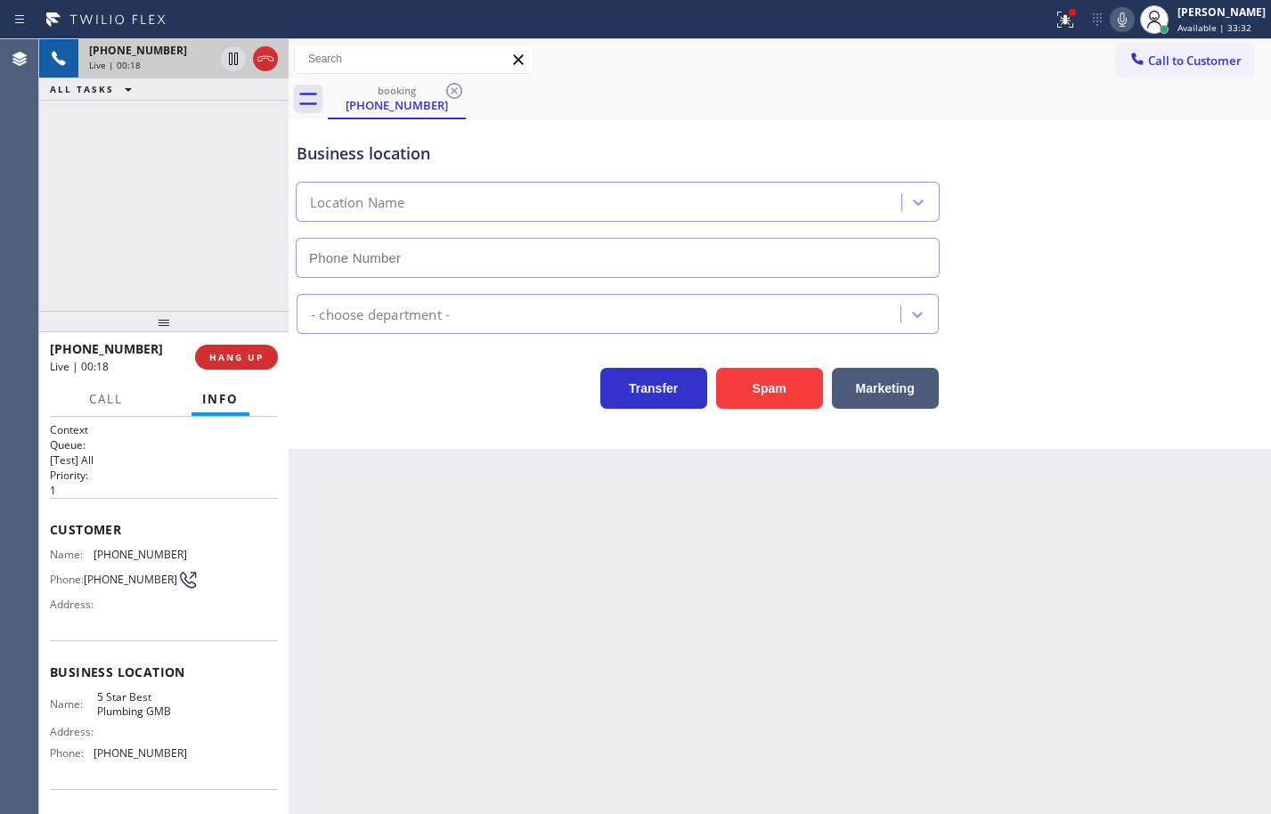
type input "(213) 600-7224"
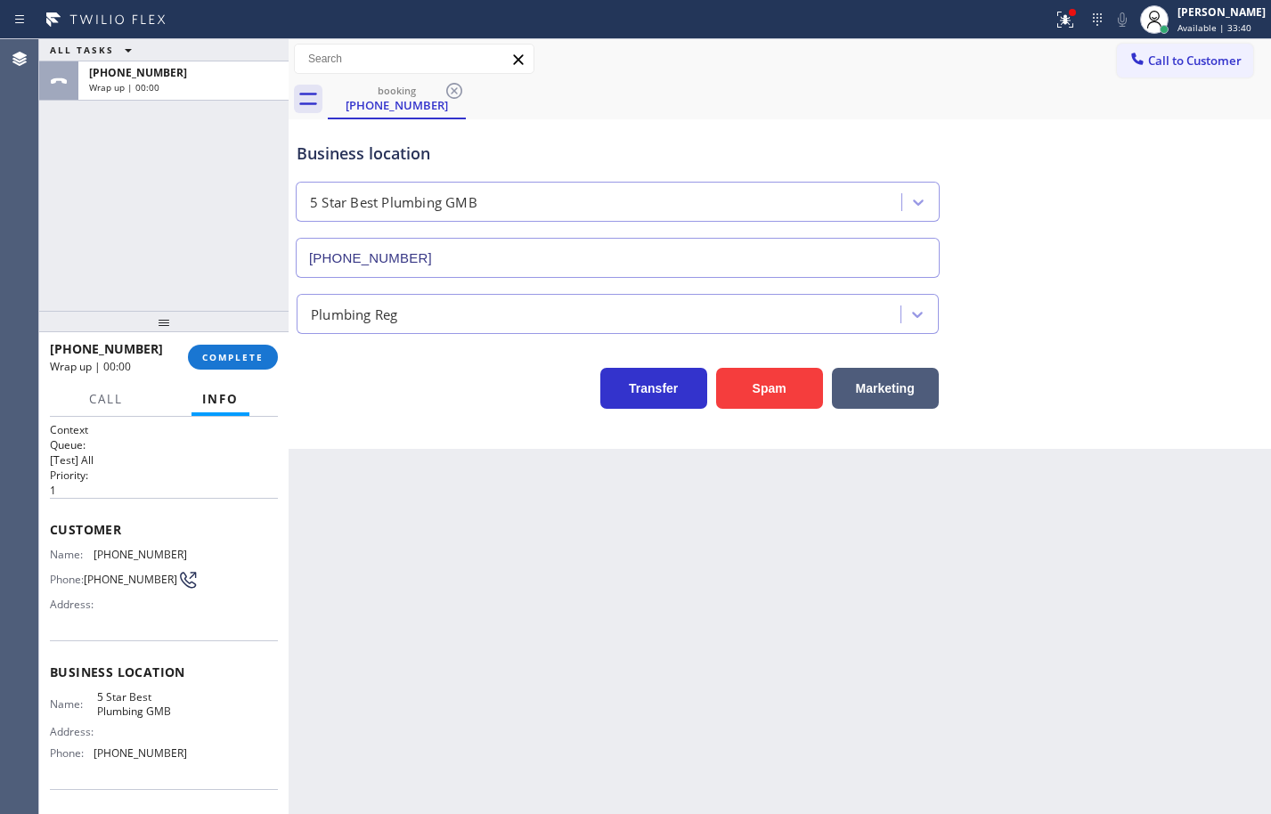
click at [243, 342] on div "+18313256683 Wrap up | 00:00 COMPLETE" at bounding box center [164, 357] width 228 height 46
click at [239, 363] on button "COMPLETE" at bounding box center [233, 357] width 90 height 25
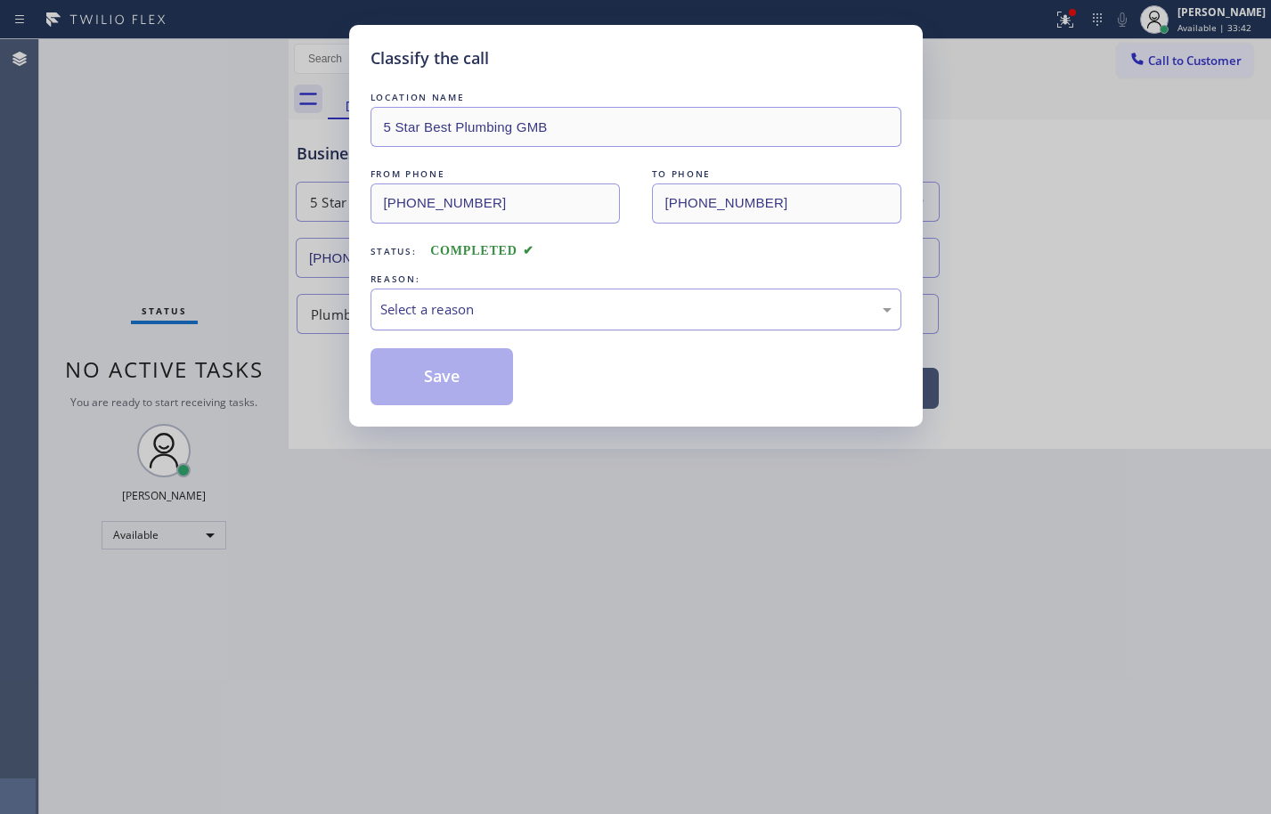
click at [394, 315] on div "Select a reason" at bounding box center [635, 309] width 511 height 20
click at [478, 397] on button "Save" at bounding box center [442, 376] width 143 height 57
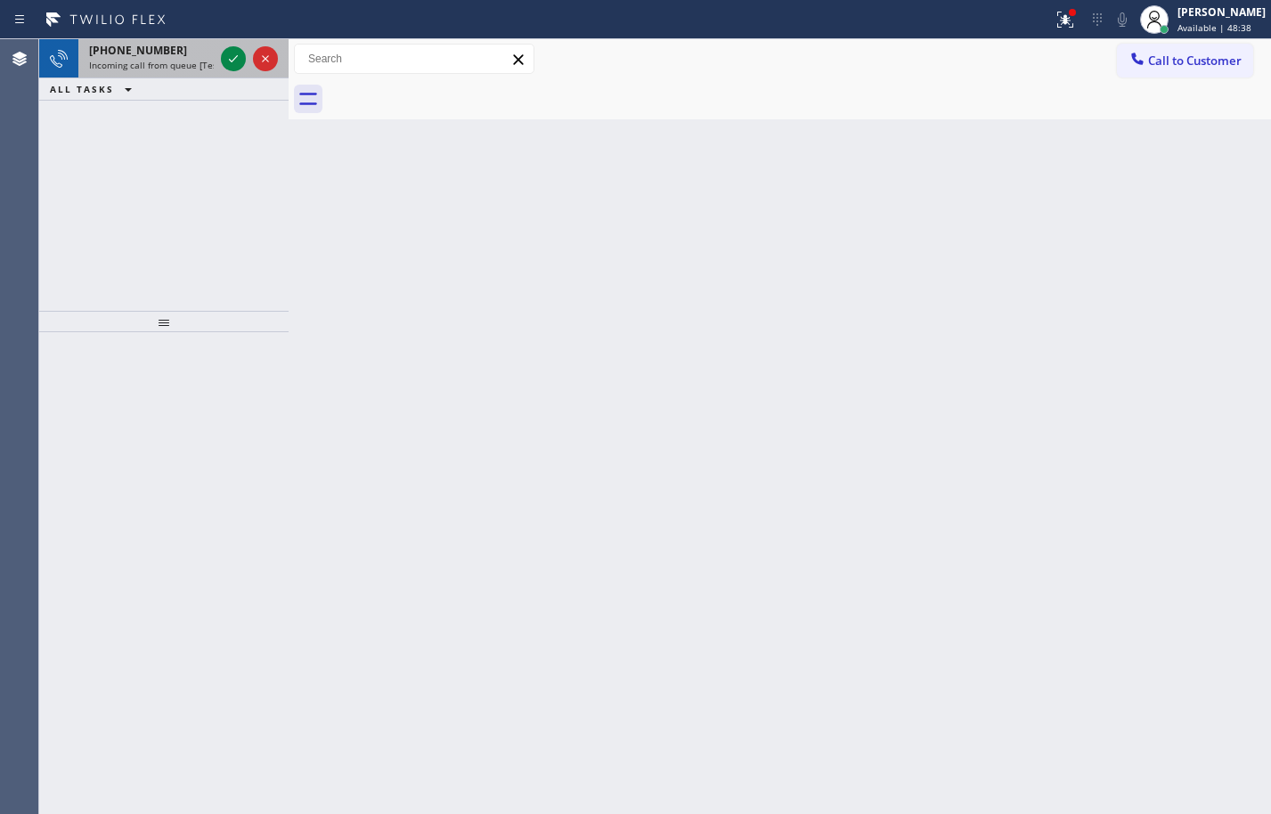
click at [167, 63] on span "Incoming call from queue [Test] All" at bounding box center [163, 65] width 148 height 12
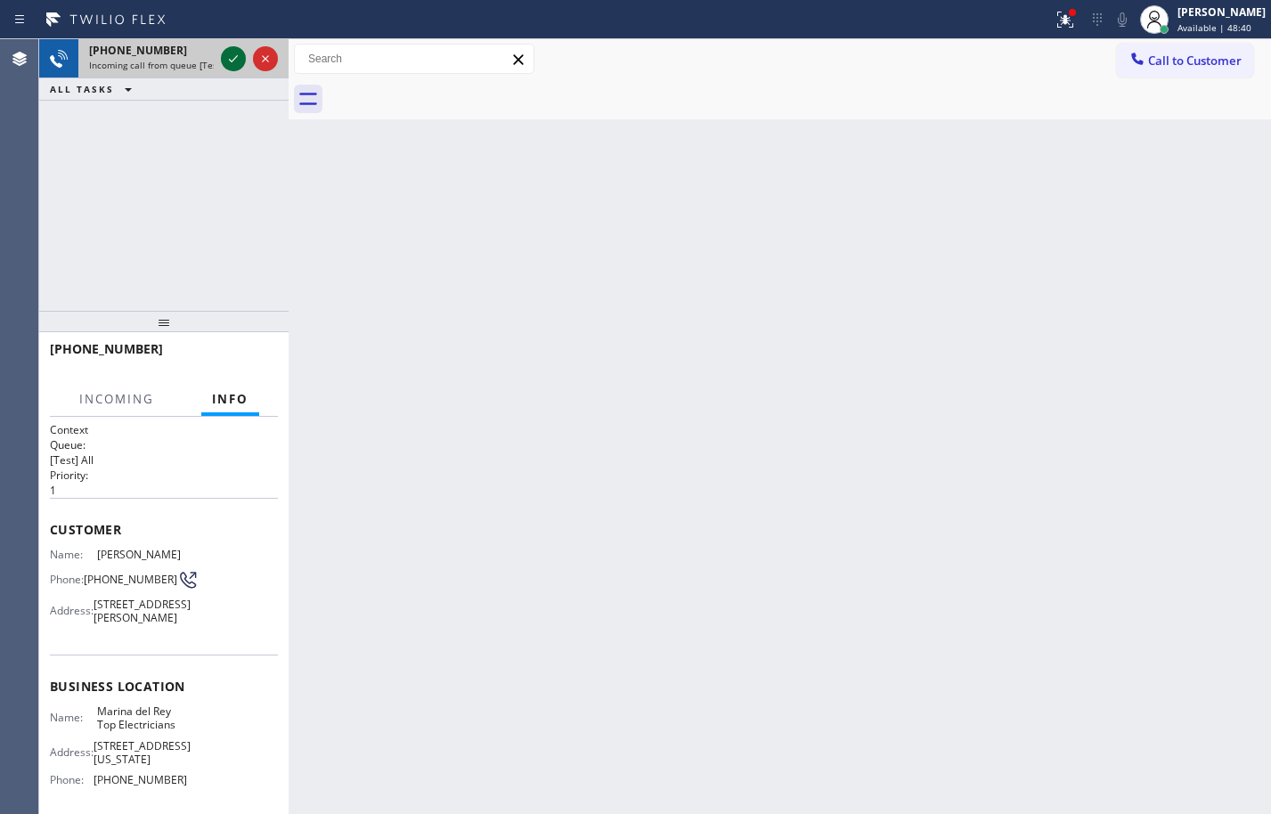
click at [234, 56] on icon at bounding box center [233, 58] width 21 height 21
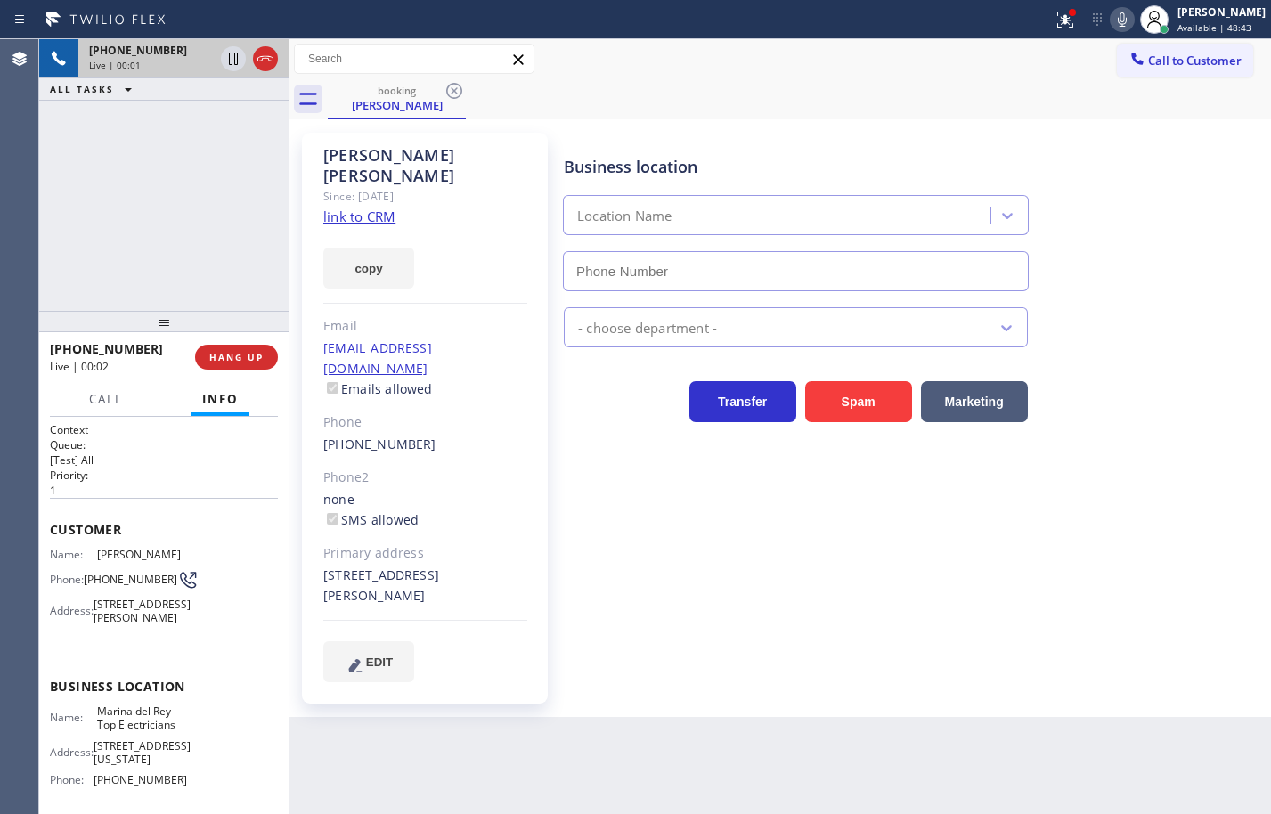
type input "(424) 365-8015"
click at [387, 208] on link "link to CRM" at bounding box center [359, 217] width 72 height 18
click at [392, 250] on button "copy" at bounding box center [368, 268] width 91 height 41
click at [268, 360] on button "HANG UP" at bounding box center [236, 357] width 83 height 25
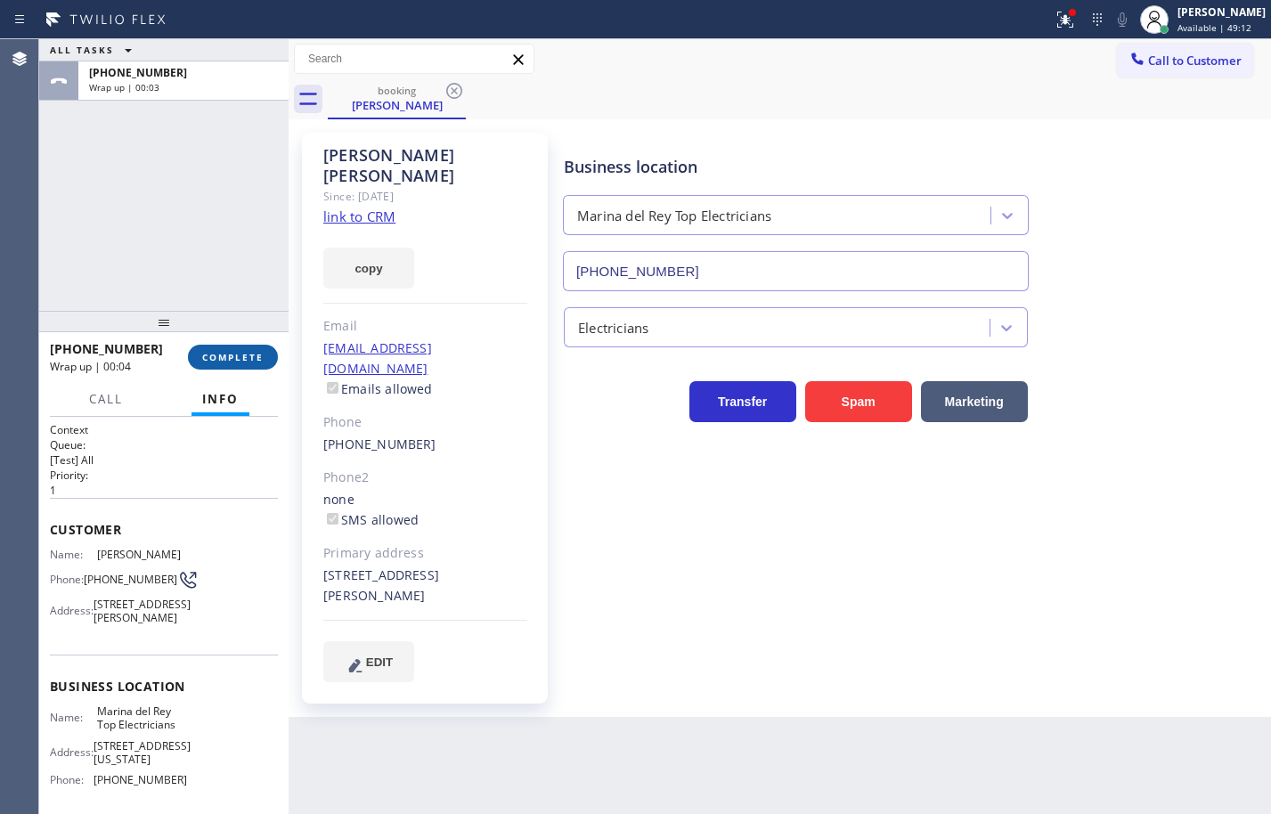
click at [257, 352] on span "COMPLETE" at bounding box center [232, 357] width 61 height 12
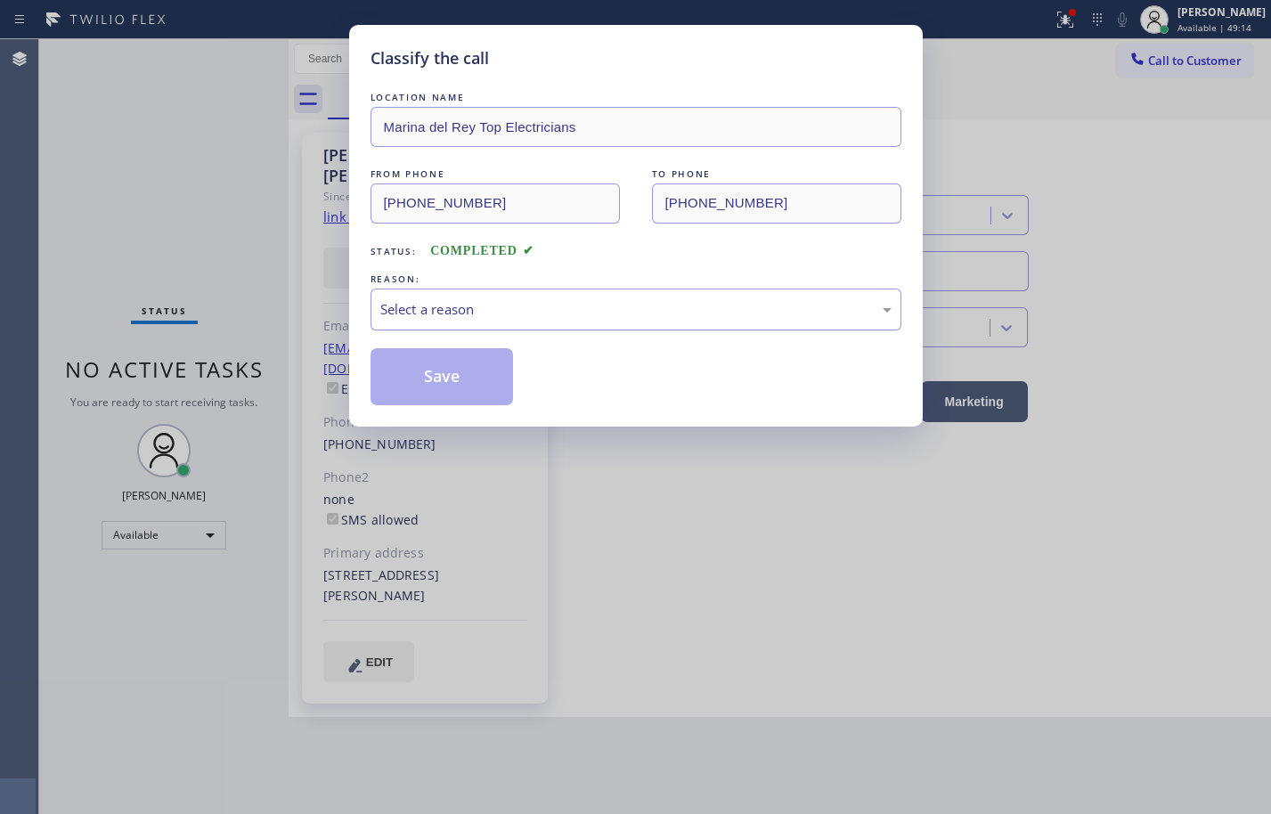
click at [503, 292] on div "Select a reason" at bounding box center [636, 310] width 531 height 42
click at [479, 384] on button "Save" at bounding box center [442, 376] width 143 height 57
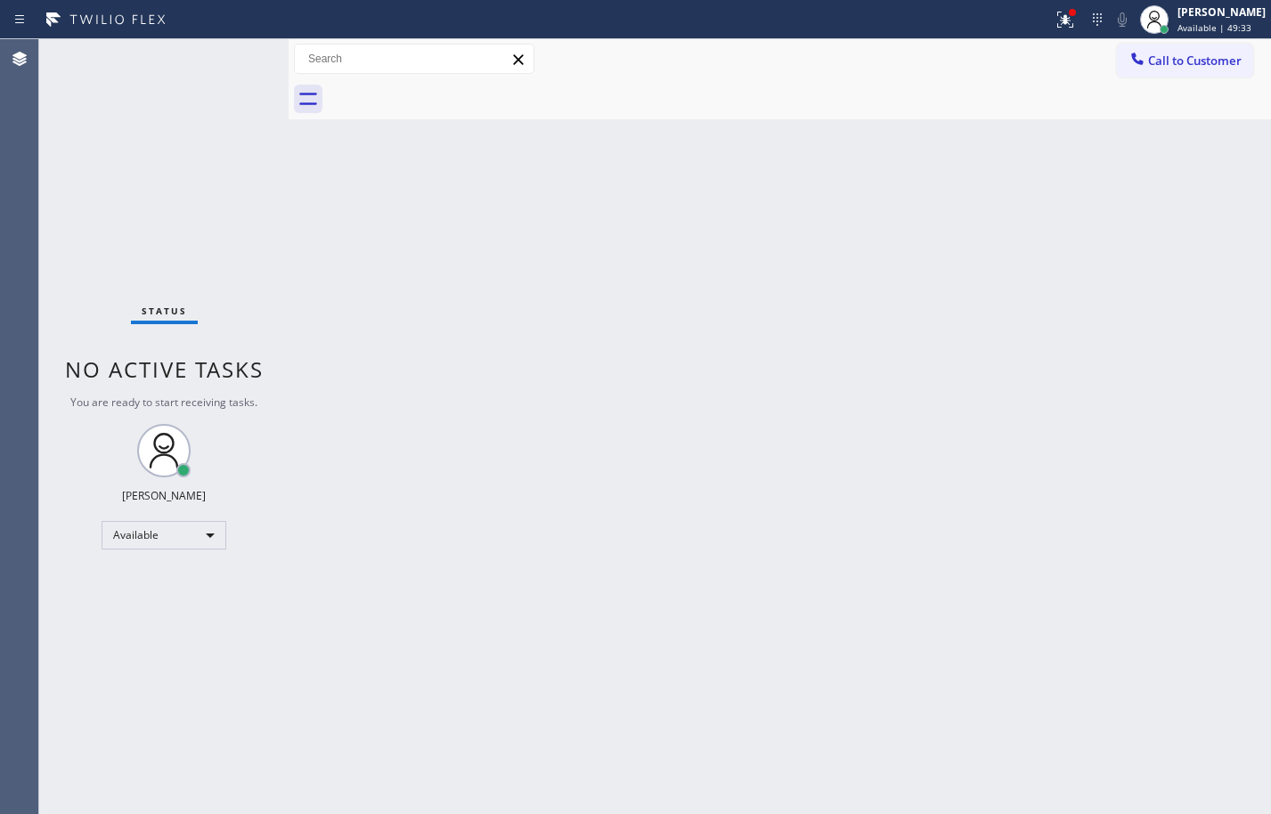
click at [703, 221] on div "Back to Dashboard Change Sender ID Customers Technicians Select a contact Outbo…" at bounding box center [780, 426] width 982 height 775
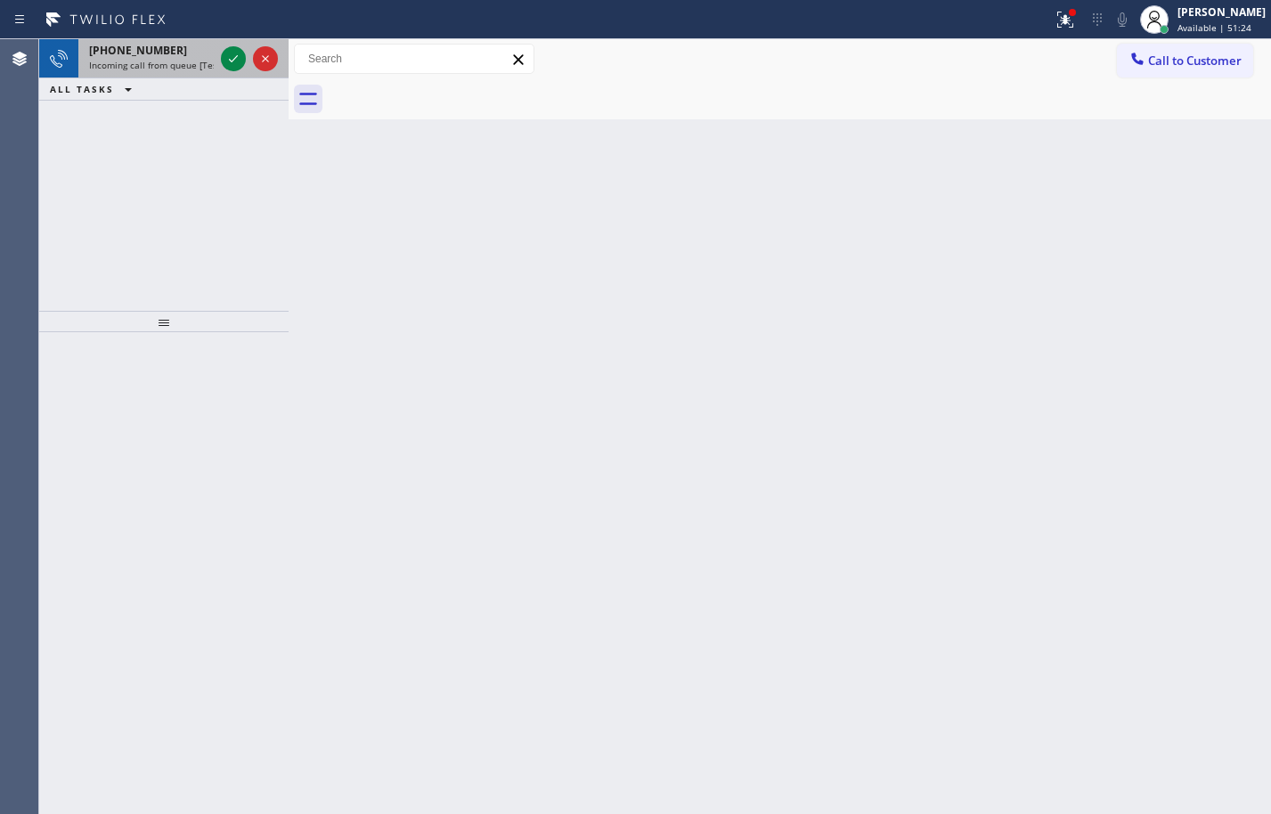
drag, startPoint x: 142, startPoint y: 62, endPoint x: 165, endPoint y: 65, distance: 23.3
click at [142, 62] on span "Incoming call from queue [Test] All" at bounding box center [163, 65] width 148 height 12
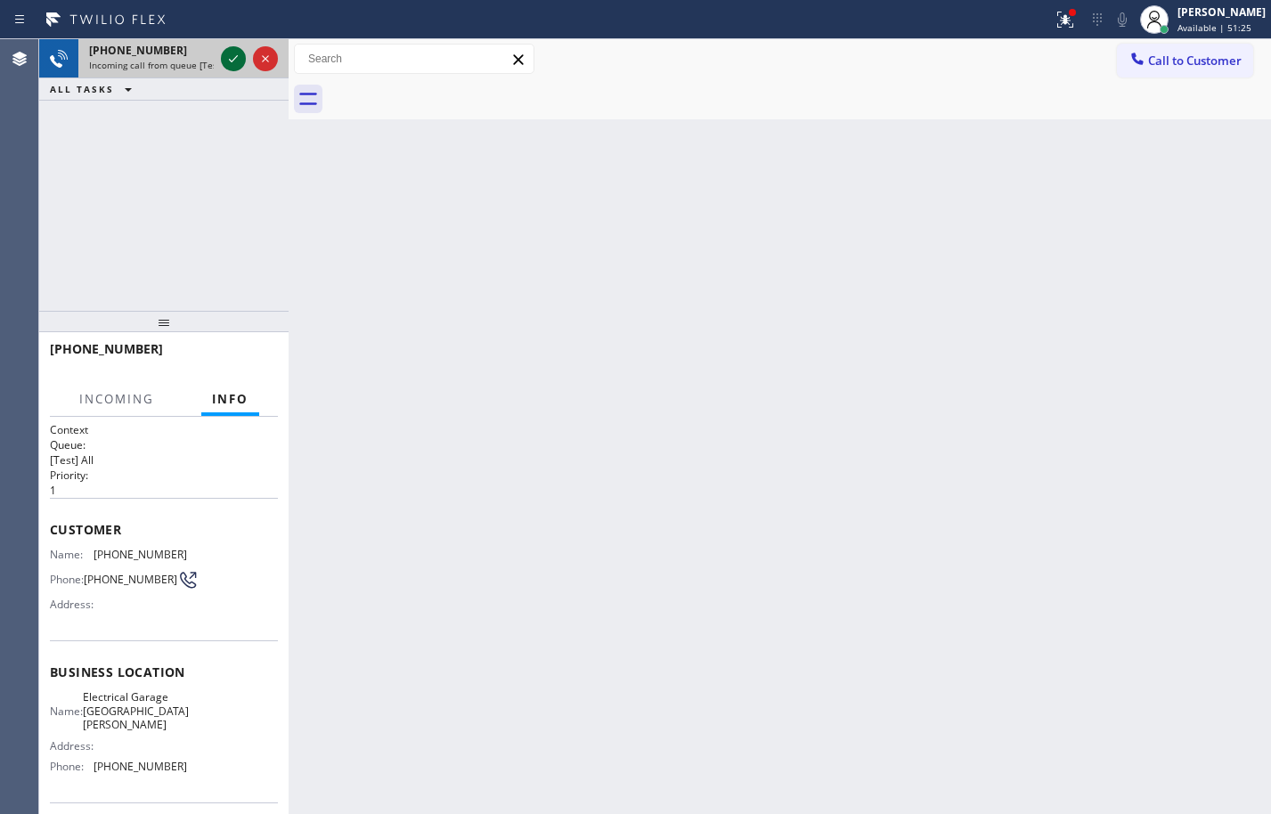
click at [237, 58] on icon at bounding box center [233, 58] width 21 height 21
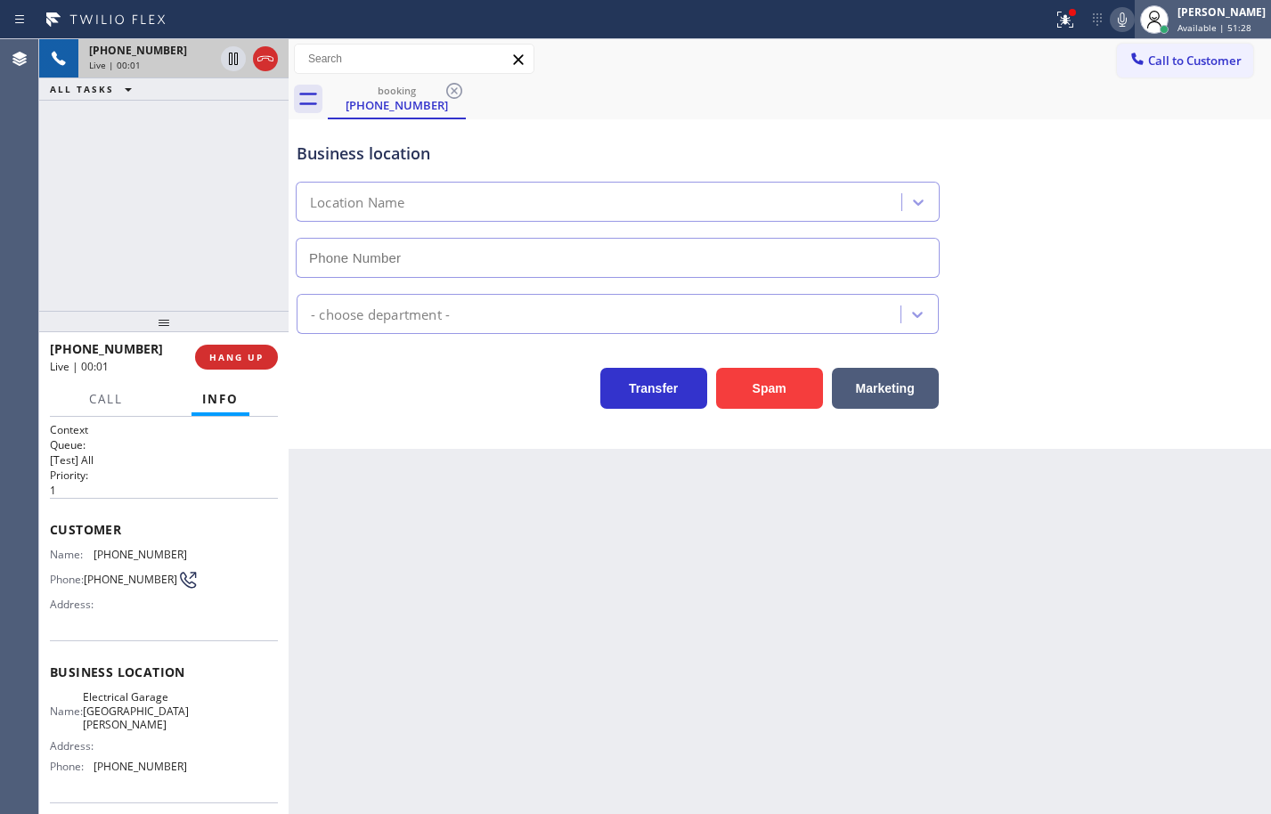
type input "(805) 360-3434"
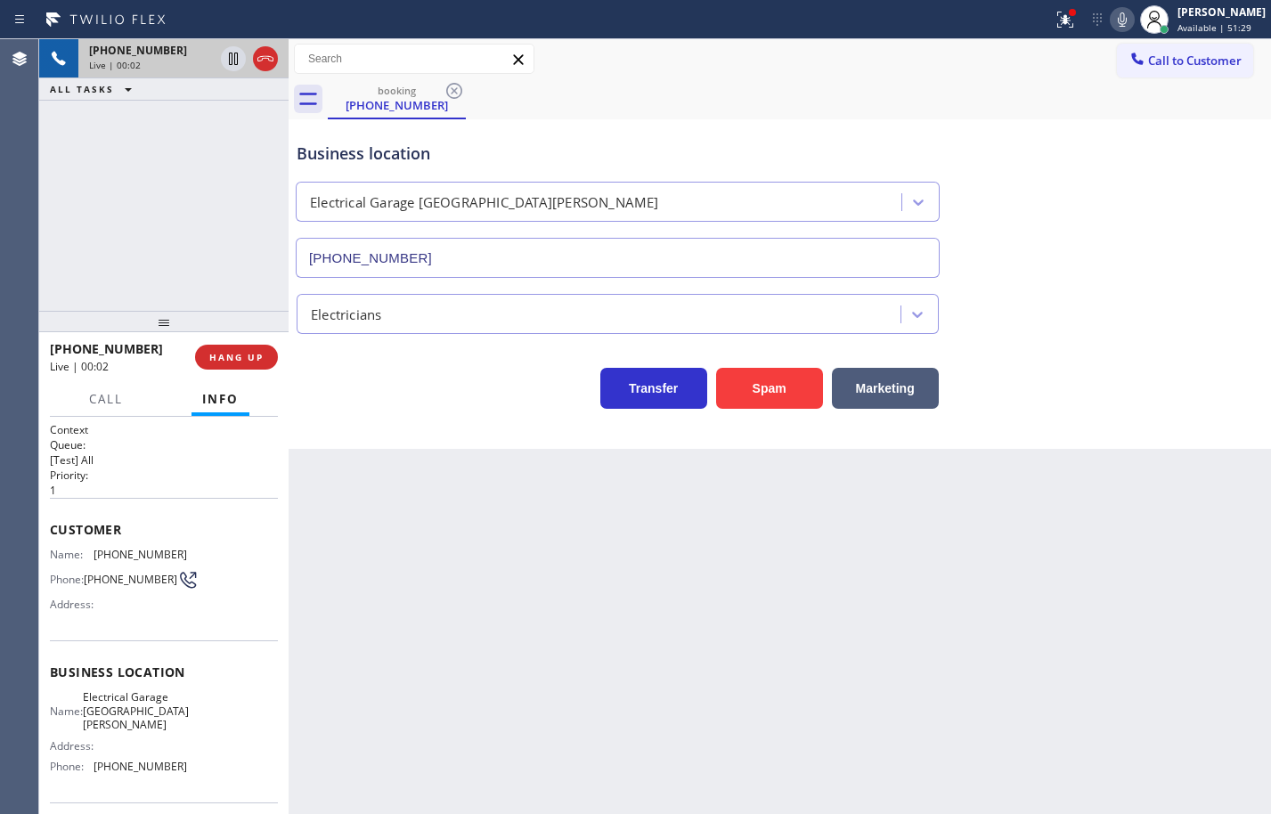
click at [175, 770] on div "Name: Electrical Garage Santa Barbara Address: Phone: (805) 360-3434" at bounding box center [118, 735] width 137 height 90
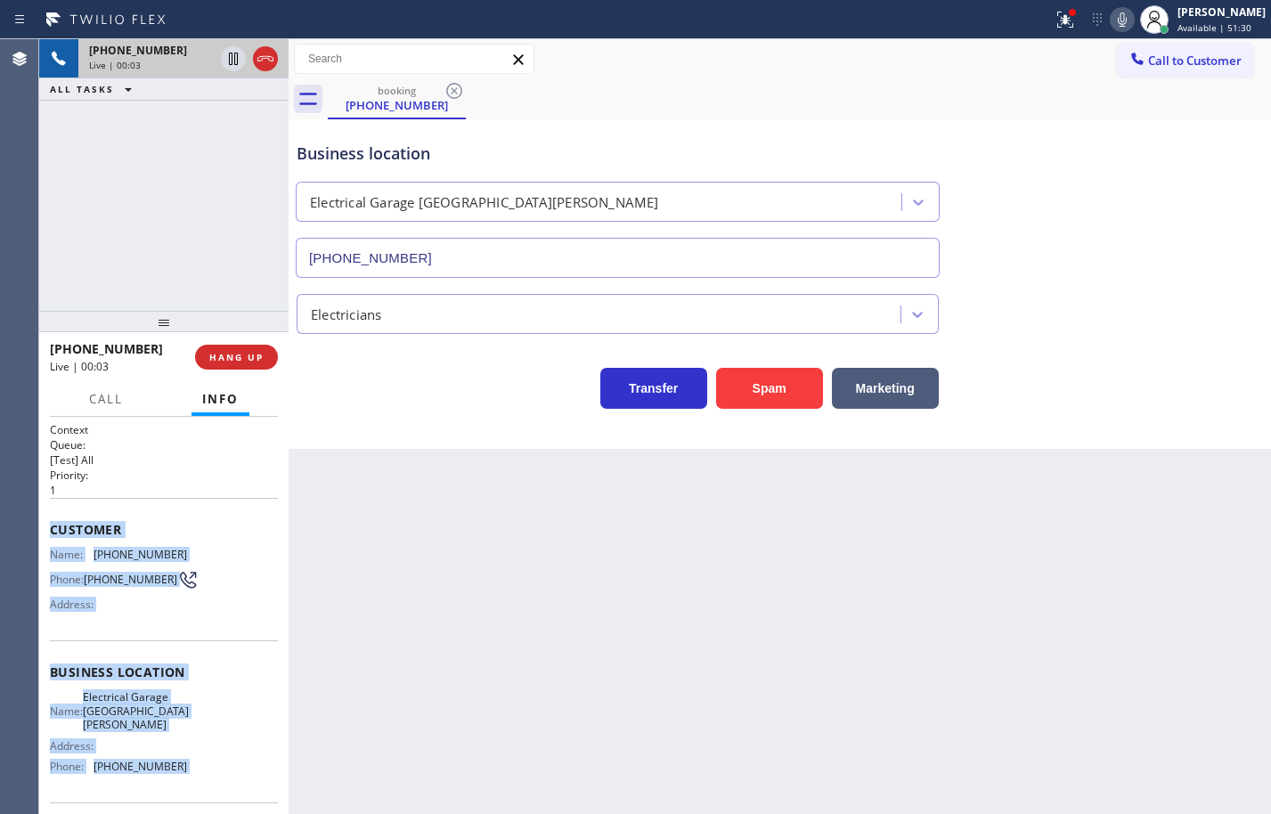
drag, startPoint x: 175, startPoint y: 770, endPoint x: 56, endPoint y: 532, distance: 266.9
click at [56, 532] on div "Context Queue: [Test] All Priority: 1 Customer Name: (909) 732-0006 Phone: (909…" at bounding box center [164, 680] width 228 height 516
copy div "Customer Name: (909) 732-0006 Phone: (909) 732-0006 Address: Business location …"
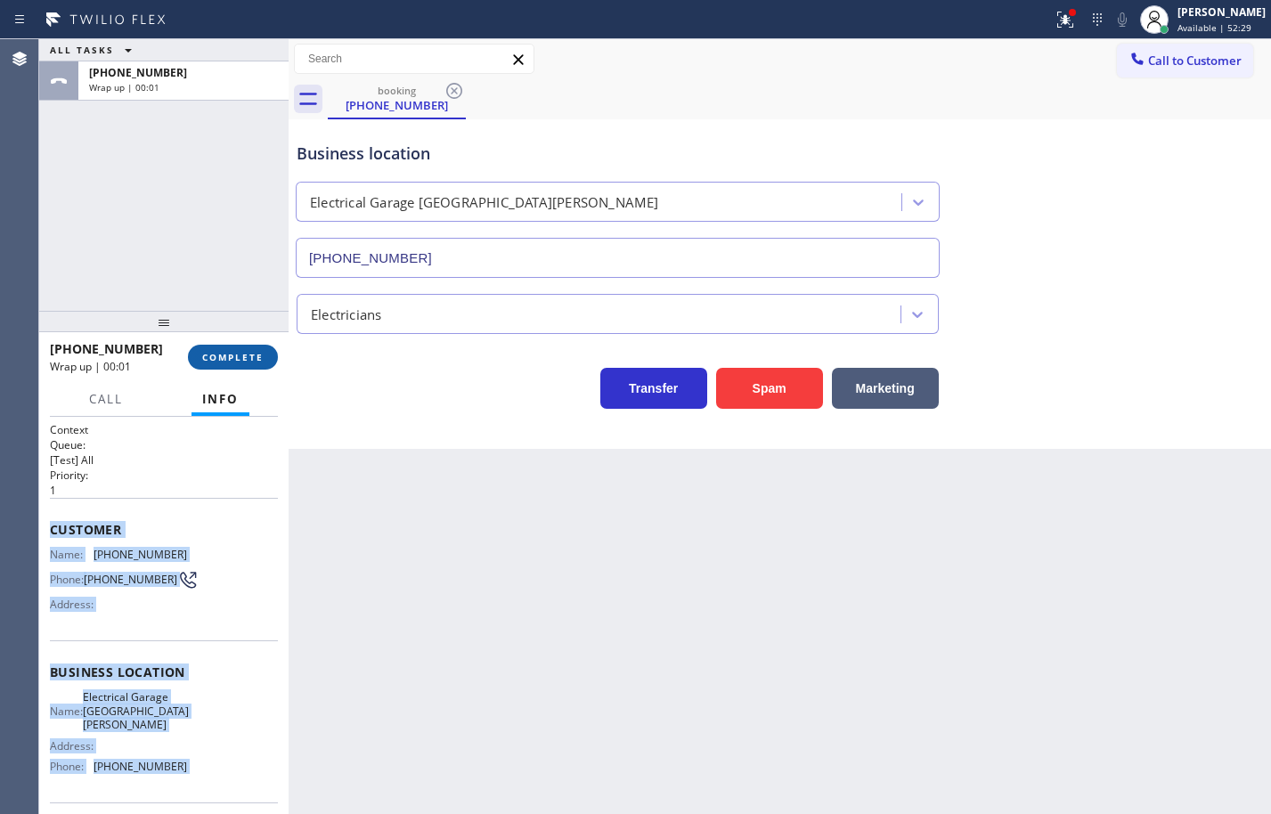
click at [235, 351] on span "COMPLETE" at bounding box center [232, 357] width 61 height 12
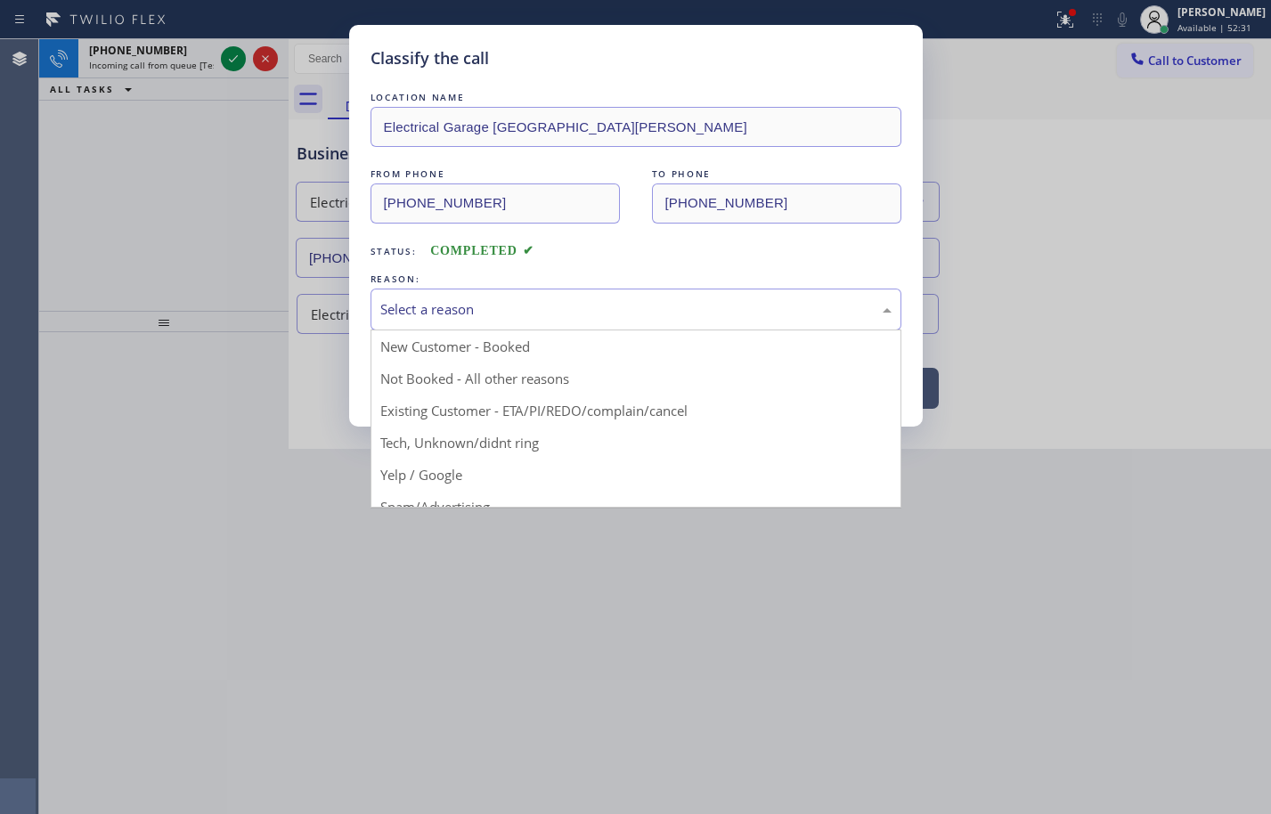
click at [534, 307] on div "Select a reason" at bounding box center [635, 309] width 511 height 20
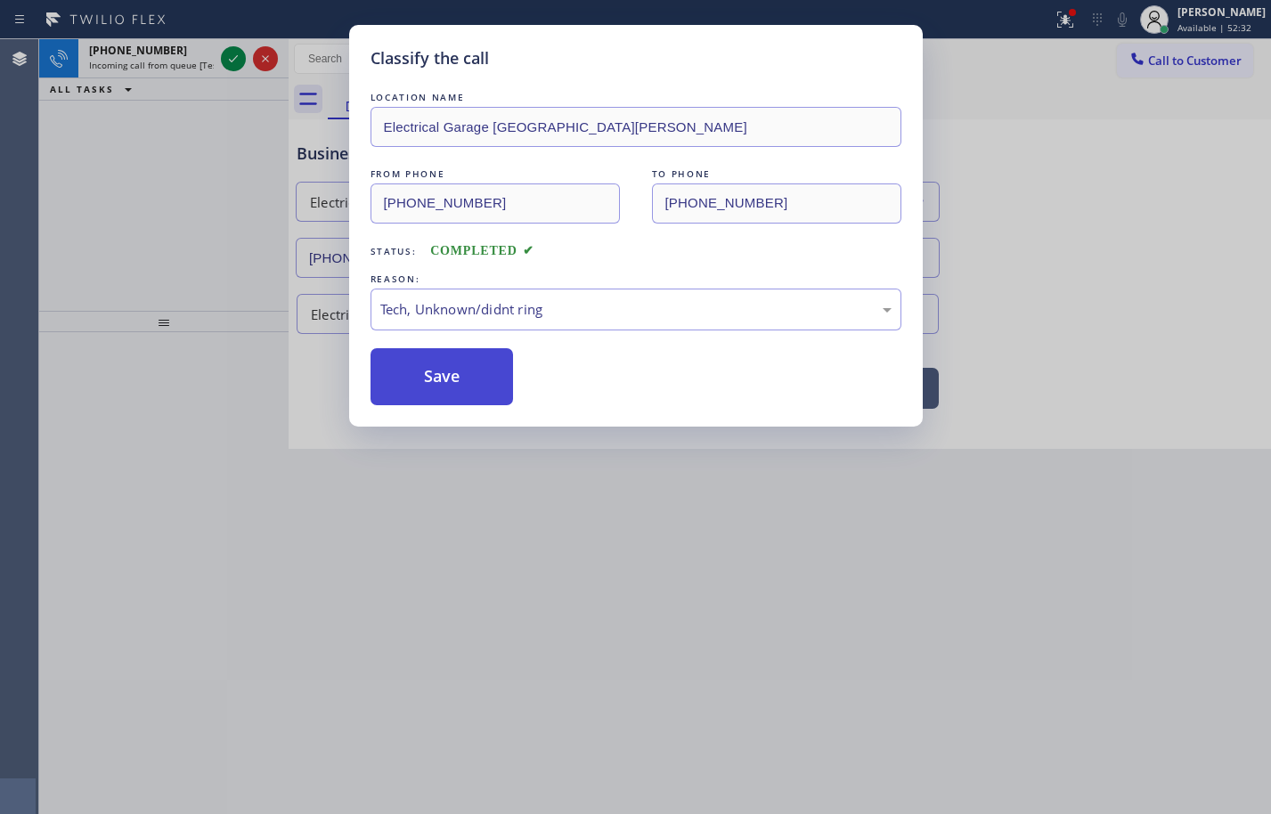
click at [469, 382] on button "Save" at bounding box center [442, 376] width 143 height 57
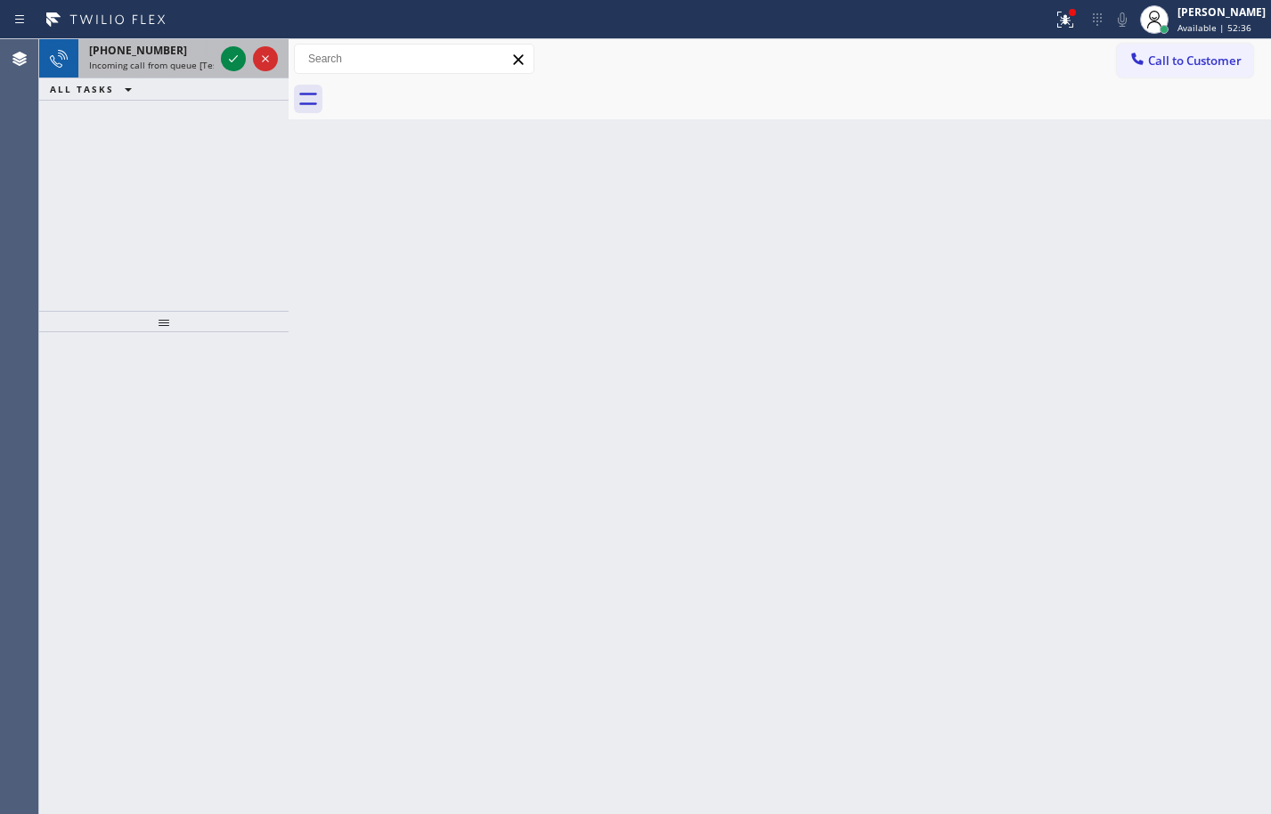
click at [186, 68] on span "Incoming call from queue [Test] All" at bounding box center [163, 65] width 148 height 12
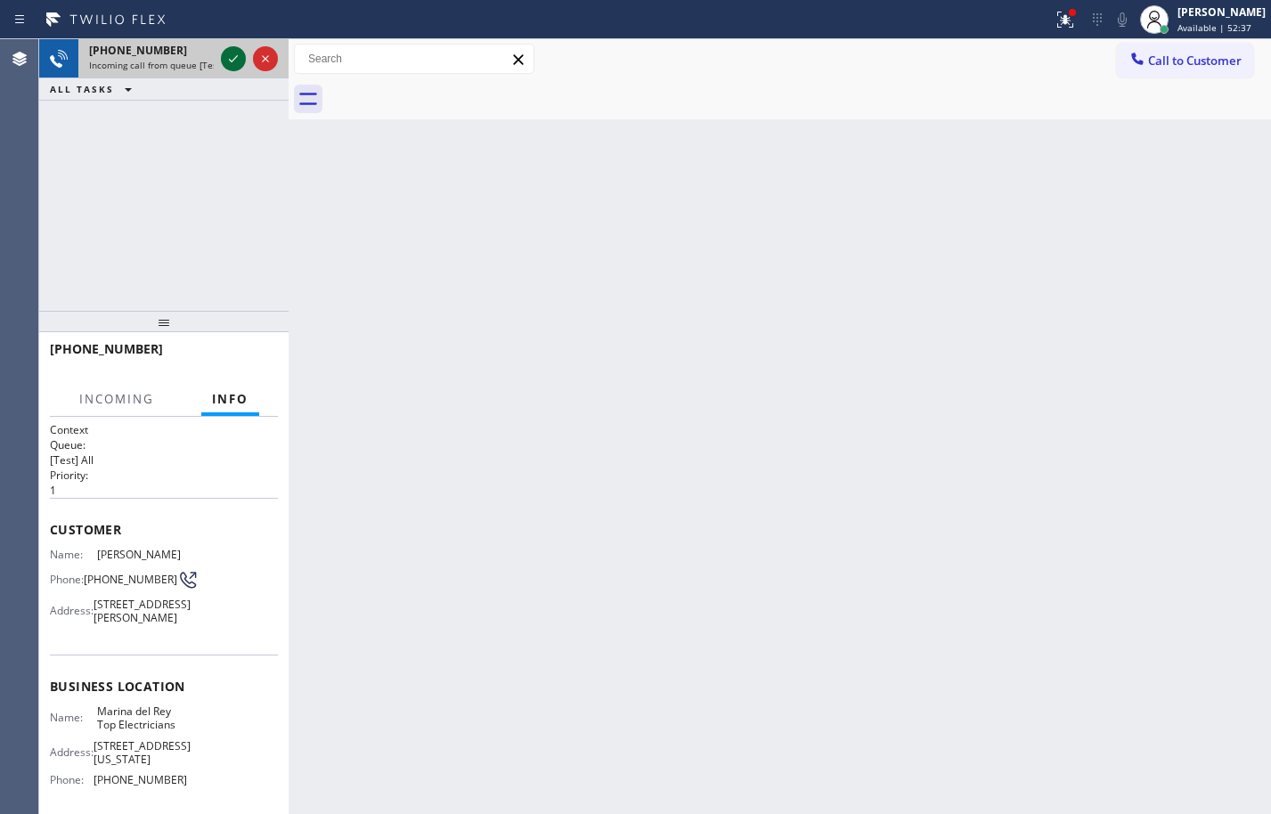
click at [233, 59] on icon at bounding box center [233, 58] width 21 height 21
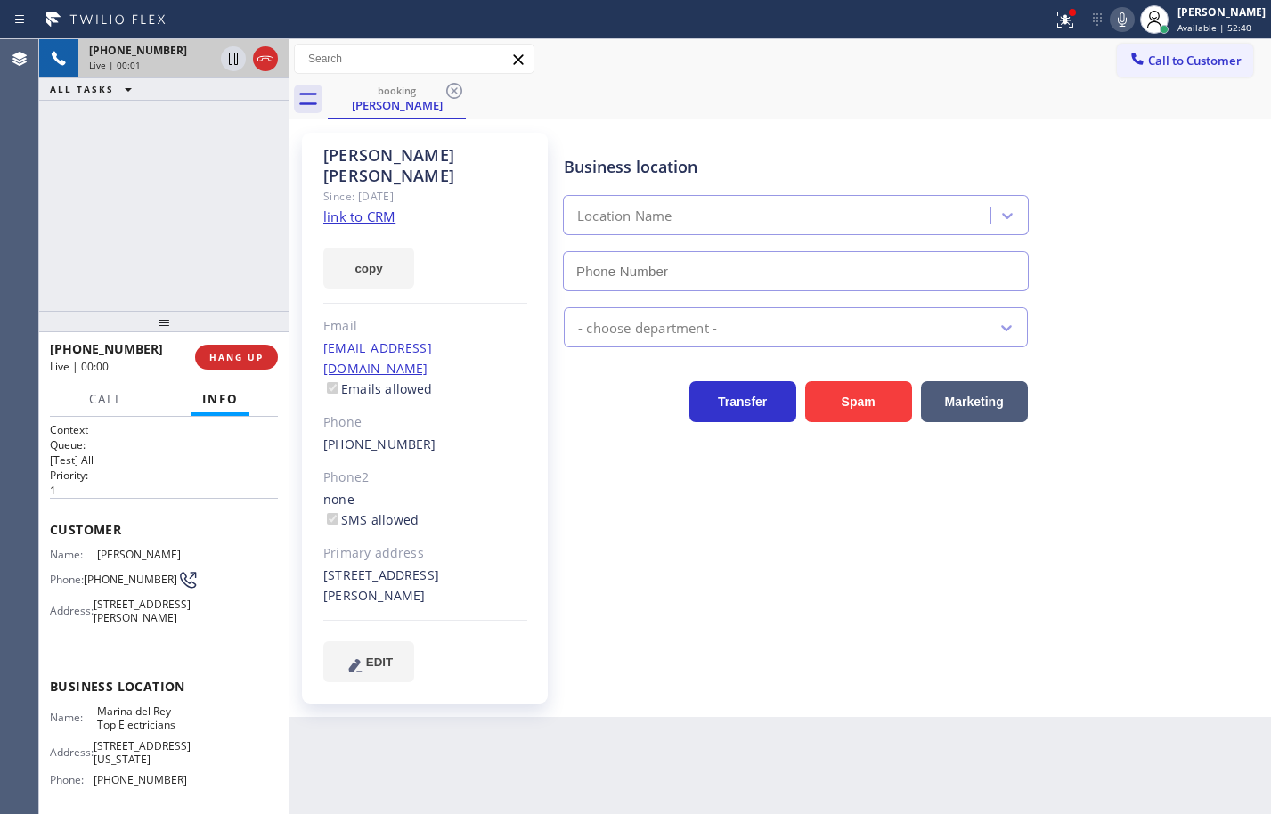
type input "(424) 365-8015"
click at [382, 208] on link "link to CRM" at bounding box center [359, 217] width 72 height 18
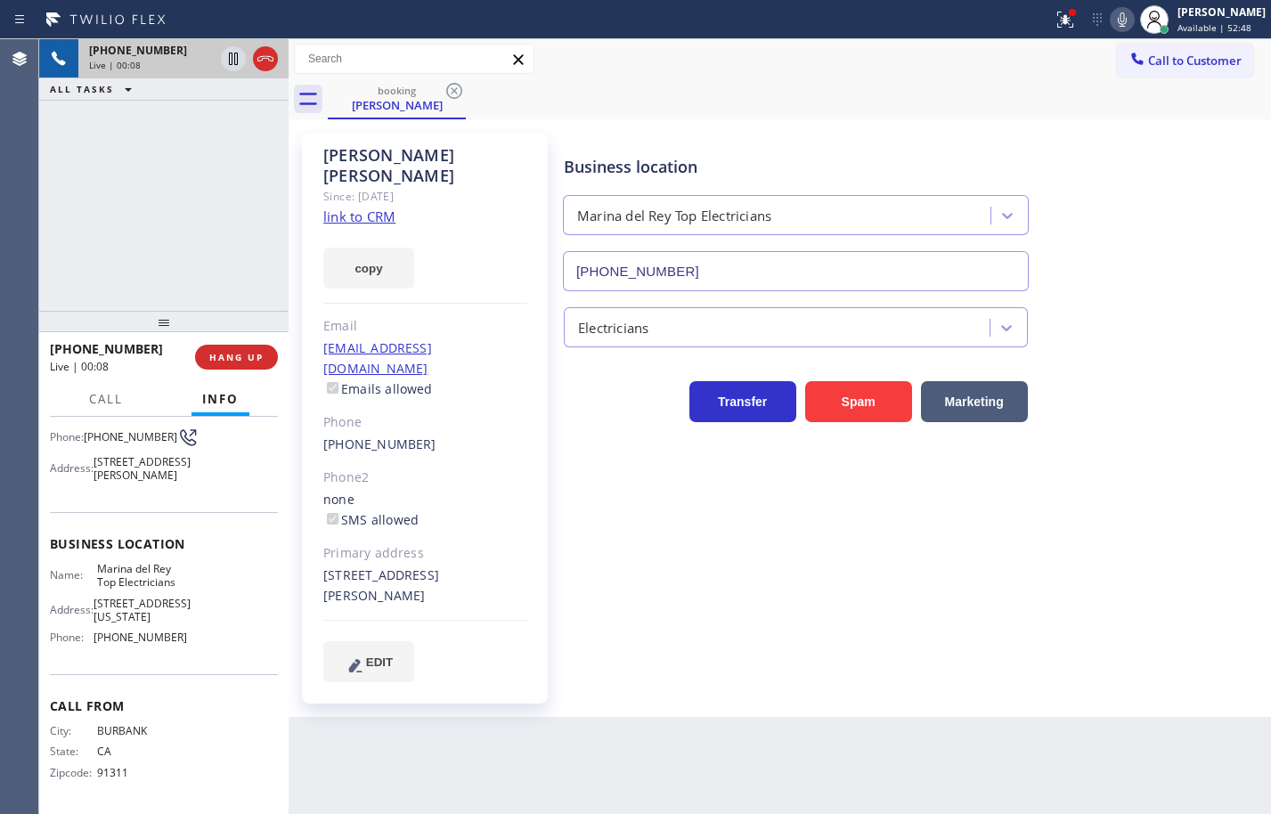
click at [165, 580] on span "Marina del Rey Top Electricians" at bounding box center [141, 576] width 89 height 28
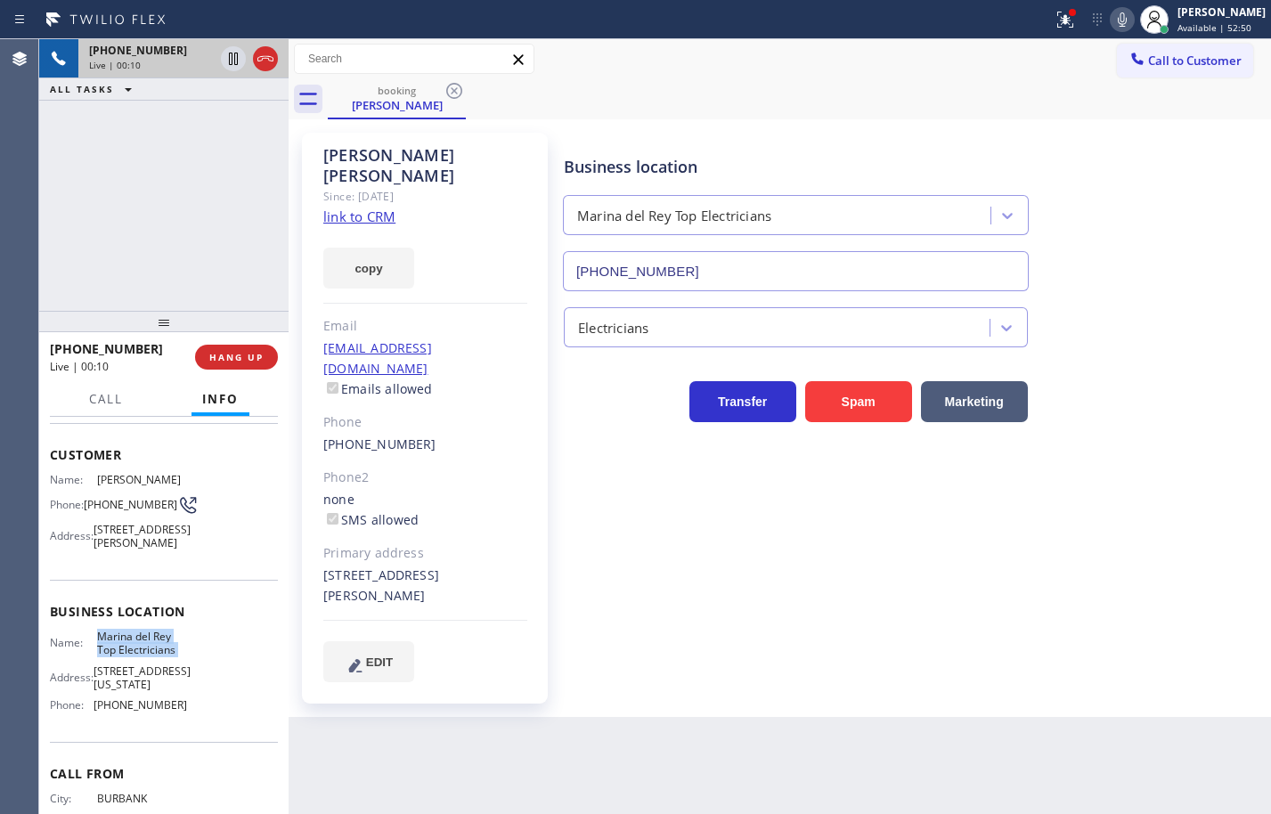
scroll to position [74, 0]
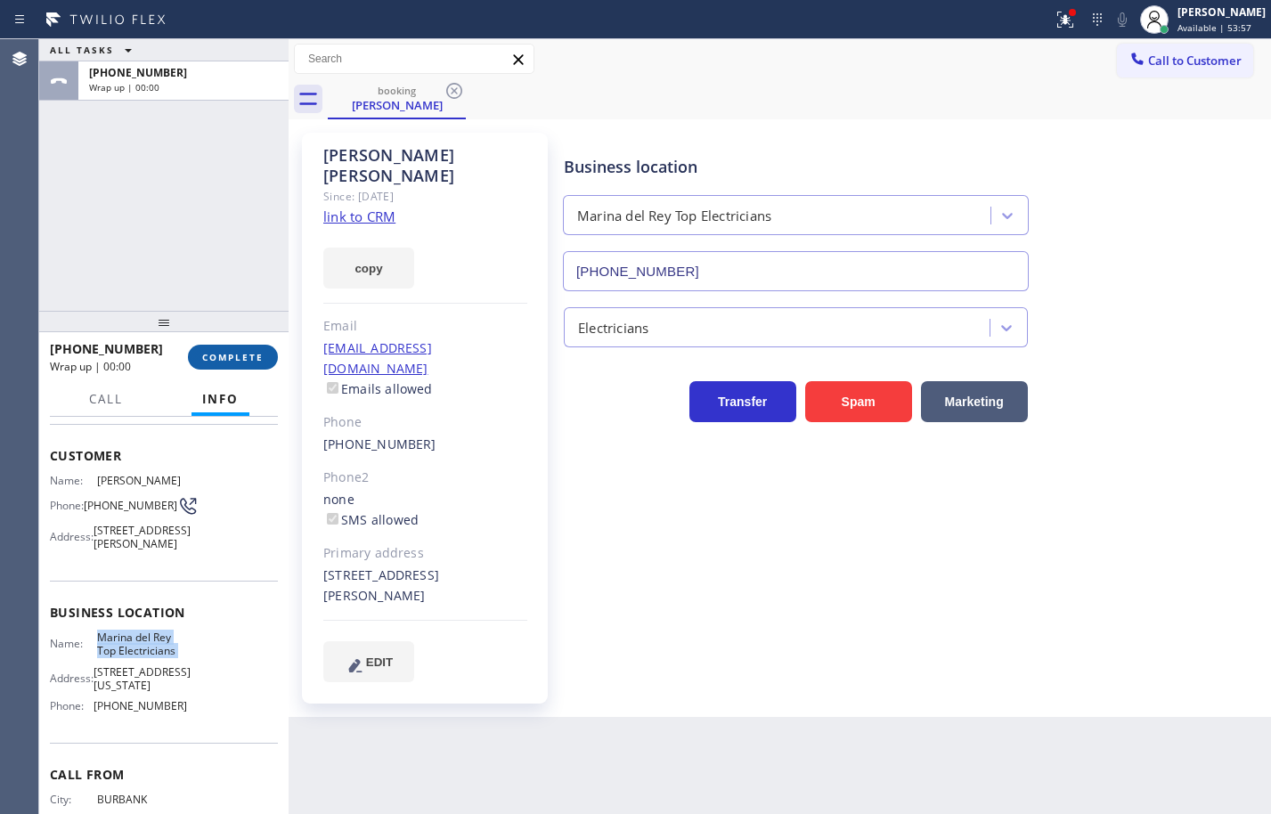
click at [217, 355] on span "COMPLETE" at bounding box center [232, 357] width 61 height 12
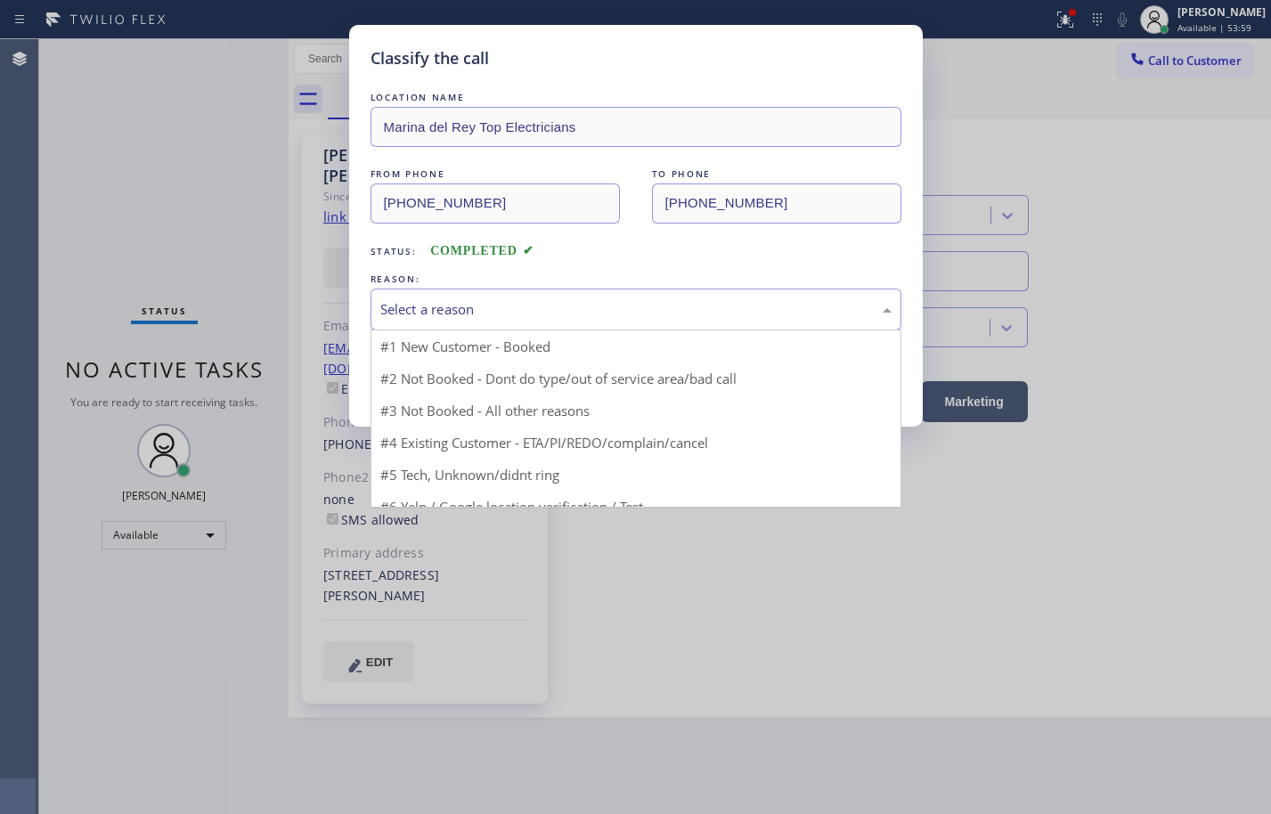
click at [442, 311] on div "Select a reason" at bounding box center [635, 309] width 511 height 20
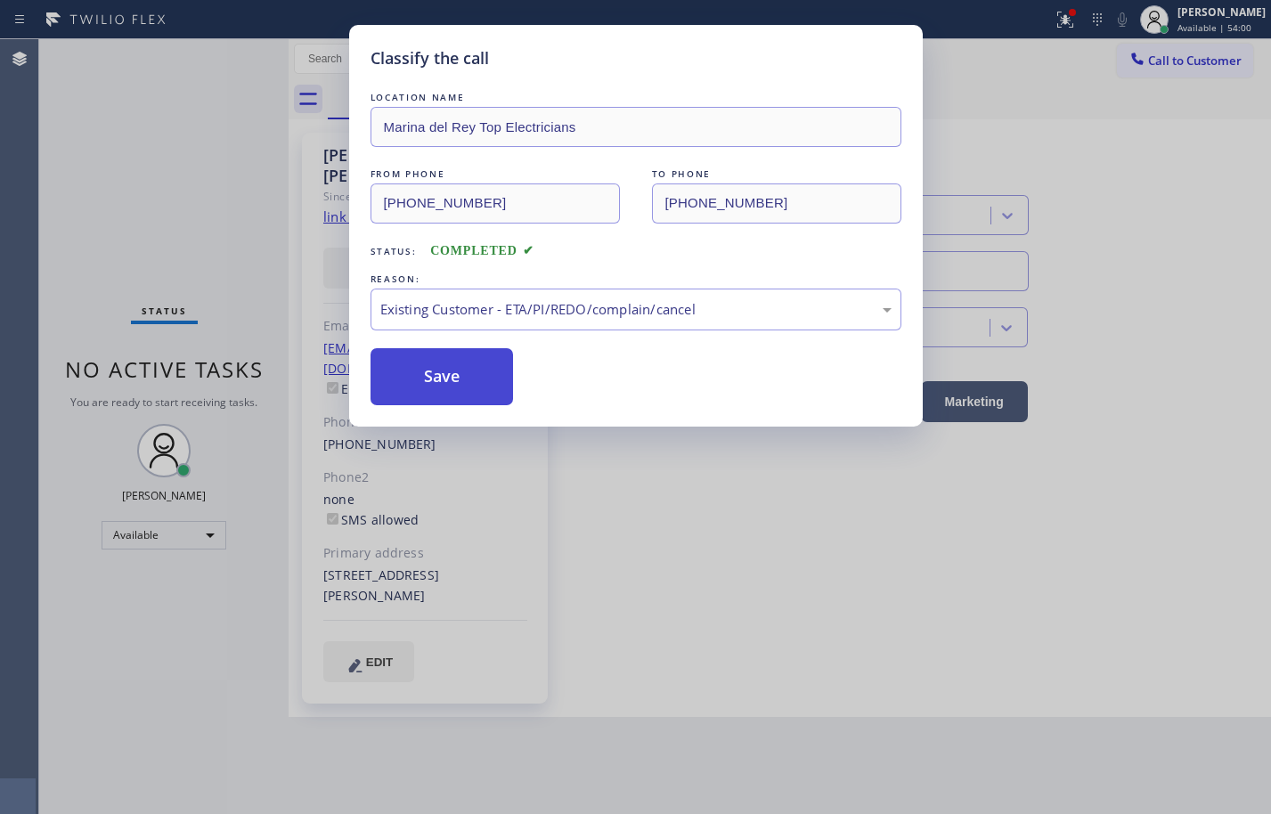
click at [485, 380] on button "Save" at bounding box center [442, 376] width 143 height 57
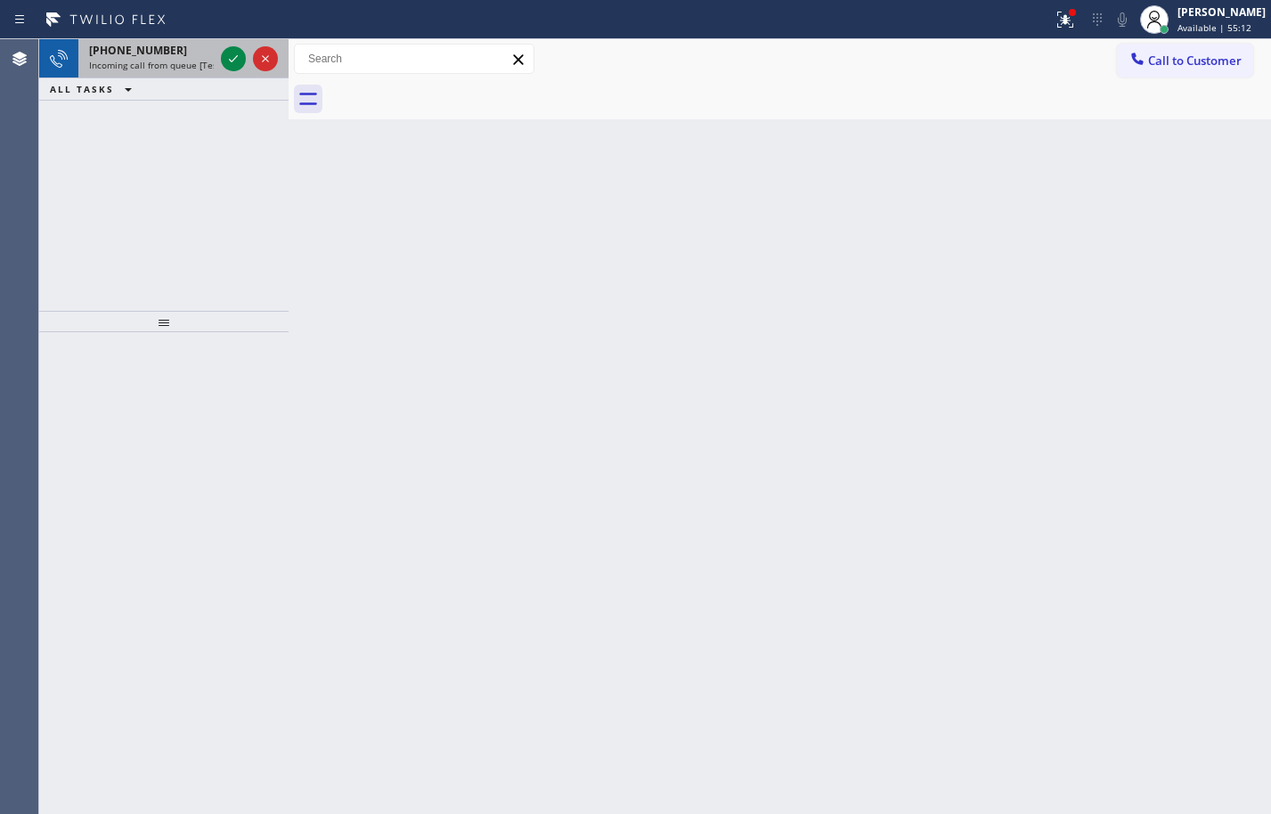
click at [206, 75] on div "+18188235585 Incoming call from queue [Test] All" at bounding box center [147, 58] width 139 height 39
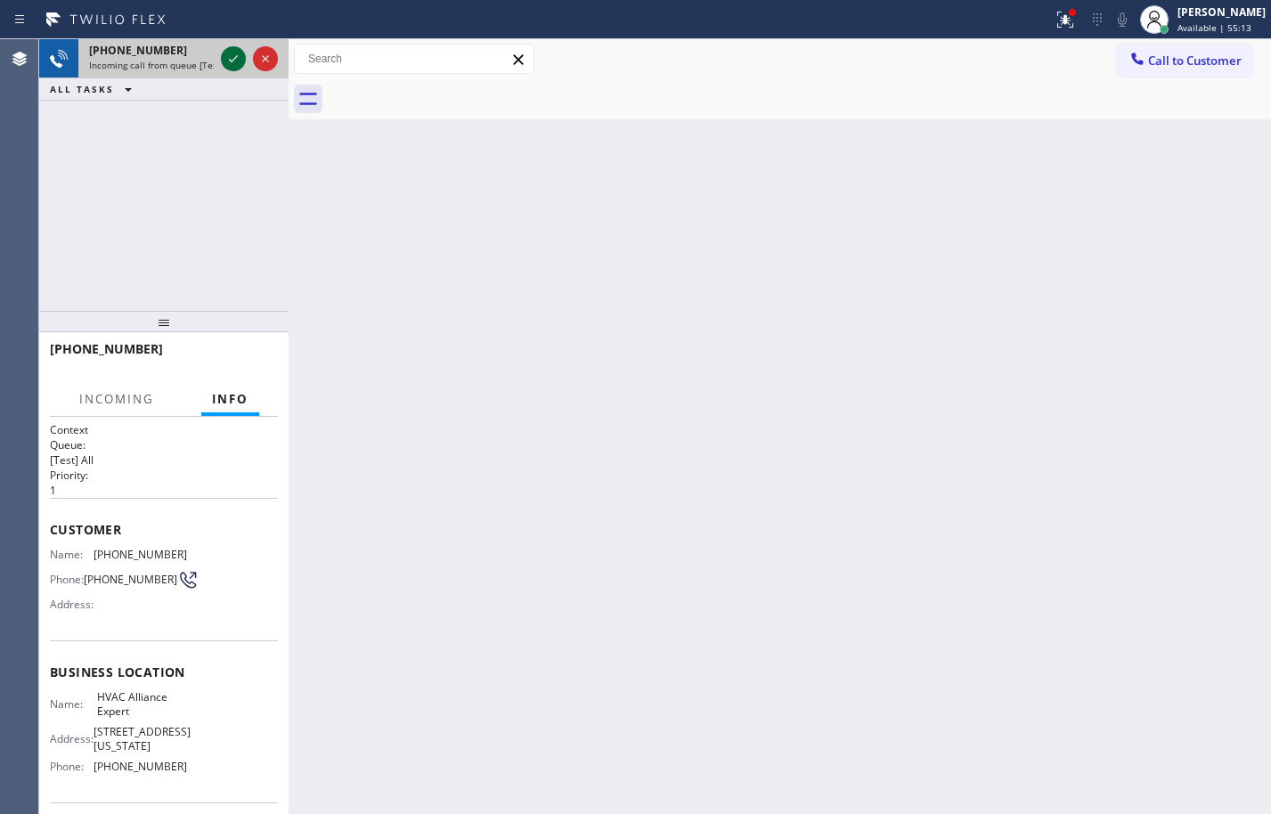
click at [231, 52] on icon at bounding box center [233, 58] width 21 height 21
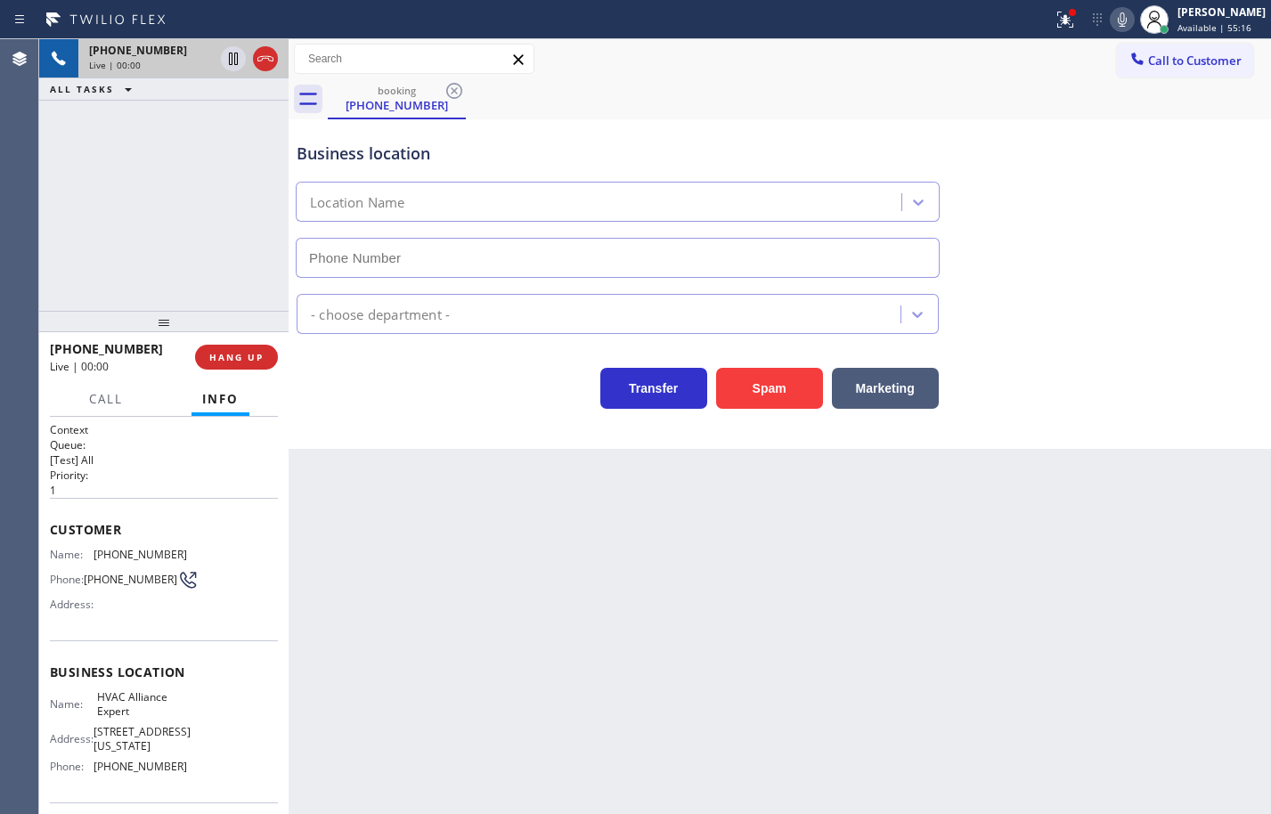
type input "(855) 999-4417"
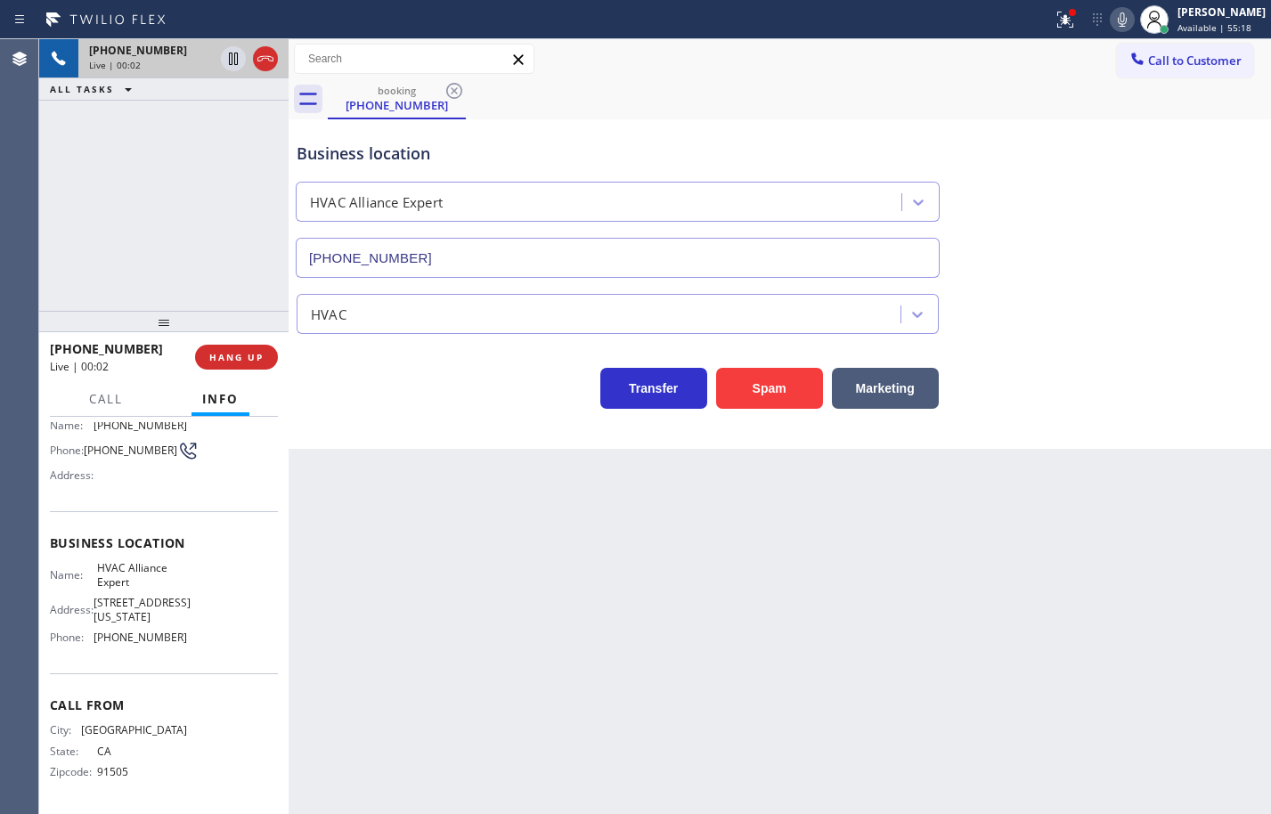
click at [208, 644] on div "Name: HVAC Alliance Expert Address: 10866 Washington Blvd Phone: (855) 999-4417" at bounding box center [164, 606] width 228 height 90
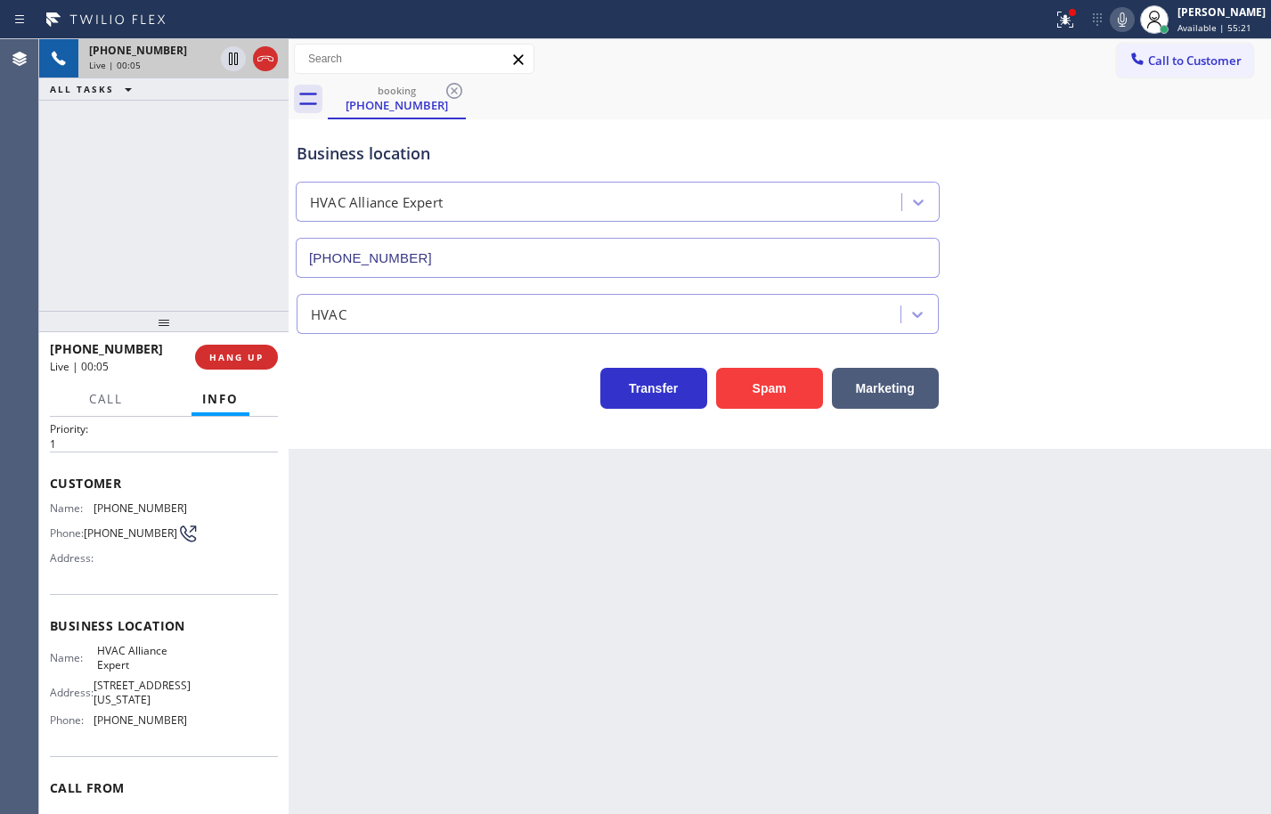
click at [194, 732] on div "Name: HVAC Alliance Expert Address: 10866 Washington Blvd Phone: (855) 999-4417" at bounding box center [164, 689] width 228 height 90
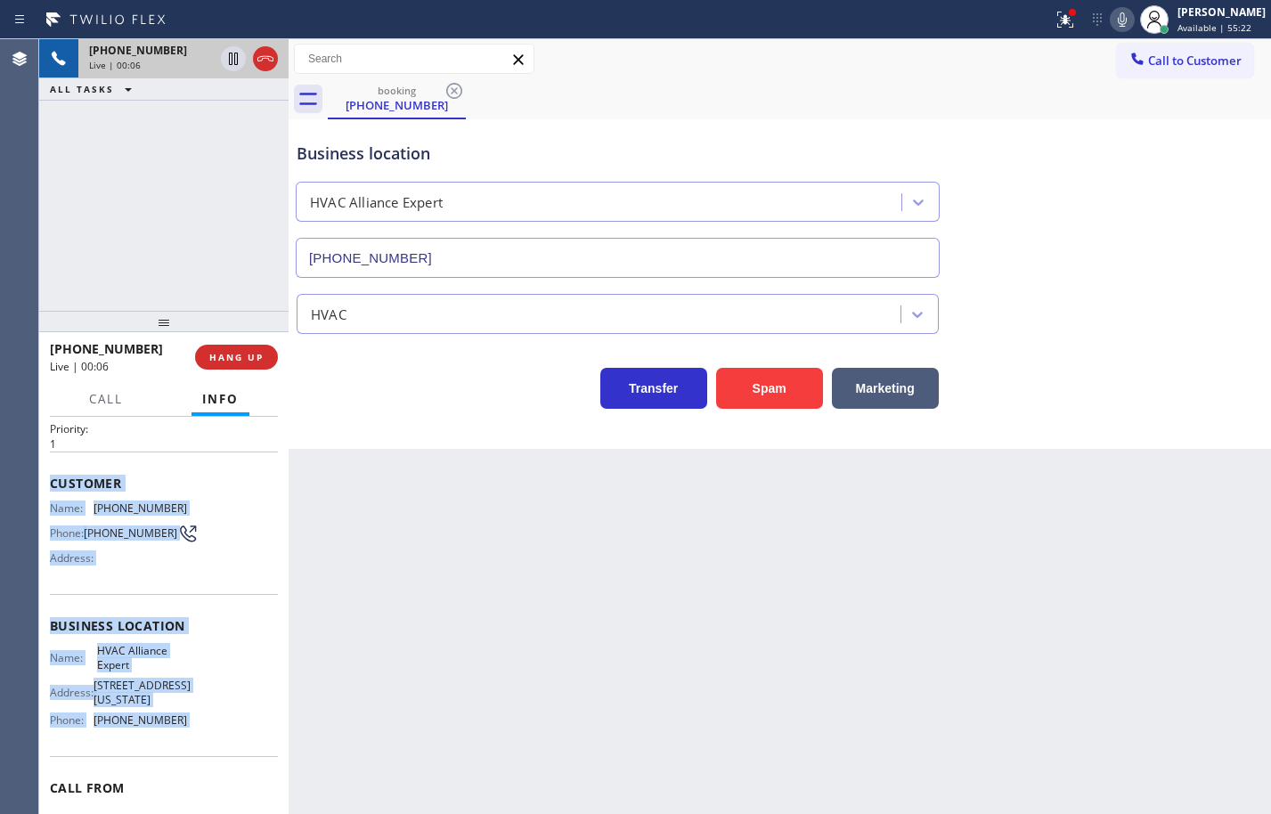
drag, startPoint x: 194, startPoint y: 732, endPoint x: 47, endPoint y: 490, distance: 283.4
click at [47, 490] on div "Context Queue: [Test] All Priority: 1 Customer Name: (818) 823-5585 Phone: (818…" at bounding box center [163, 615] width 249 height 397
copy div "Customer Name: (818) 823-5585 Phone: (818) 823-5585 Address: Business location …"
click at [1118, 26] on icon at bounding box center [1122, 19] width 9 height 14
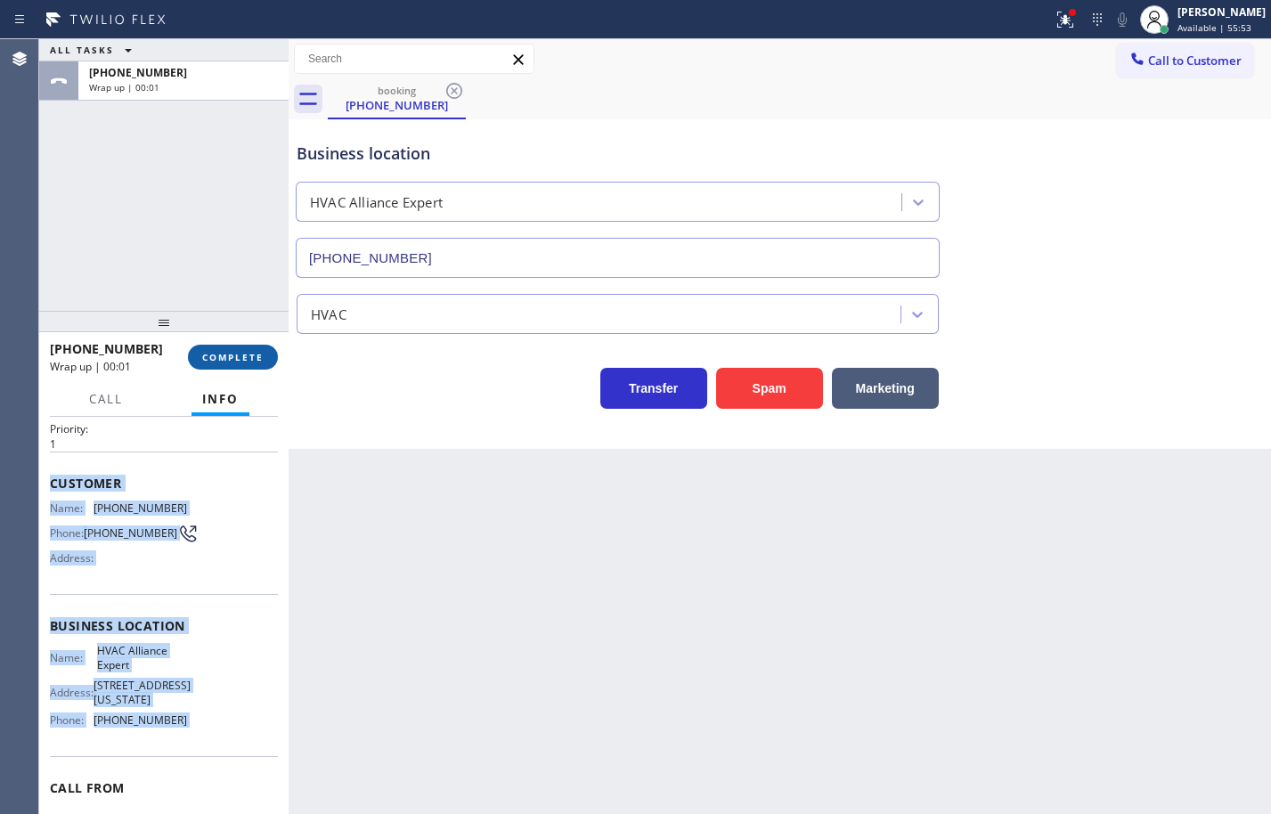
click at [261, 362] on span "COMPLETE" at bounding box center [232, 357] width 61 height 12
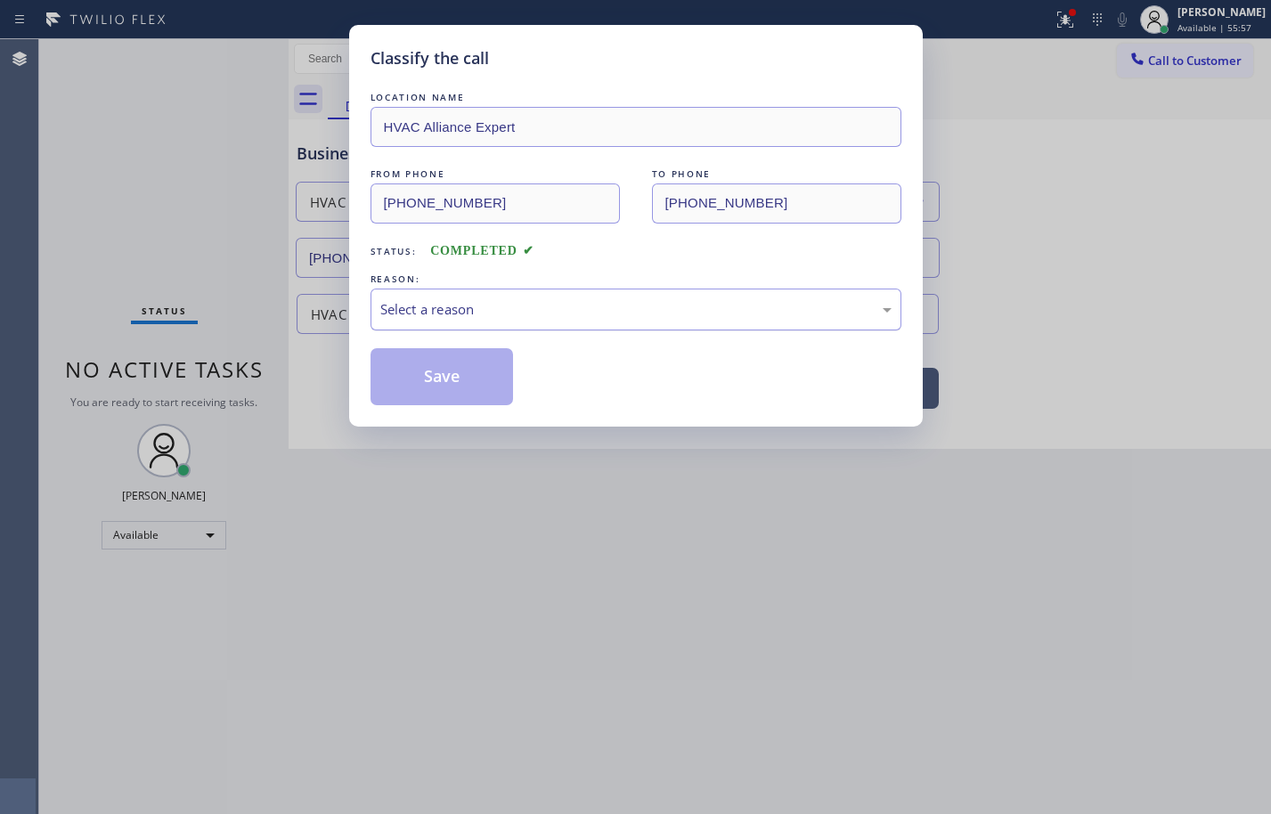
click at [429, 321] on div "Select a reason" at bounding box center [636, 310] width 531 height 42
click at [494, 380] on button "Save" at bounding box center [442, 376] width 143 height 57
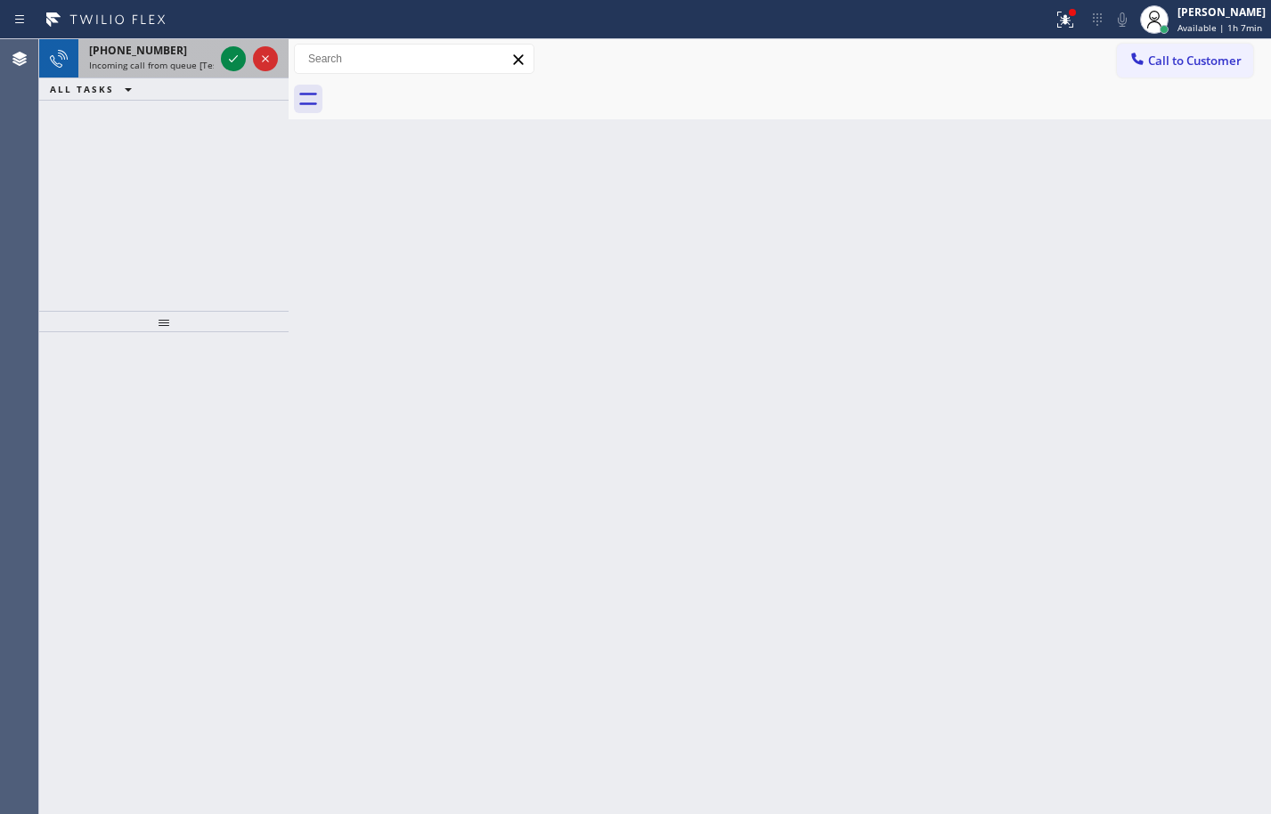
click at [134, 62] on span "Incoming call from queue [Test] All" at bounding box center [163, 65] width 148 height 12
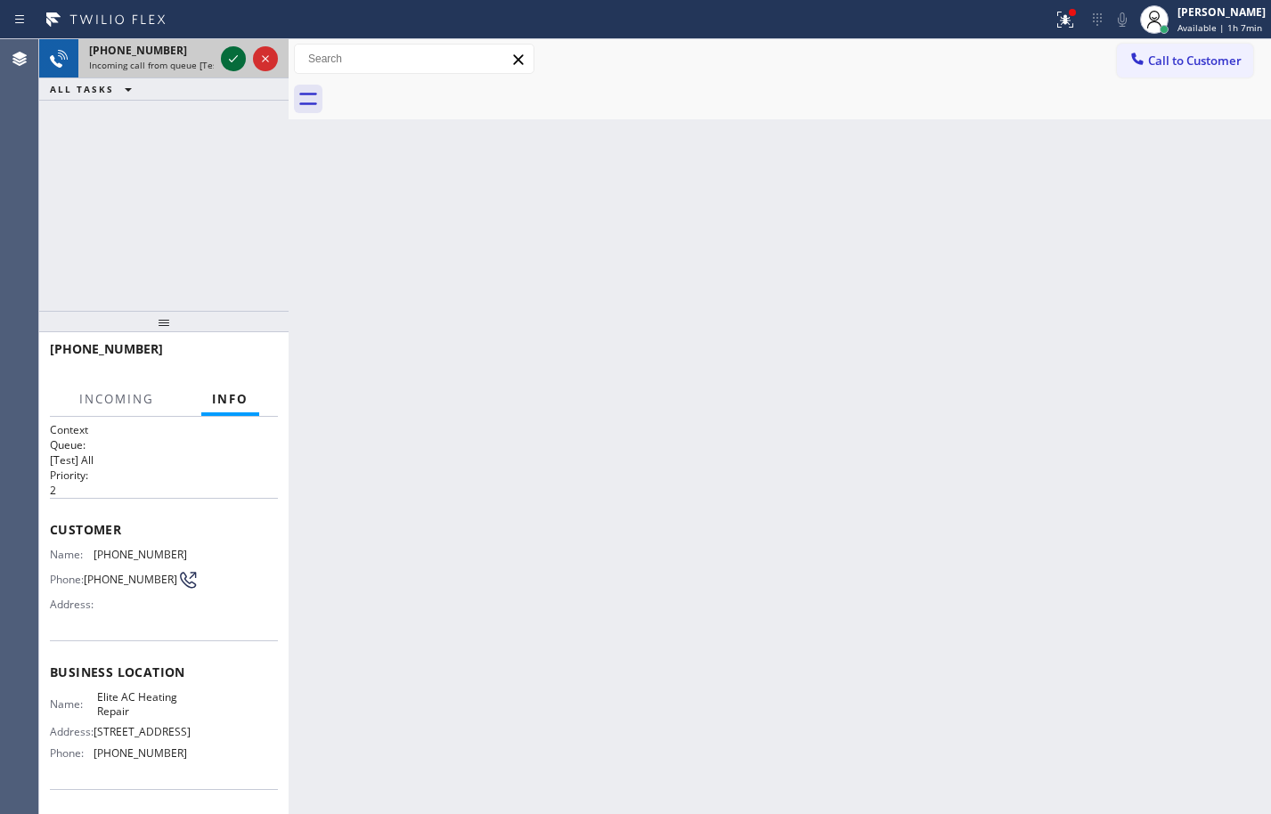
click at [225, 56] on icon at bounding box center [233, 58] width 21 height 21
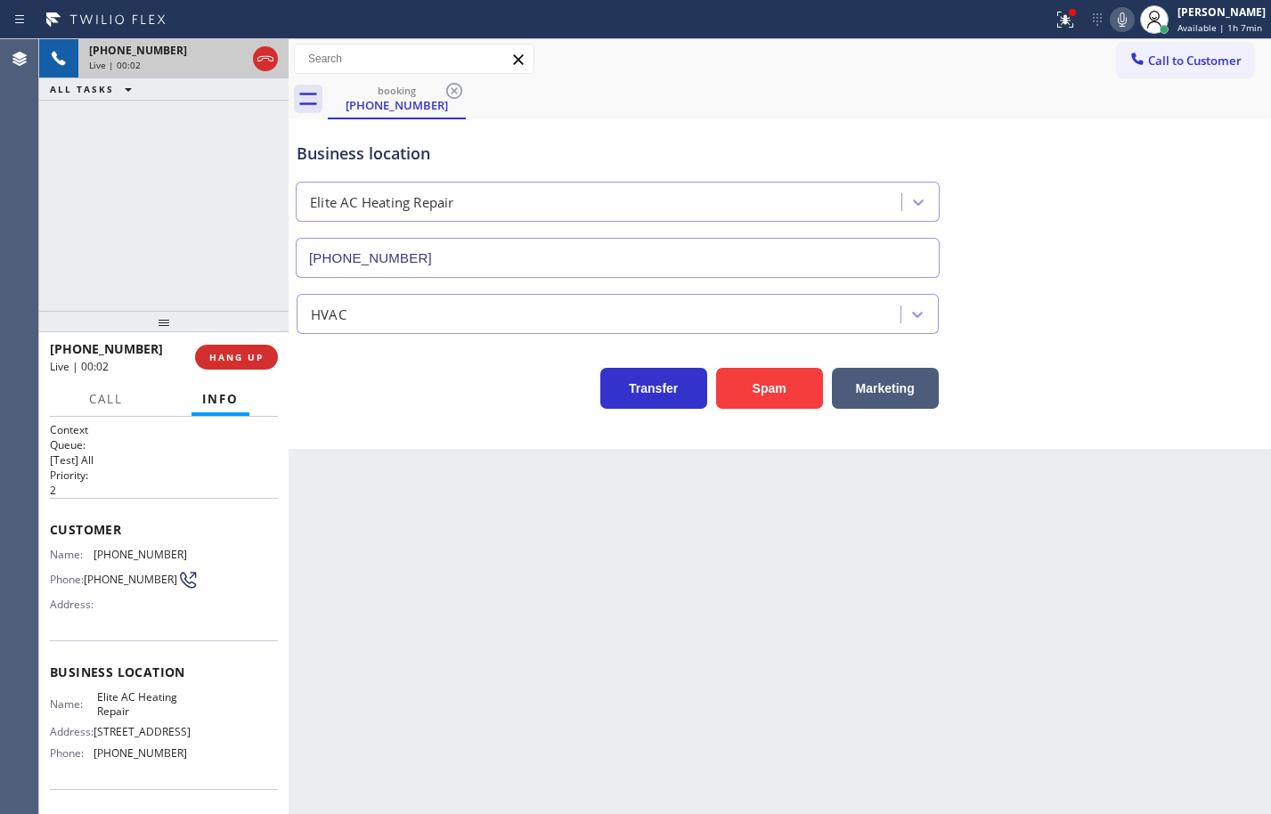
type input "(305) 239-8487"
click at [189, 760] on div "Name: Elite AC Heating Repair Address: 2955 SW 8th St Phone: (305) 239-8487" at bounding box center [164, 728] width 228 height 77
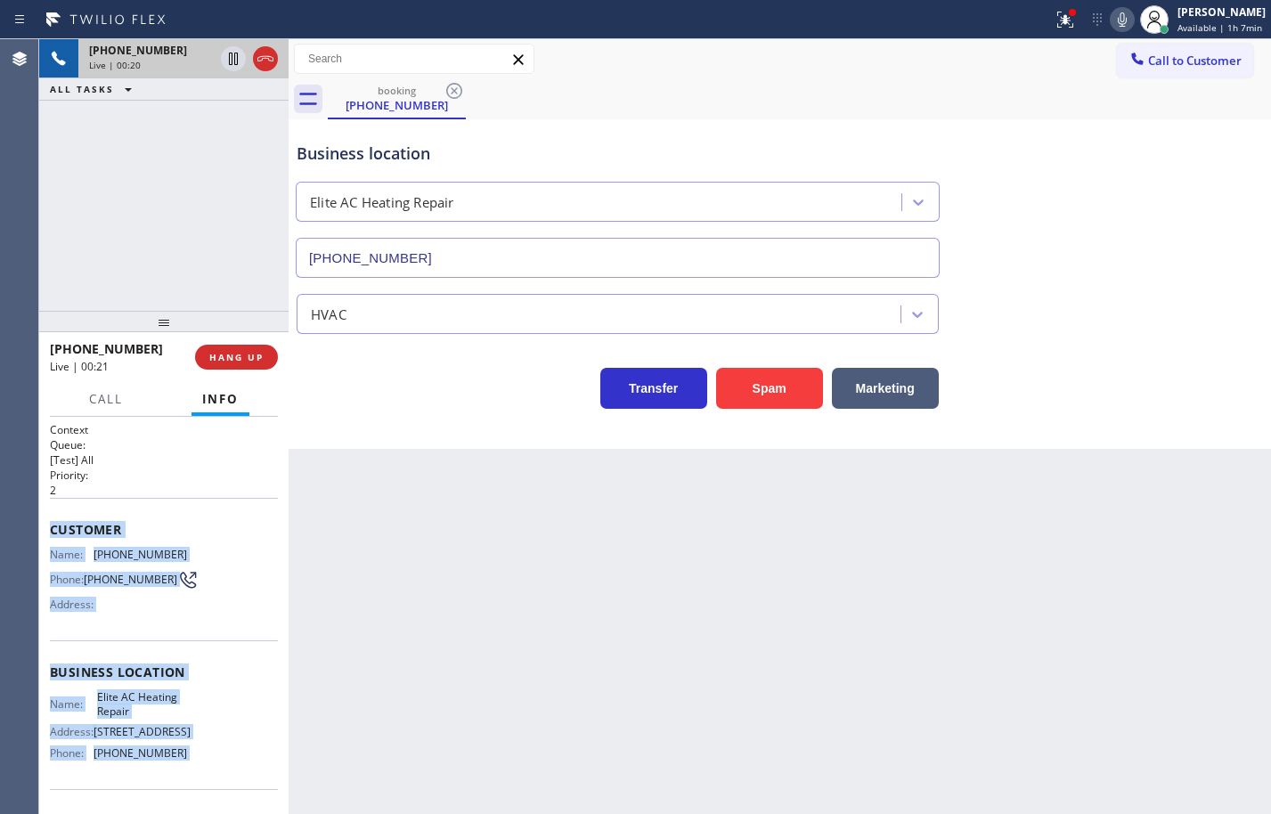
drag, startPoint x: 189, startPoint y: 760, endPoint x: 54, endPoint y: 538, distance: 259.4
click at [54, 538] on div "Context Queue: [Test] All Priority: 2 Customer Name: (305) 522-5512 Phone: (305…" at bounding box center [164, 672] width 228 height 501
copy div "Customer Name: (305) 522-5512 Phone: (305) 522-5512 Address: Business location …"
click at [1115, 14] on icon at bounding box center [1122, 19] width 21 height 21
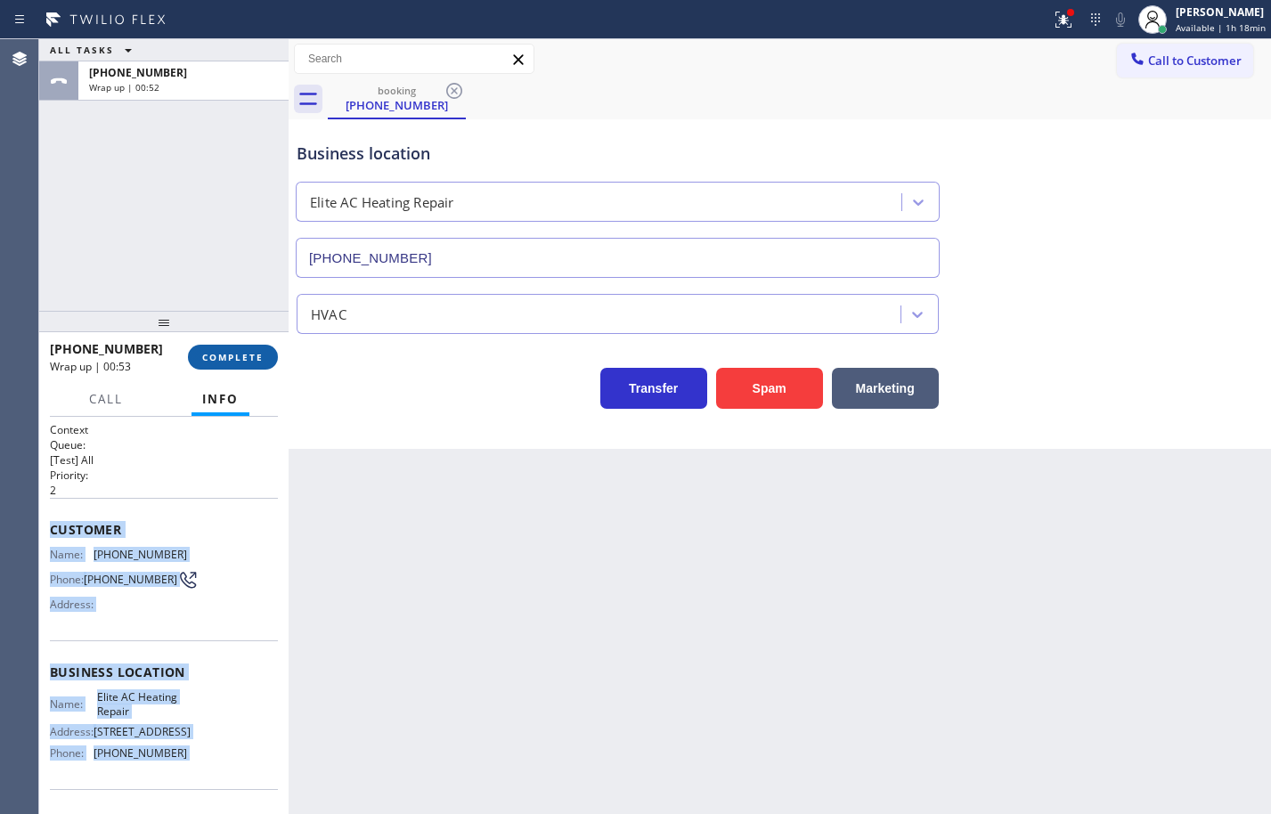
click at [205, 365] on button "COMPLETE" at bounding box center [233, 357] width 90 height 25
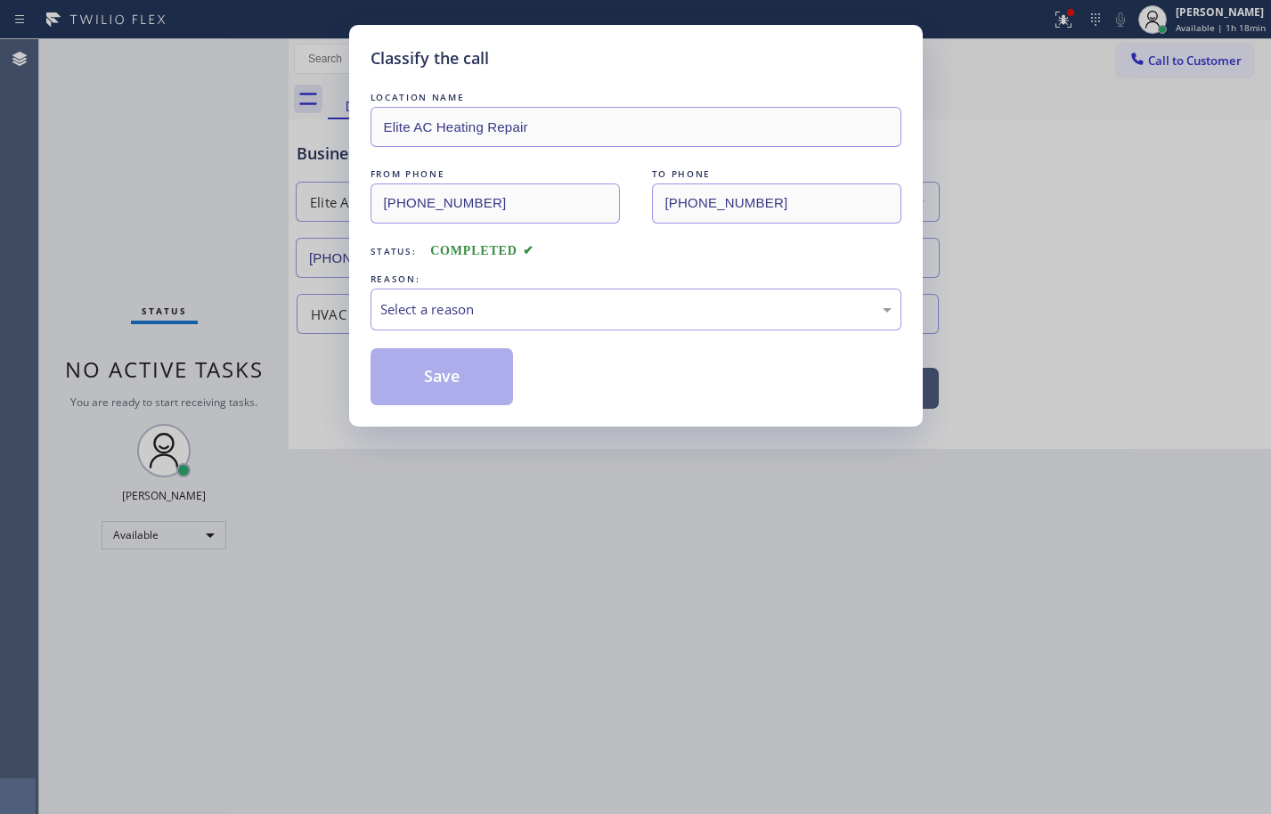
click at [424, 326] on div "Select a reason" at bounding box center [636, 310] width 531 height 42
click at [475, 393] on button "Save" at bounding box center [442, 376] width 143 height 57
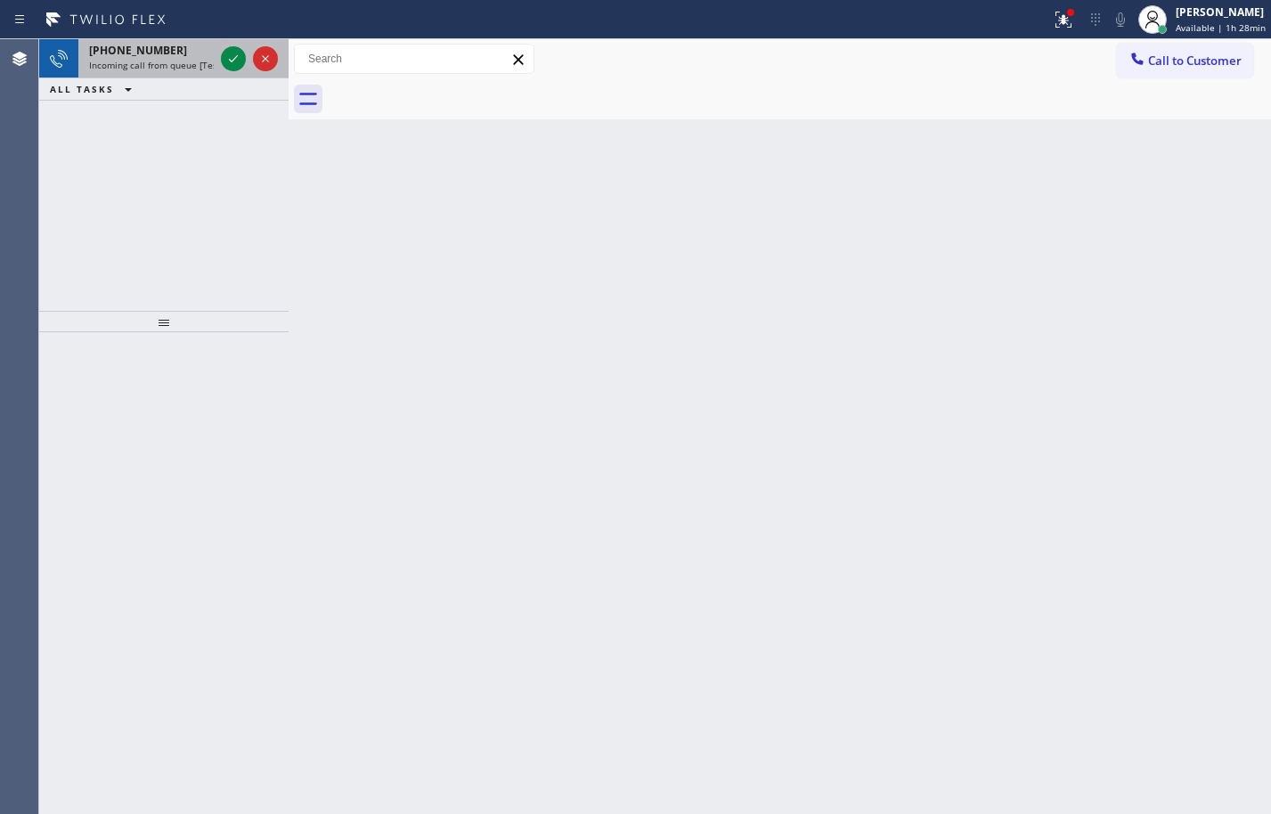
click at [129, 40] on div "+18186697619 Incoming call from queue [Test] All" at bounding box center [147, 58] width 139 height 39
click at [238, 58] on icon at bounding box center [233, 58] width 21 height 21
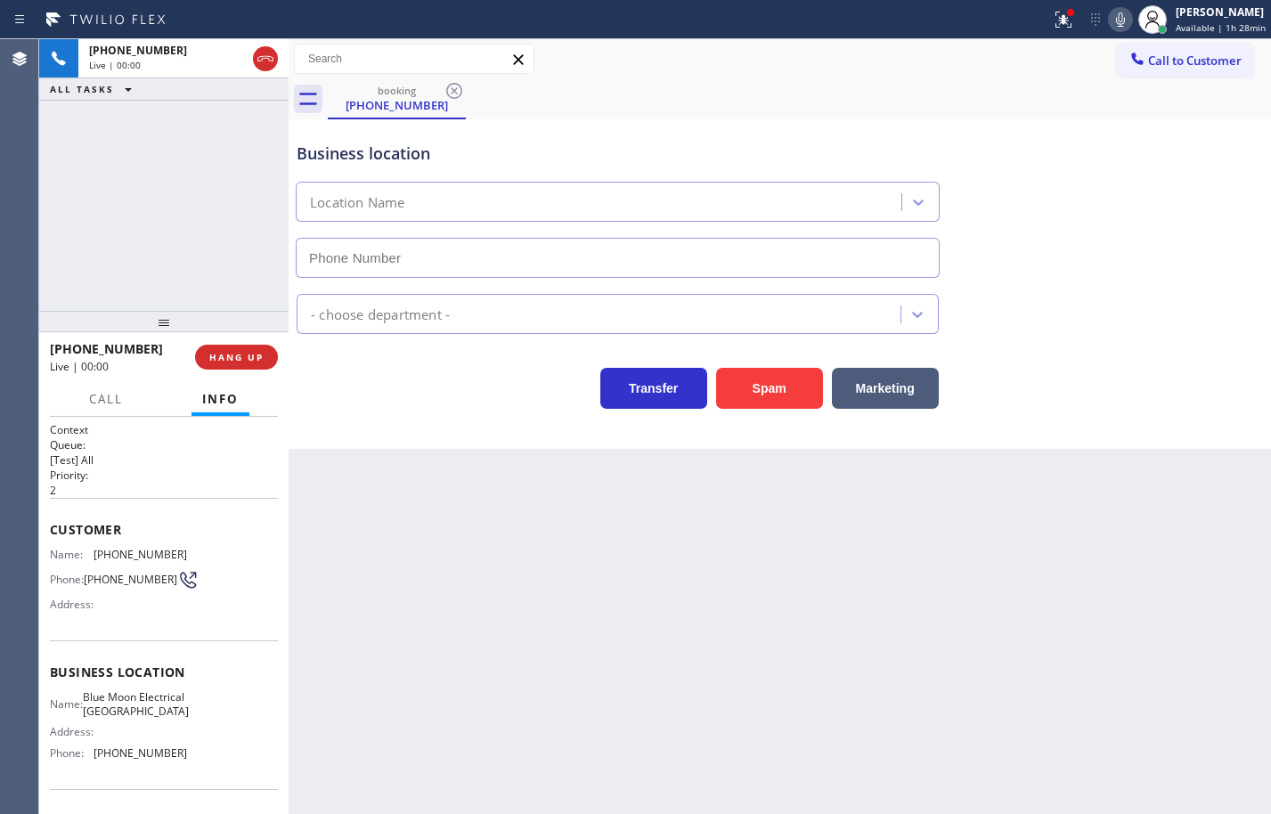
type input "(818) 532-5473"
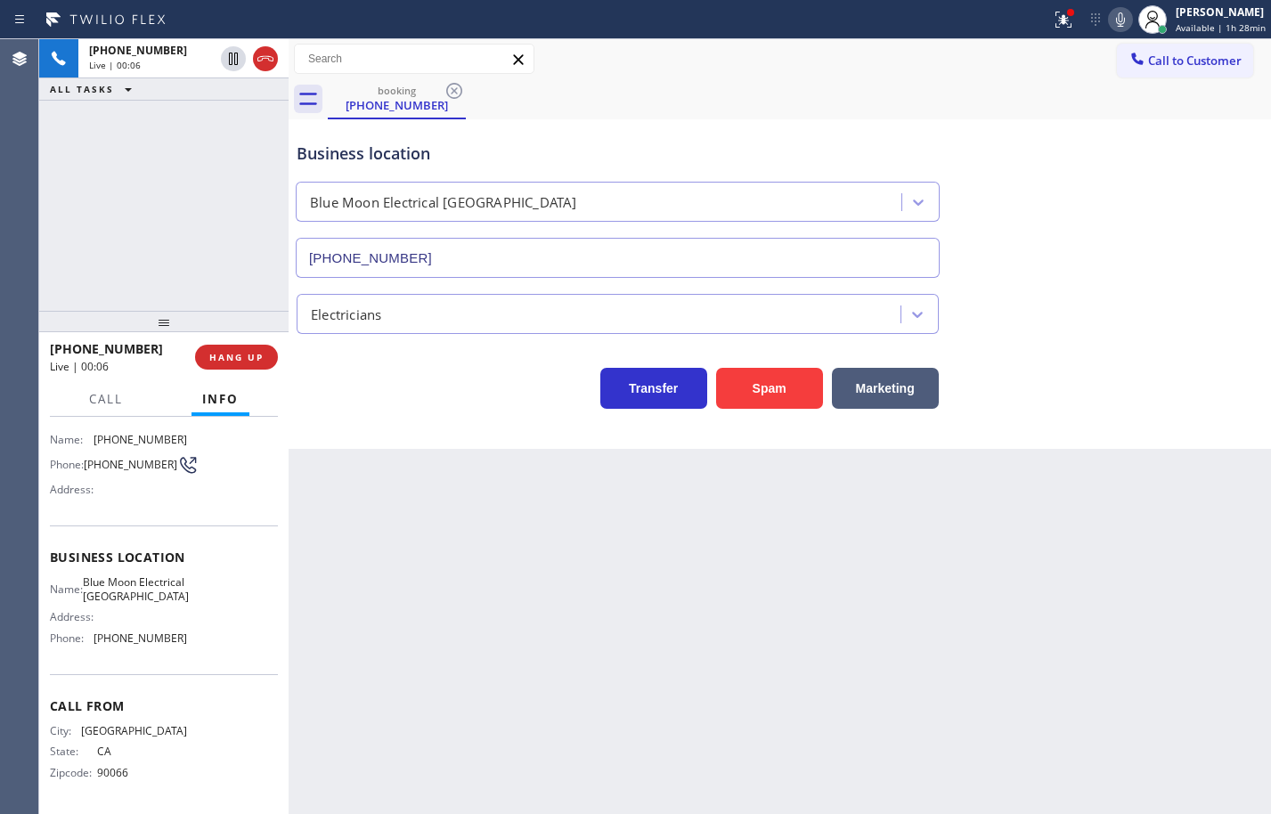
scroll to position [46, 0]
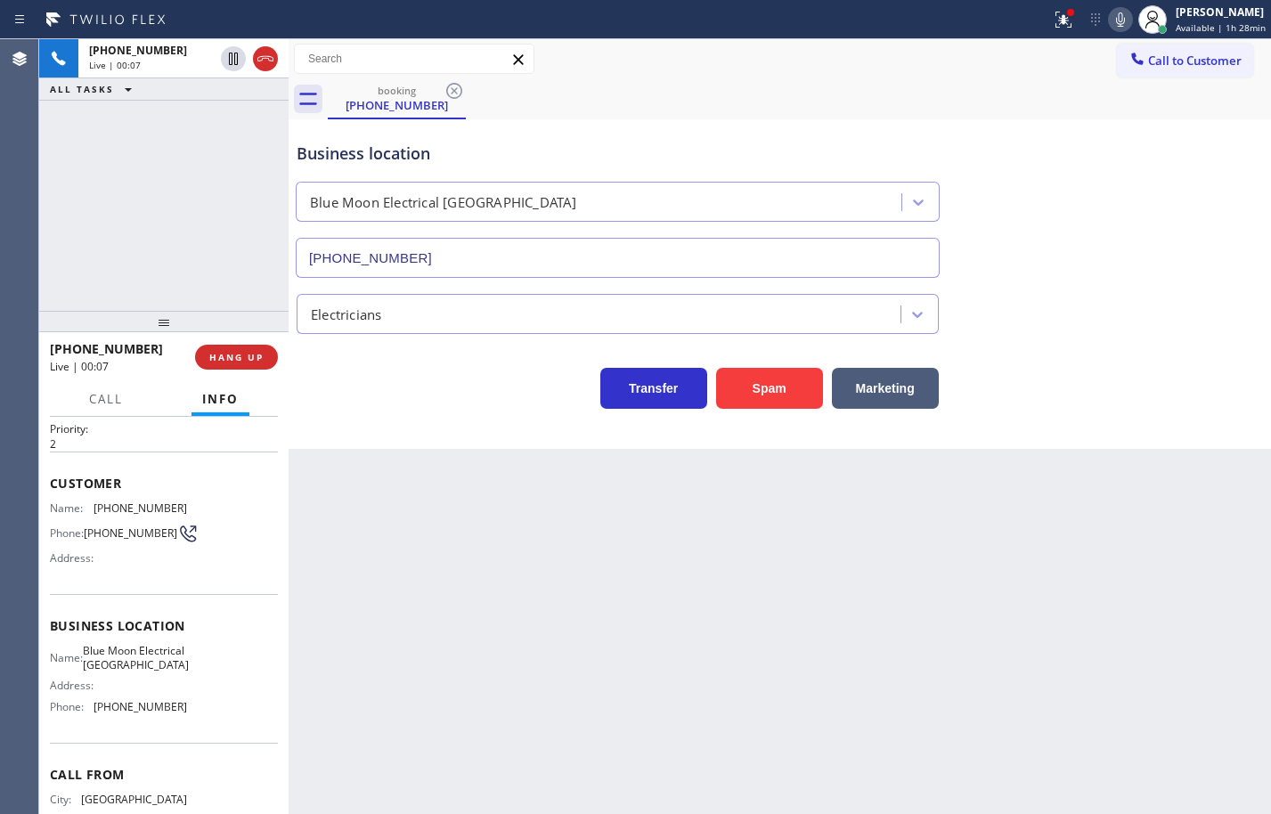
click at [182, 720] on div "Name: Blue Moon Electrical North Hollywood Address: Phone: (818) 532-5473" at bounding box center [164, 682] width 228 height 77
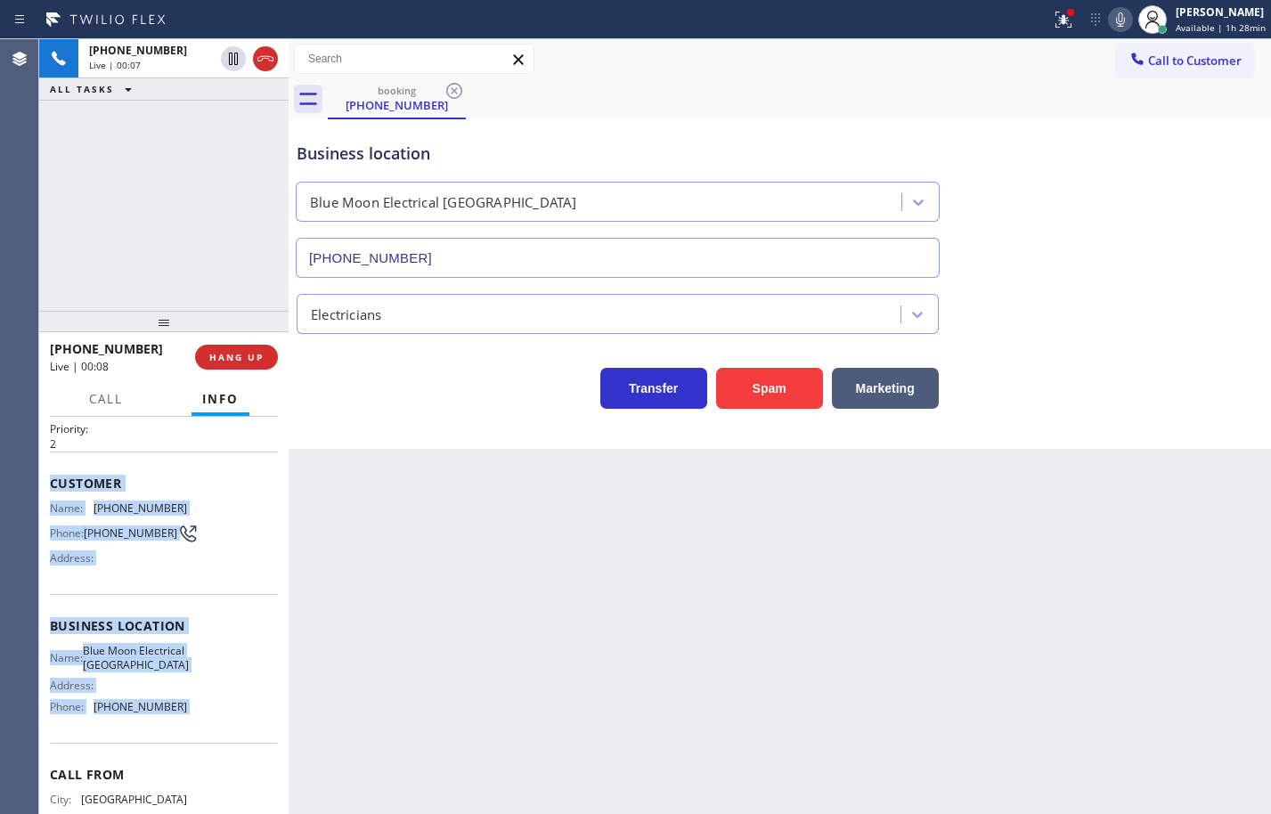
drag, startPoint x: 185, startPoint y: 721, endPoint x: 63, endPoint y: 468, distance: 280.9
click at [63, 468] on div "Context Queue: [Test] All Priority: 2 Customer Name: (818) 669-7619 Phone: (818…" at bounding box center [164, 626] width 228 height 501
copy div "Customer Name: (818) 669-7619 Phone: (818) 669-7619 Address: Business location …"
click at [1116, 23] on icon at bounding box center [1120, 19] width 9 height 14
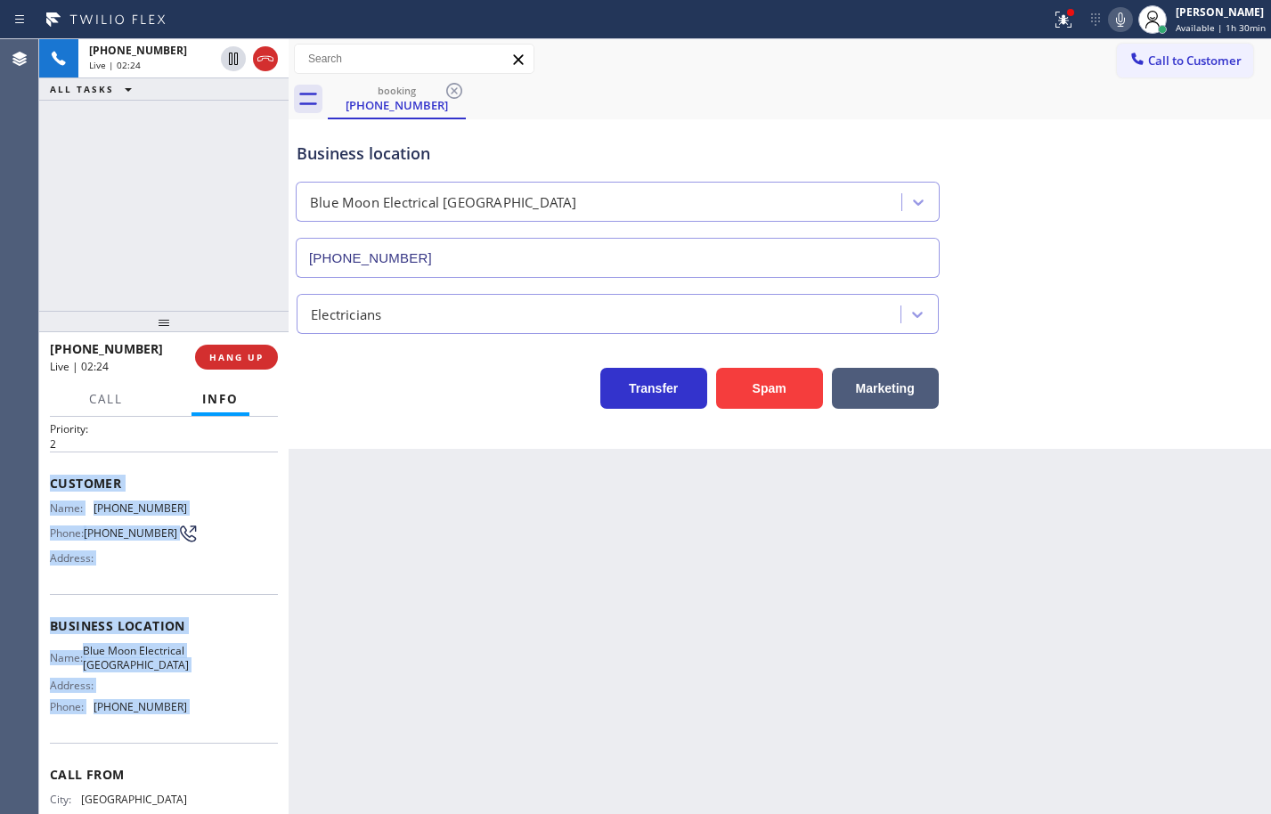
click at [1110, 17] on icon at bounding box center [1120, 19] width 21 height 21
click at [1113, 20] on icon at bounding box center [1120, 19] width 21 height 21
click at [1114, 25] on icon at bounding box center [1120, 19] width 21 height 21
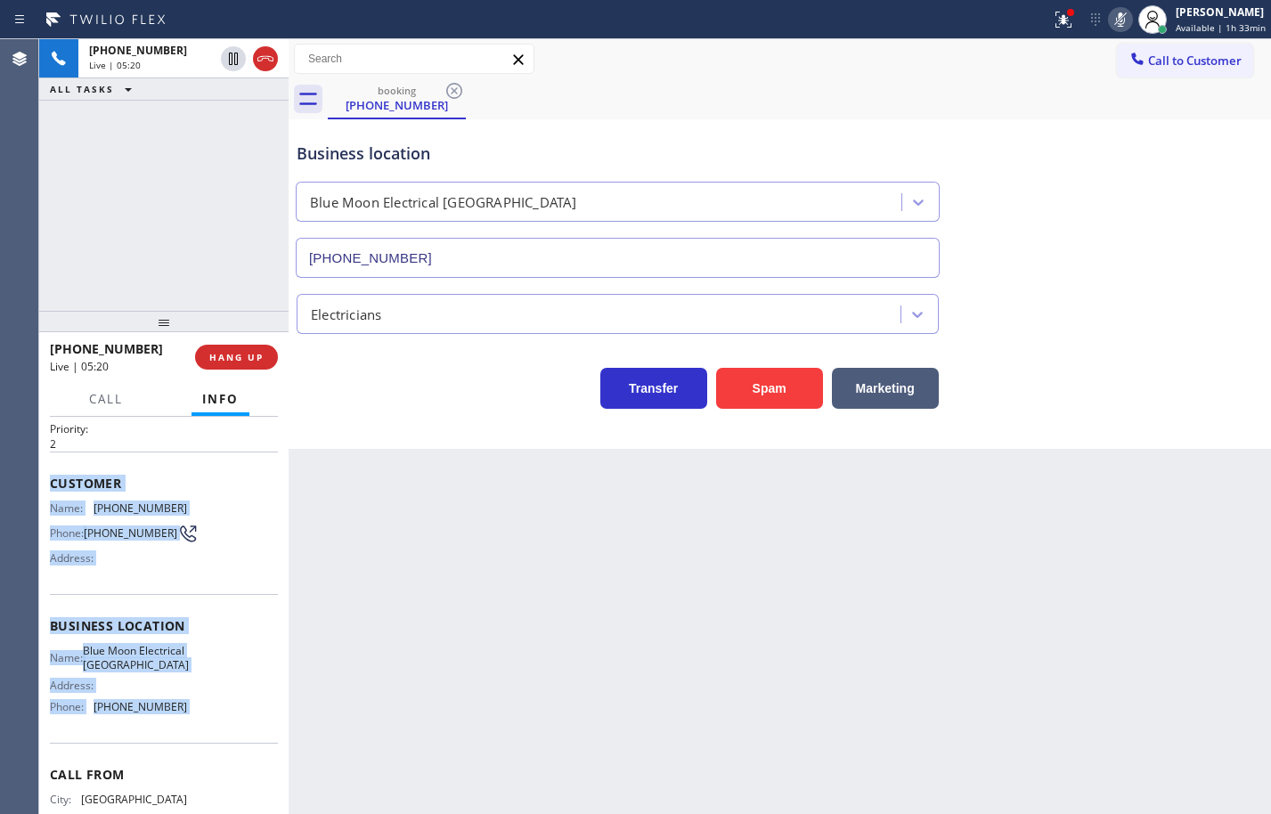
click at [1114, 25] on icon at bounding box center [1120, 19] width 21 height 21
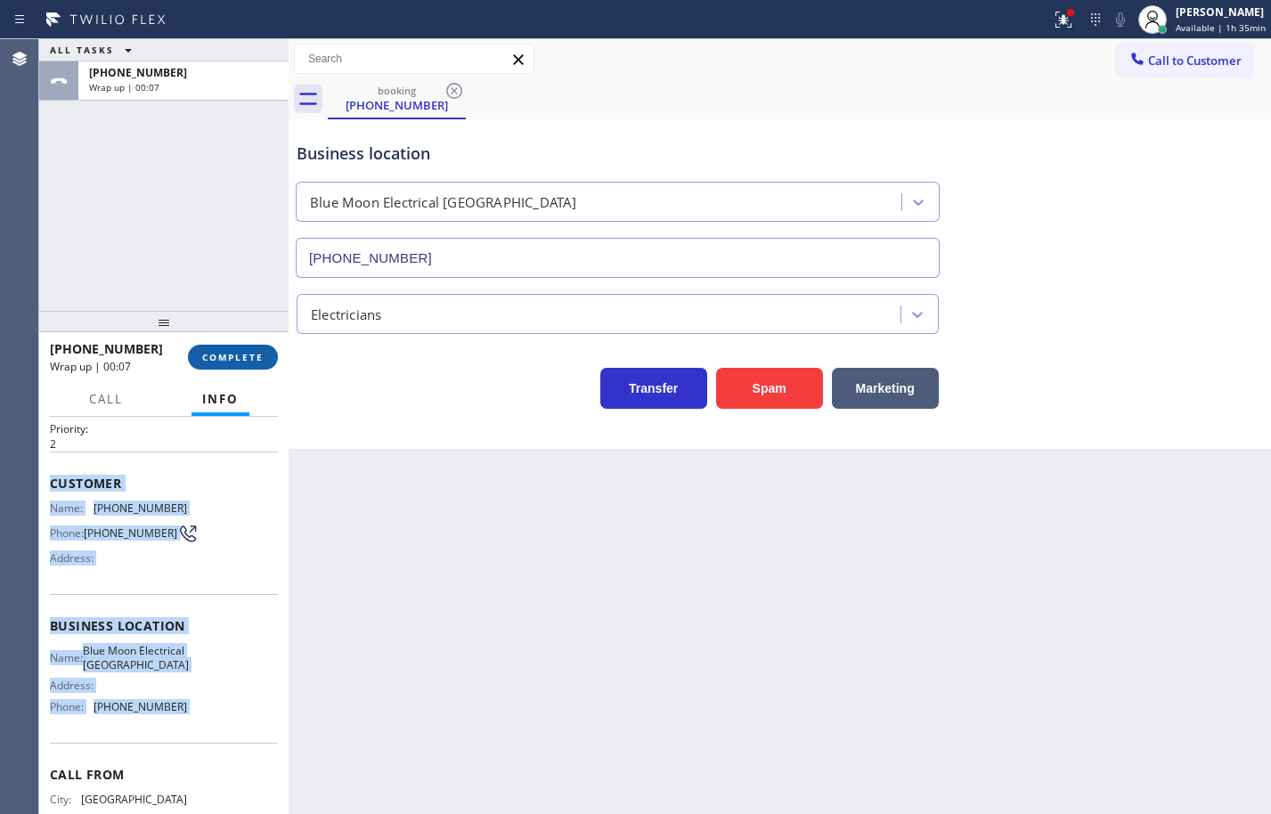
click at [249, 364] on button "COMPLETE" at bounding box center [233, 357] width 90 height 25
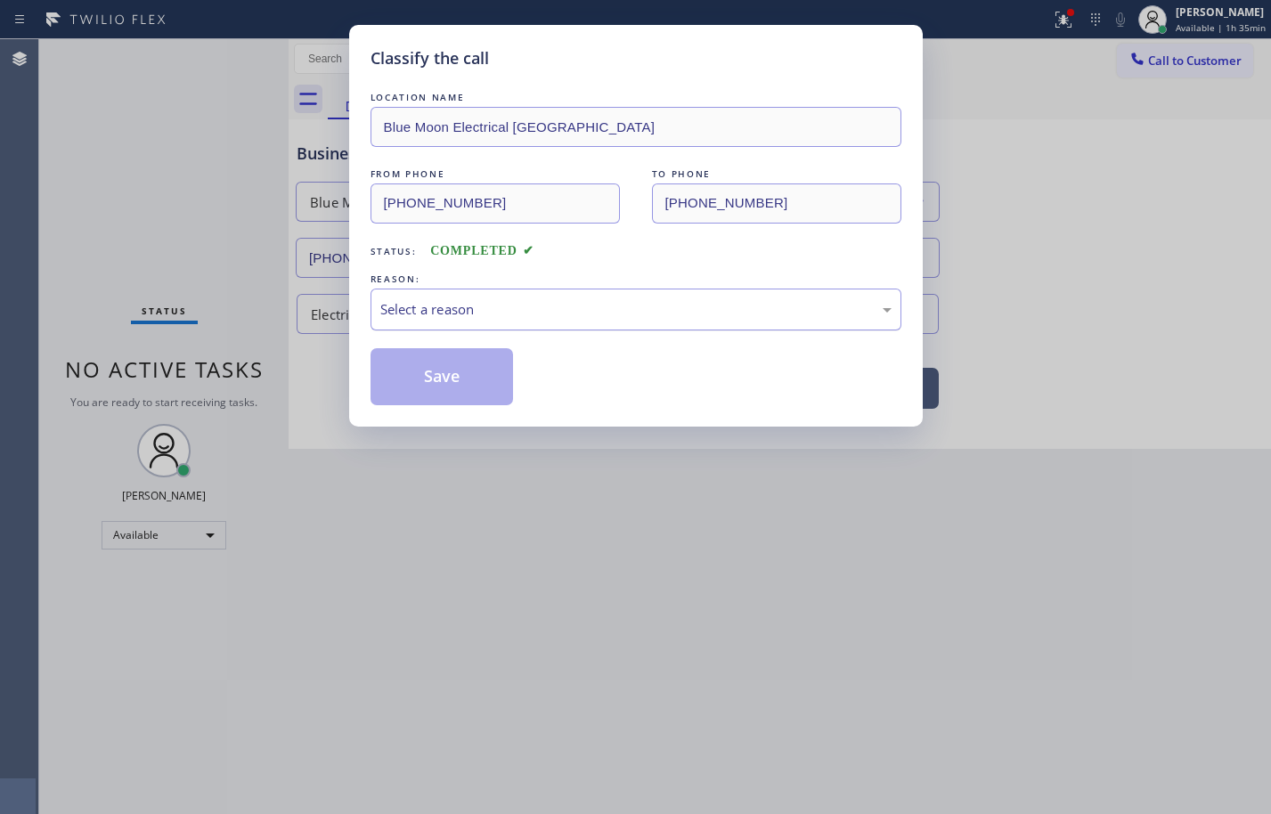
click at [451, 311] on div "Select a reason" at bounding box center [635, 309] width 511 height 20
click at [462, 376] on button "Save" at bounding box center [442, 376] width 143 height 57
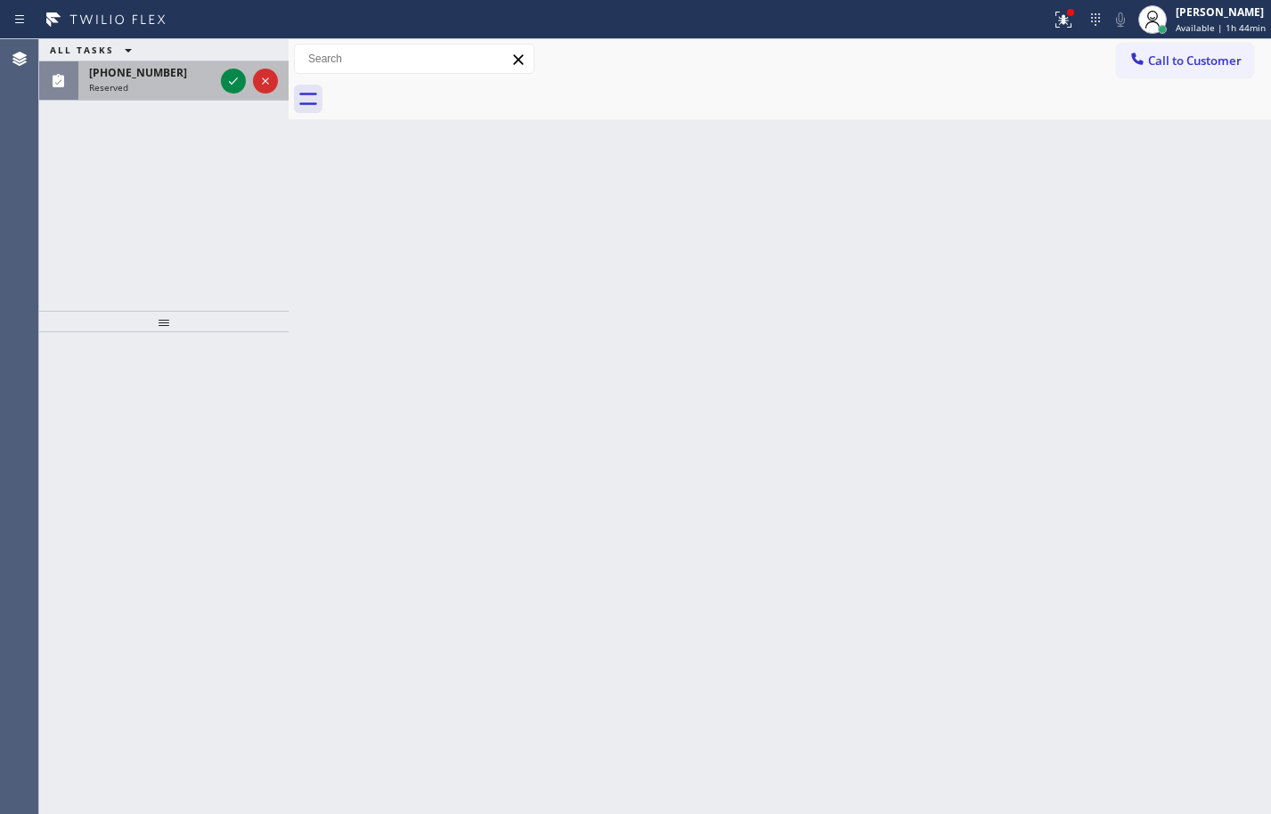
click at [190, 86] on div "Reserved" at bounding box center [151, 87] width 125 height 12
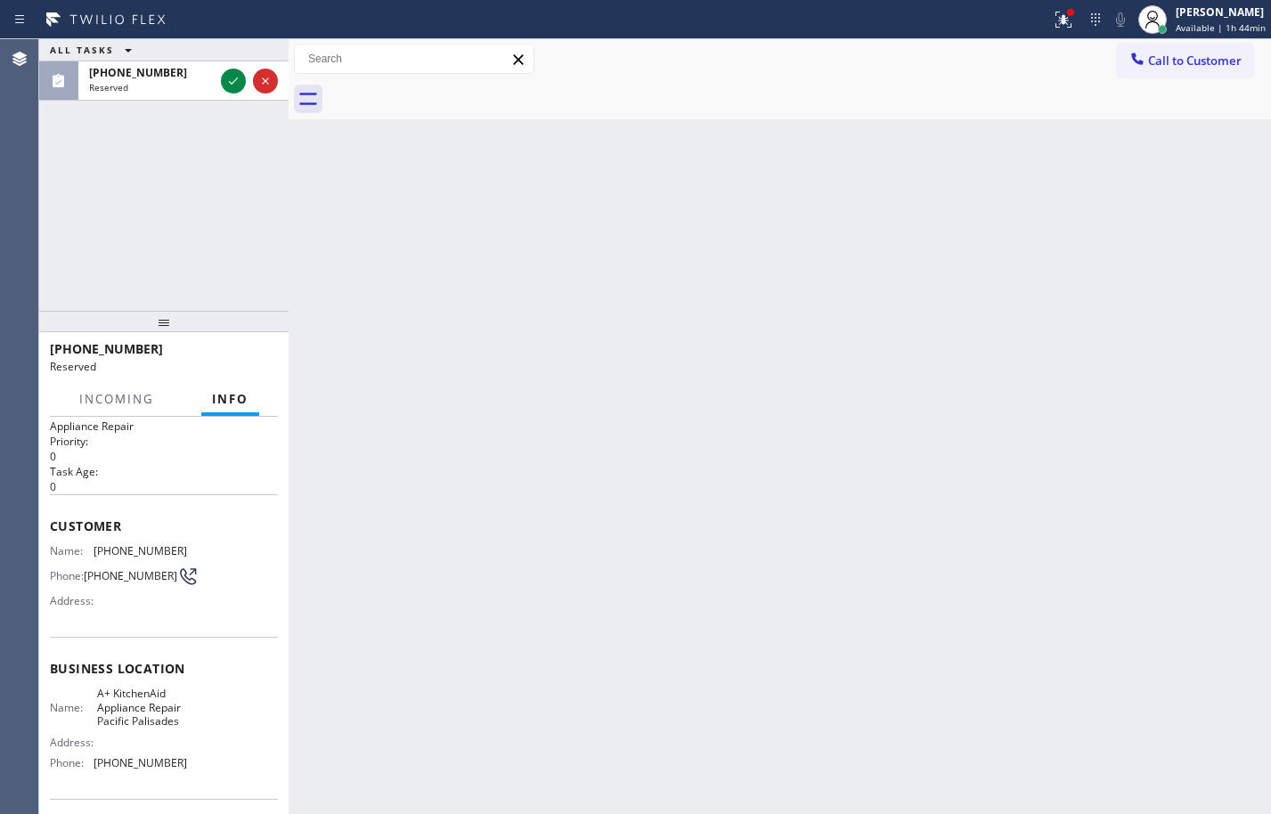
scroll to position [89, 0]
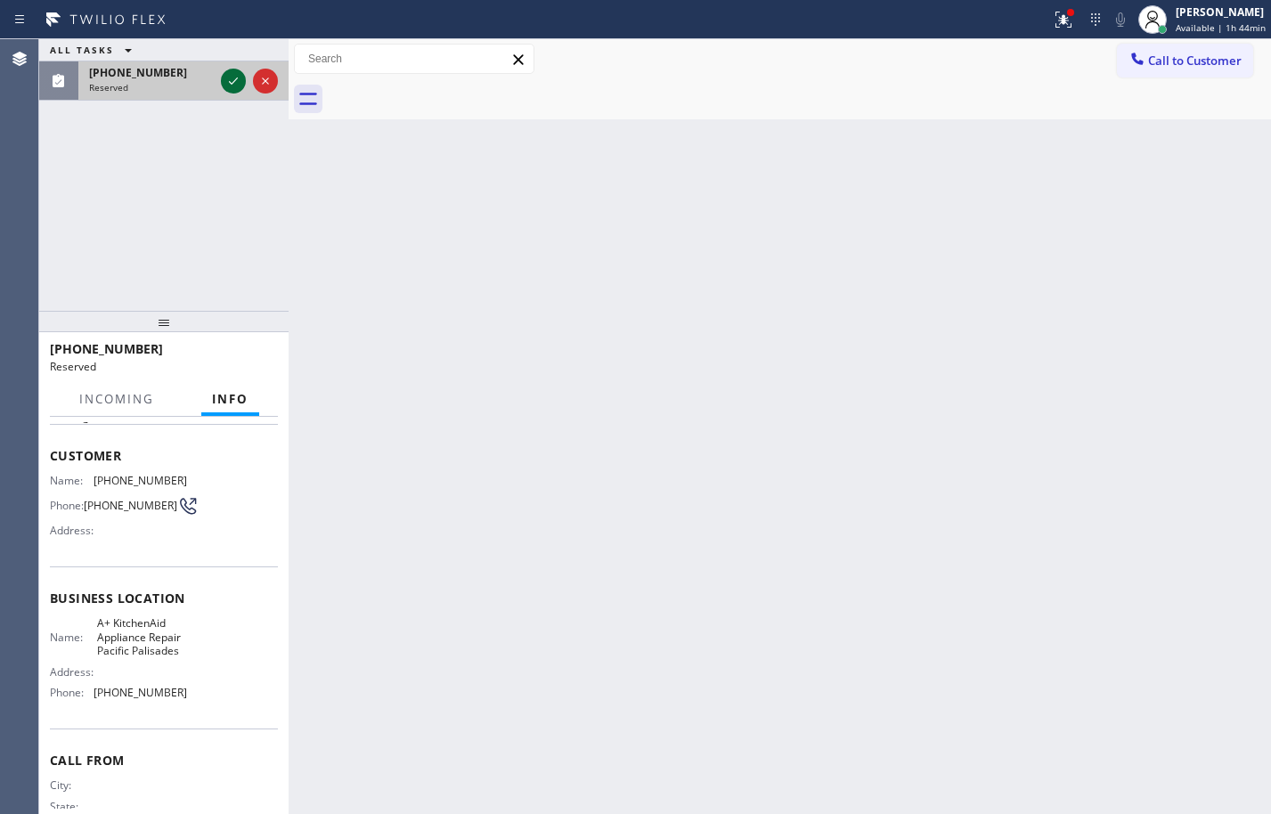
click at [236, 85] on icon at bounding box center [233, 80] width 21 height 21
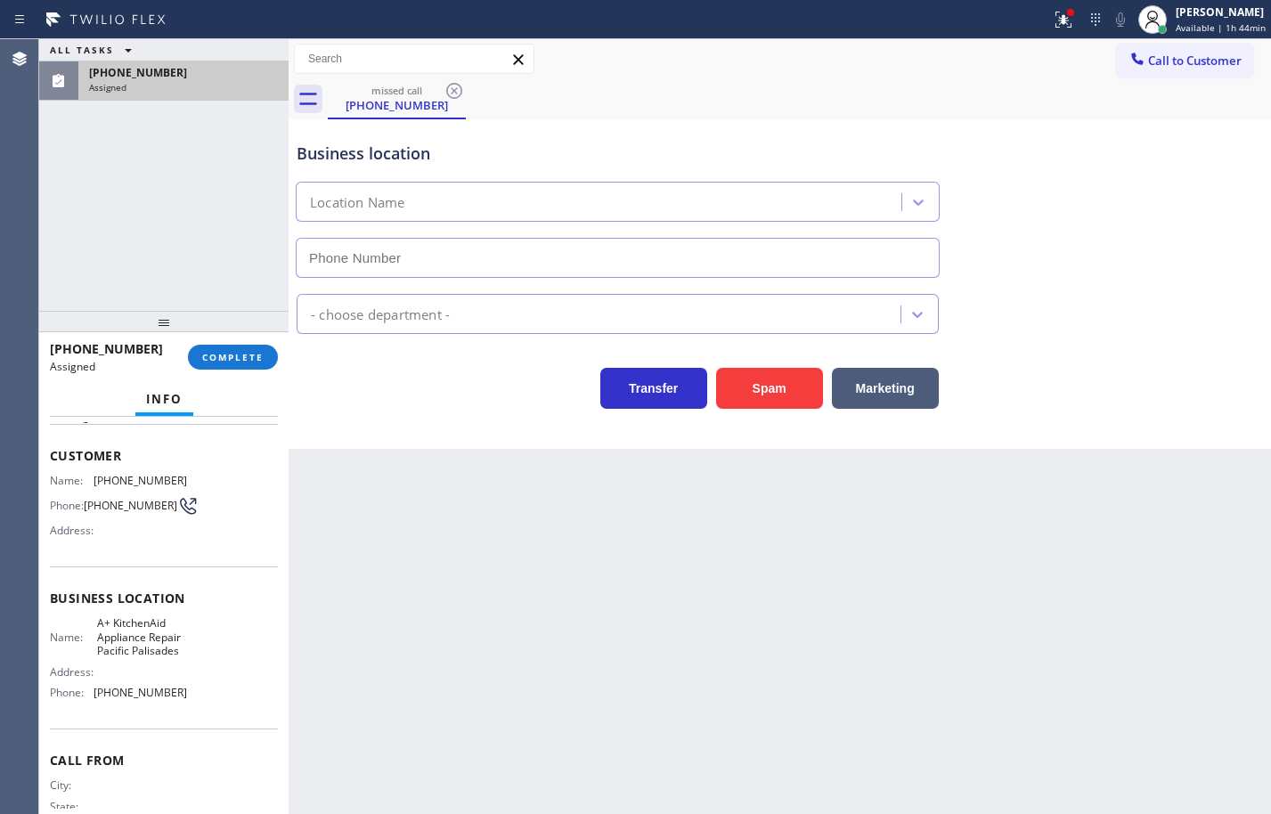
type input "(323) 797-5957"
click at [253, 340] on div "(626) 905-1065 Assigned COMPLETE" at bounding box center [164, 357] width 228 height 46
click at [253, 346] on button "COMPLETE" at bounding box center [233, 357] width 90 height 25
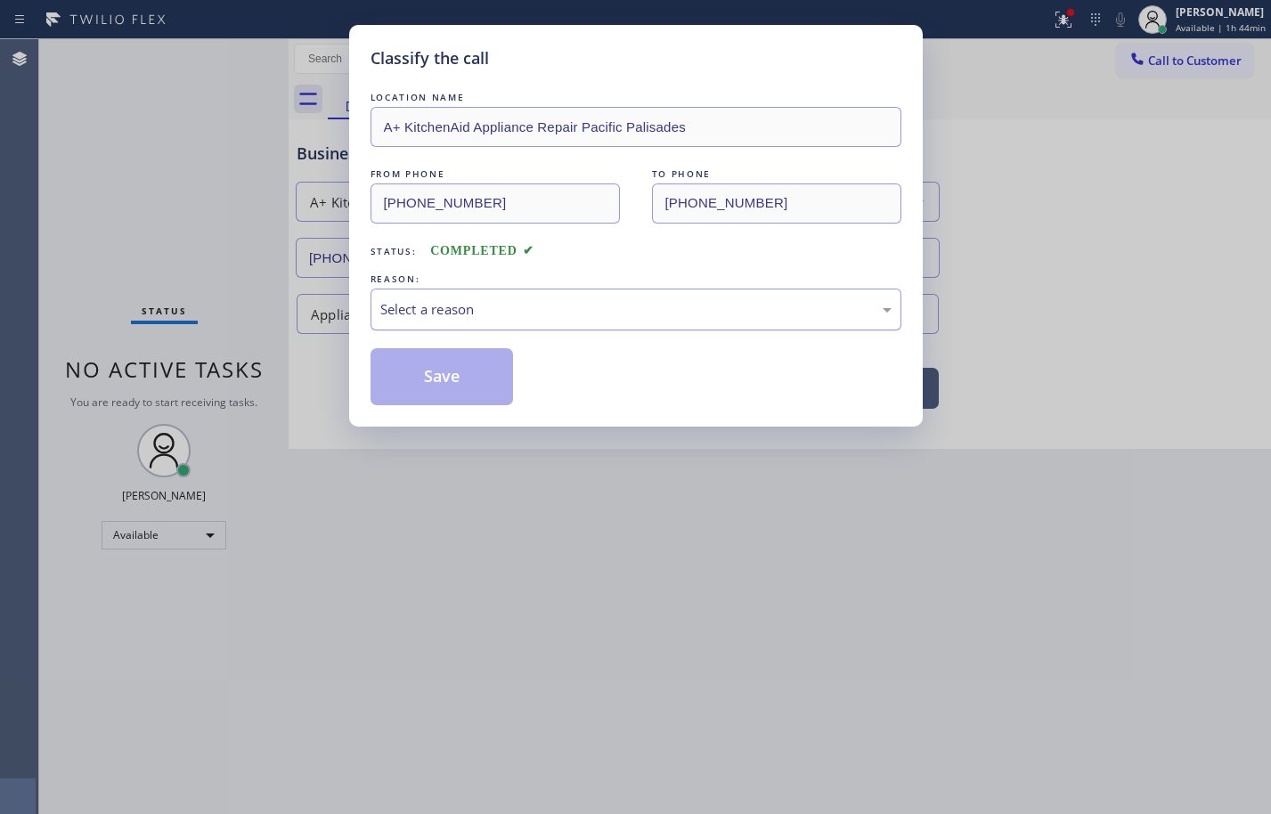
click at [583, 328] on div "Select a reason" at bounding box center [636, 310] width 531 height 42
click at [493, 385] on button "Save" at bounding box center [442, 376] width 143 height 57
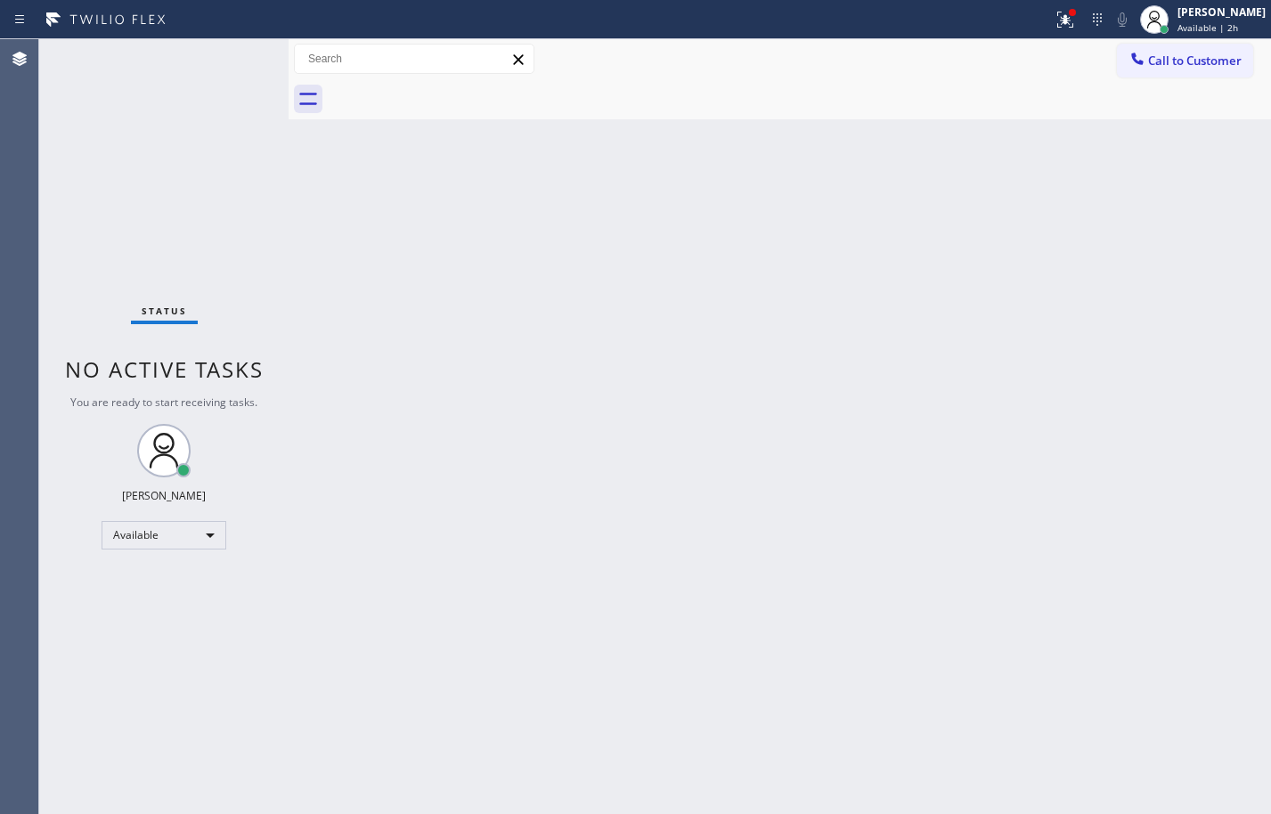
click at [1092, 348] on div "Back to Dashboard Change Sender ID Customers Technicians Select a contact Outbo…" at bounding box center [780, 426] width 982 height 775
click at [1209, 33] on span "Available | 2h" at bounding box center [1208, 27] width 61 height 12
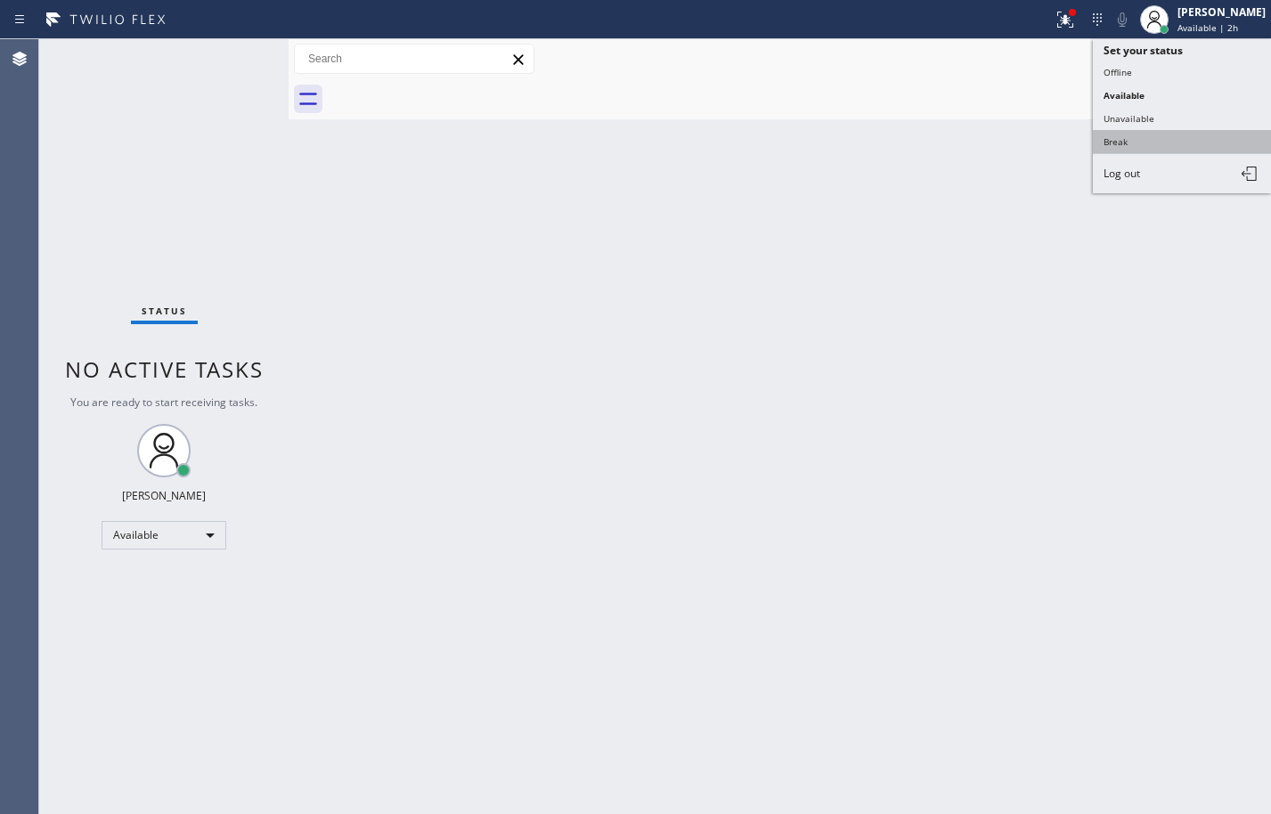
click at [1180, 135] on button "Break" at bounding box center [1182, 141] width 178 height 23
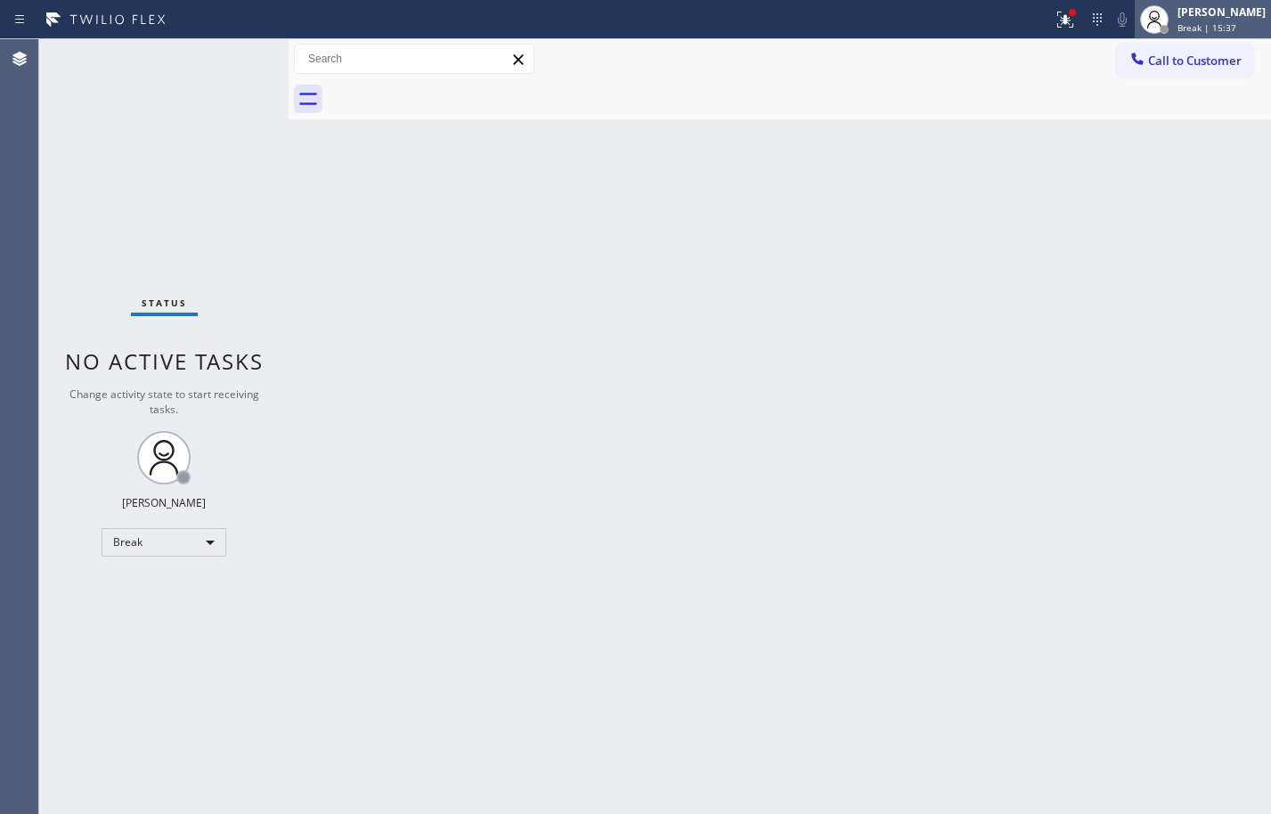
click at [1230, 26] on div "Break | 15:37" at bounding box center [1222, 27] width 88 height 12
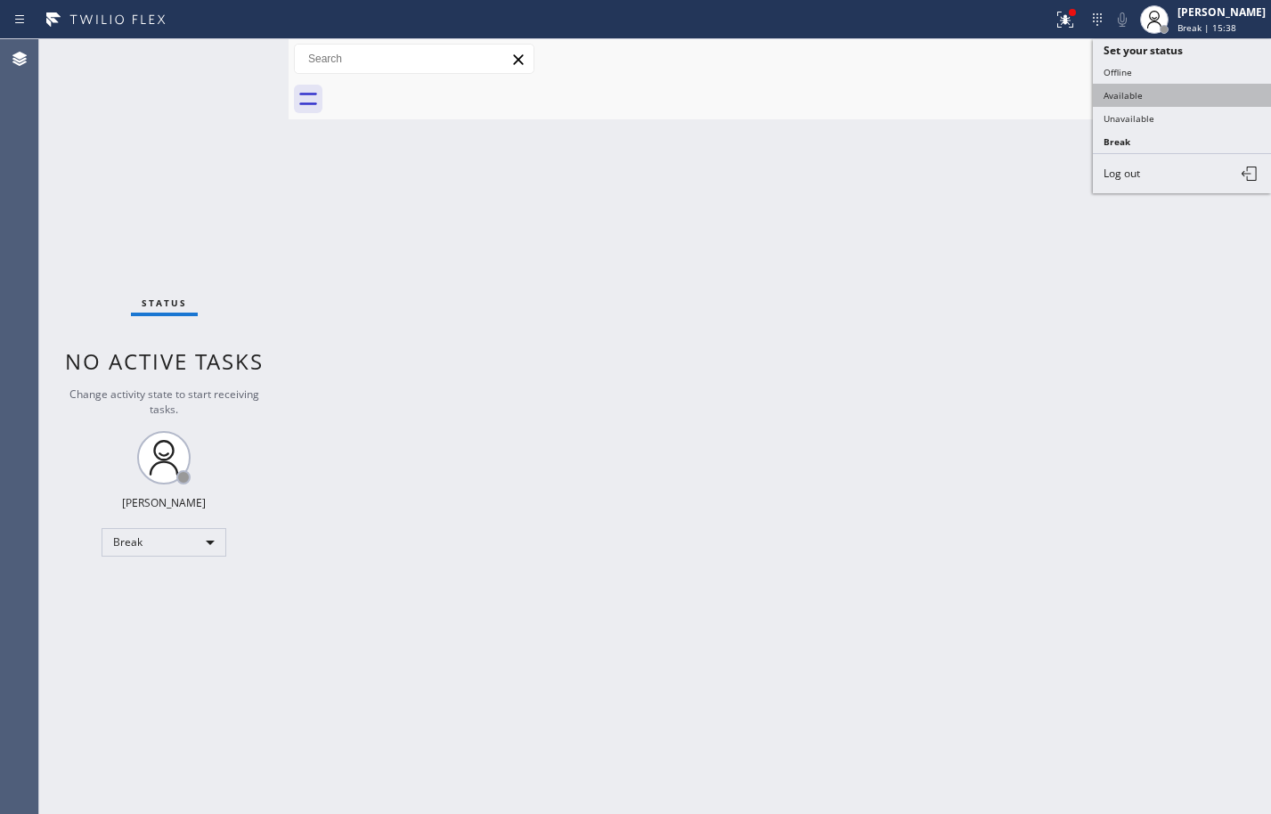
click at [1181, 95] on button "Available" at bounding box center [1182, 95] width 178 height 23
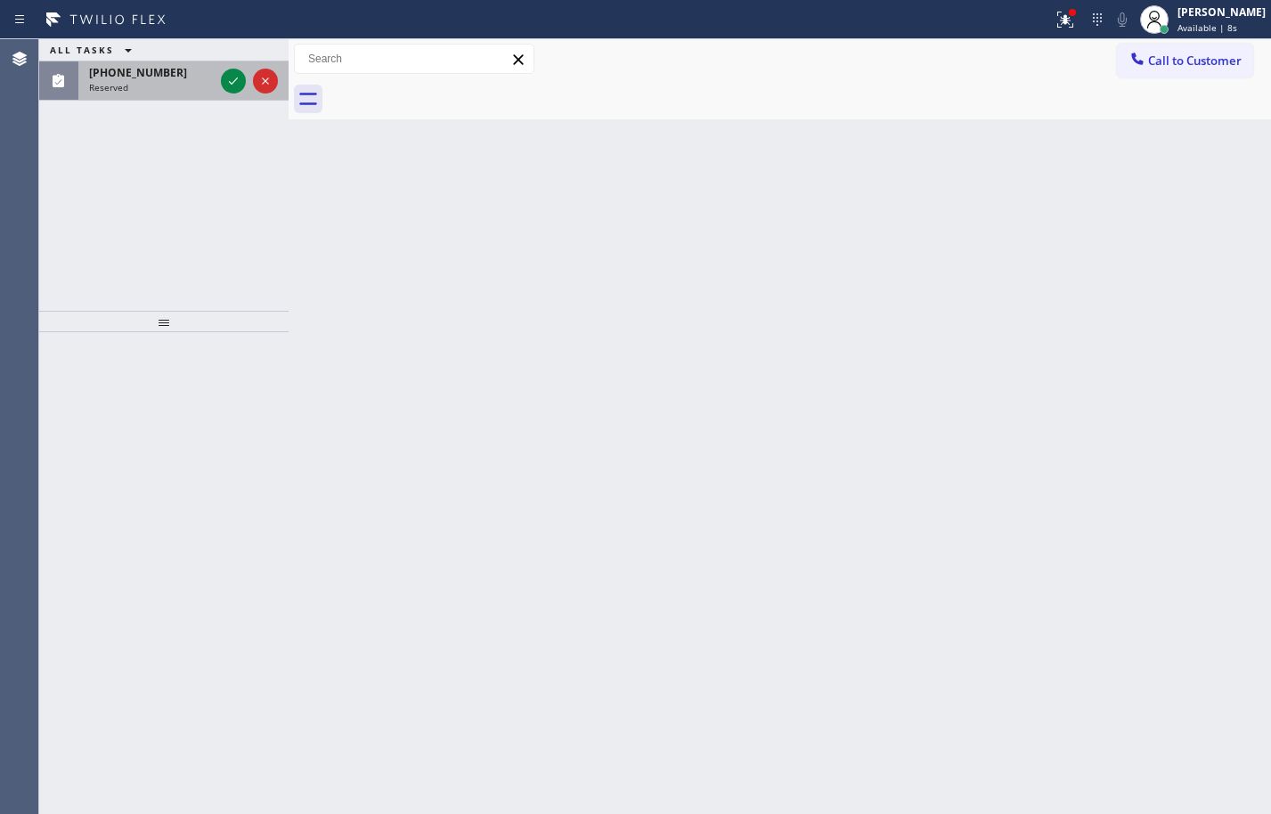
click at [163, 85] on div "Reserved" at bounding box center [151, 87] width 125 height 12
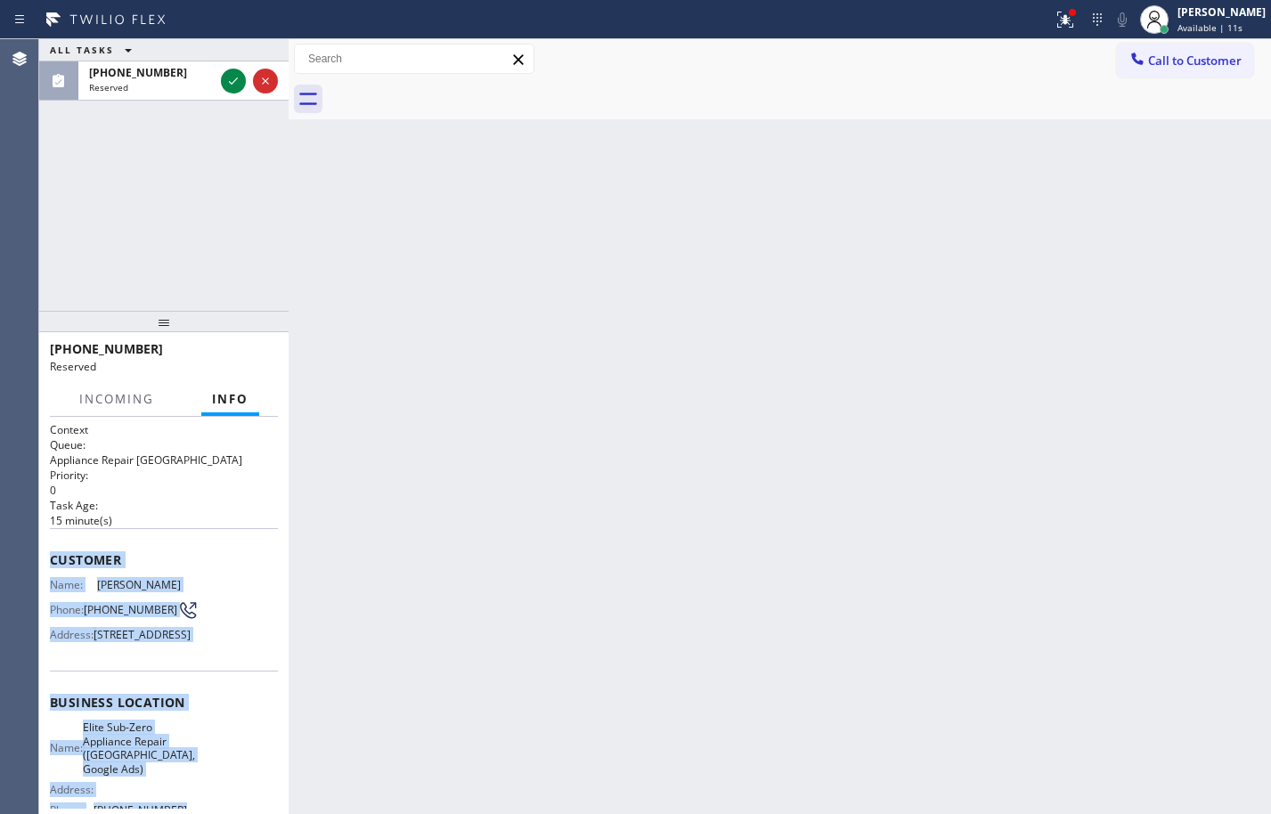
drag, startPoint x: 203, startPoint y: 677, endPoint x: 86, endPoint y: 492, distance: 219.4
click at [53, 552] on div "Context Queue: Appliance Repair High End Priority: 0 Task Age: 15 minute(s) Cus…" at bounding box center [164, 701] width 228 height 559
copy div "Customer Name: Alice Chen Phone: (310) 729-5957 Address: 61 Buttonquail, Irvine…"
click at [233, 81] on icon at bounding box center [233, 80] width 21 height 21
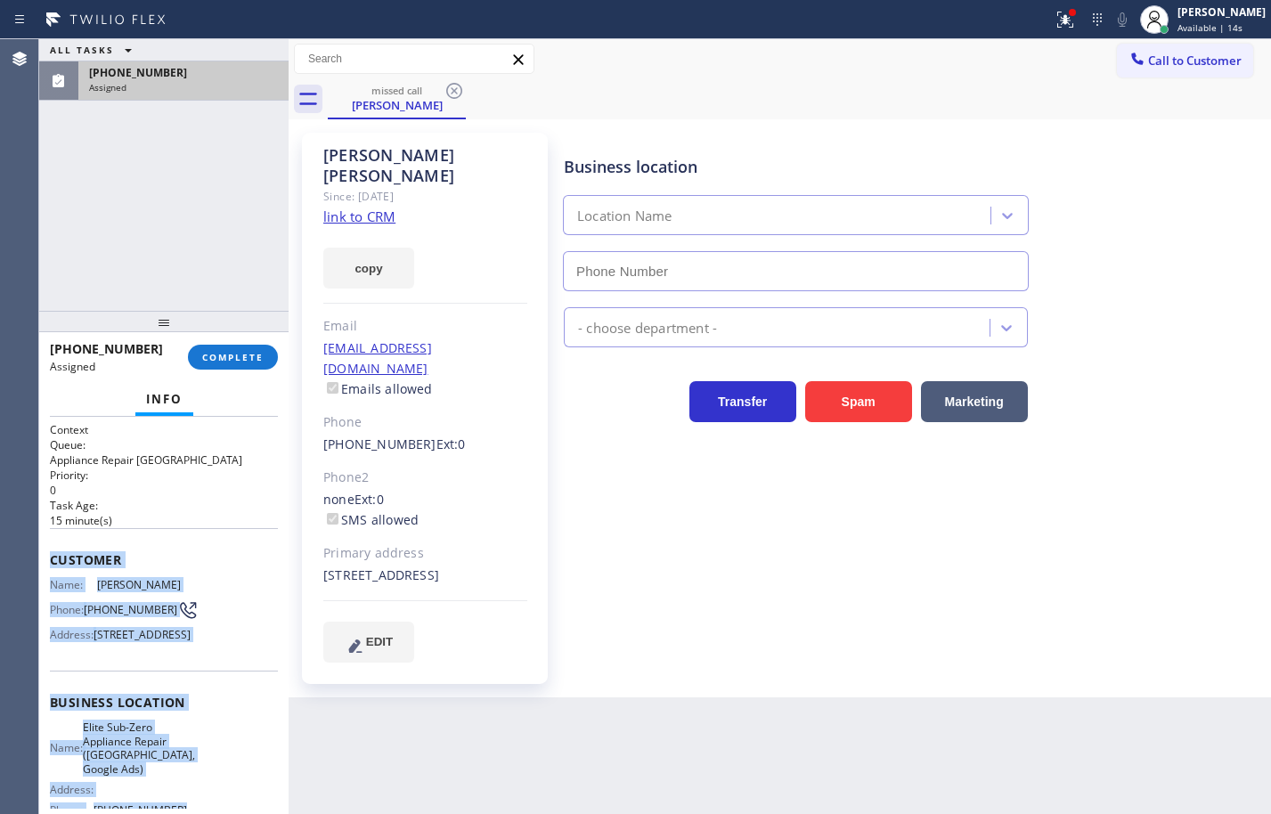
type input "(650) 977-4405"
click at [359, 208] on link "link to CRM" at bounding box center [359, 217] width 72 height 18
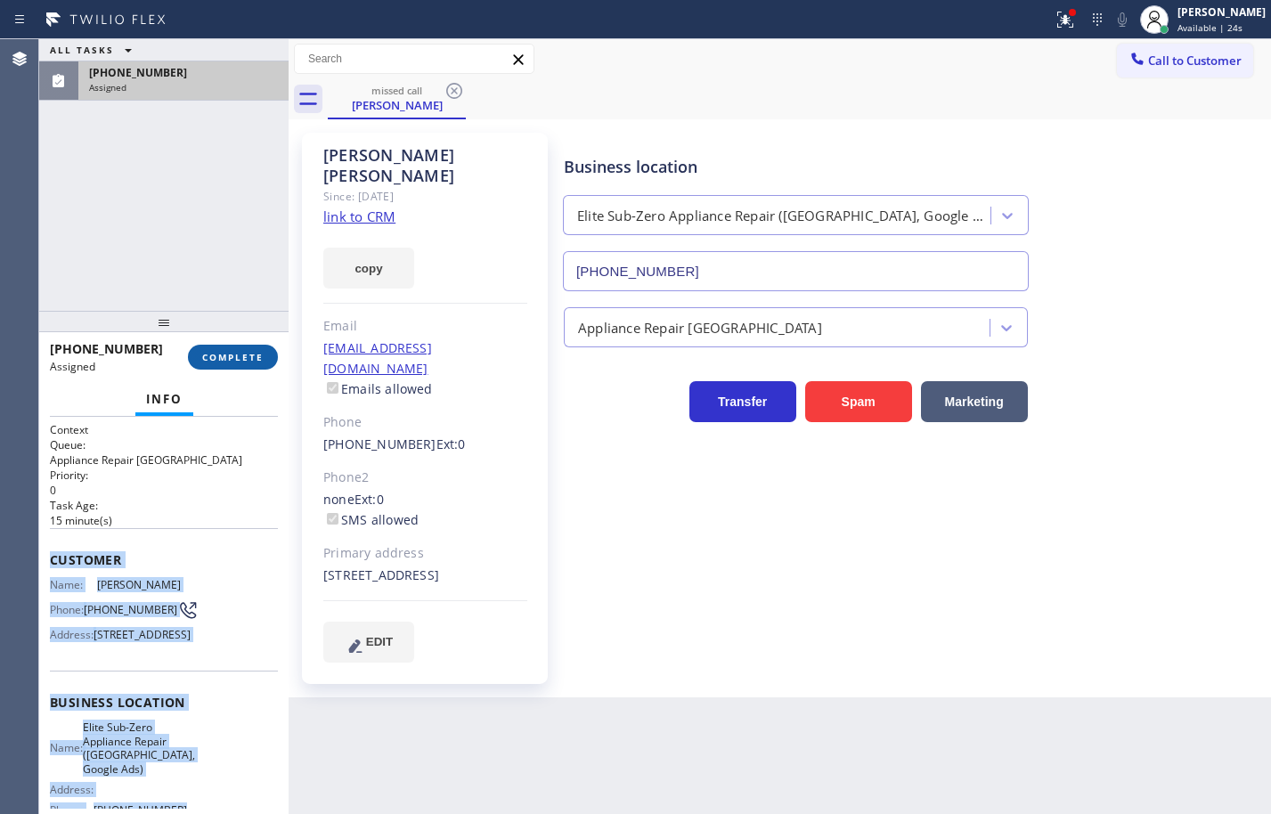
click at [197, 359] on button "COMPLETE" at bounding box center [233, 357] width 90 height 25
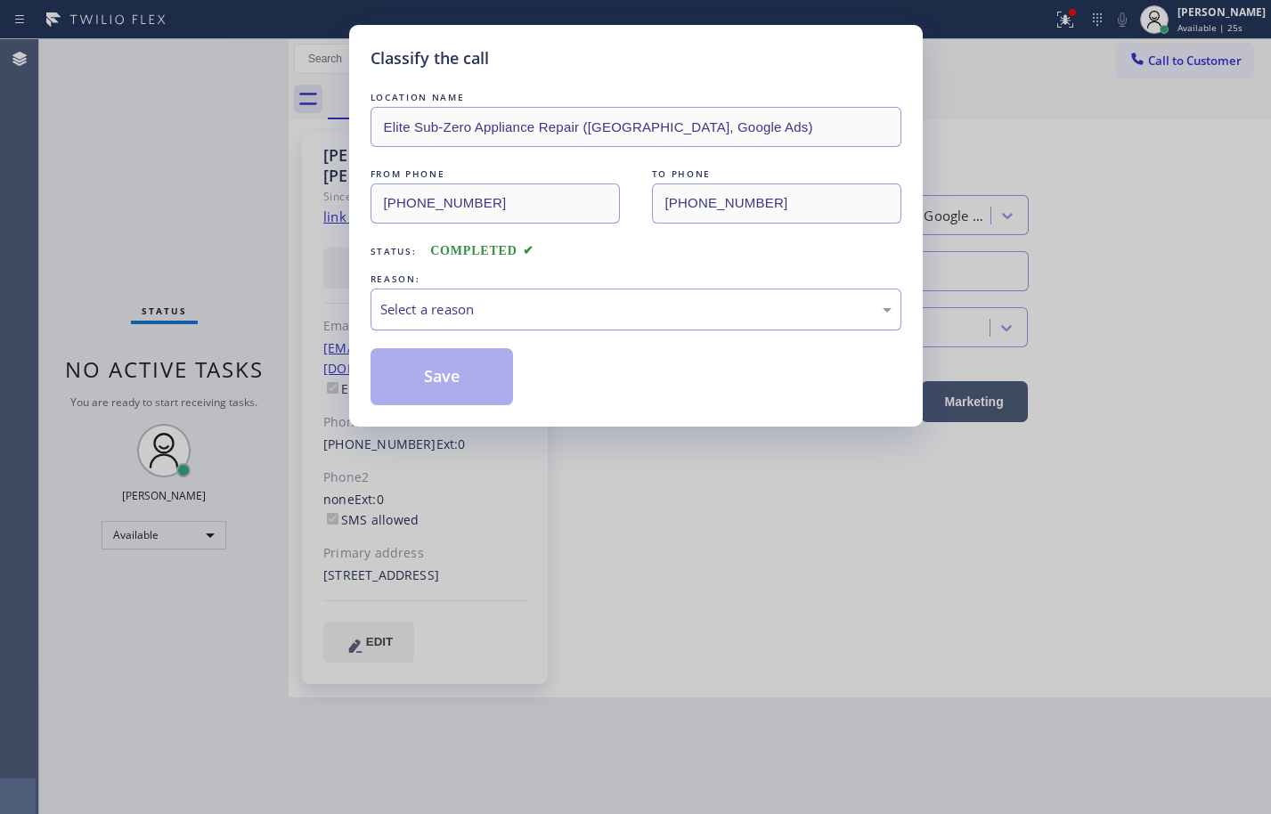
click at [461, 314] on div "Select a reason" at bounding box center [635, 309] width 511 height 20
click at [482, 384] on button "Save" at bounding box center [442, 376] width 143 height 57
